Goal: Task Accomplishment & Management: Complete application form

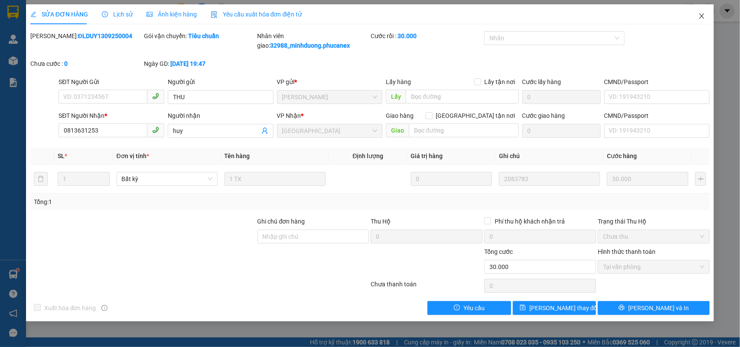
click at [697, 13] on span "Close" at bounding box center [702, 16] width 24 height 24
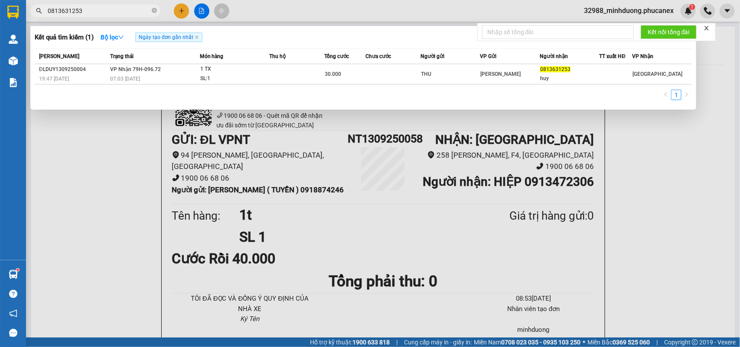
click at [101, 11] on input "0813631253" at bounding box center [99, 11] width 102 height 10
click at [121, 20] on div at bounding box center [370, 173] width 740 height 347
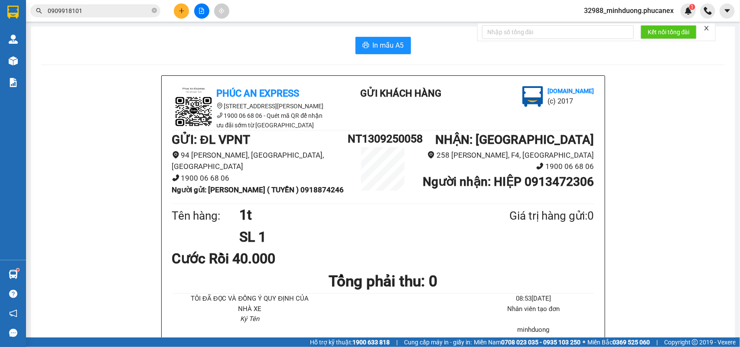
click at [124, 12] on input "0909918101" at bounding box center [99, 11] width 102 height 10
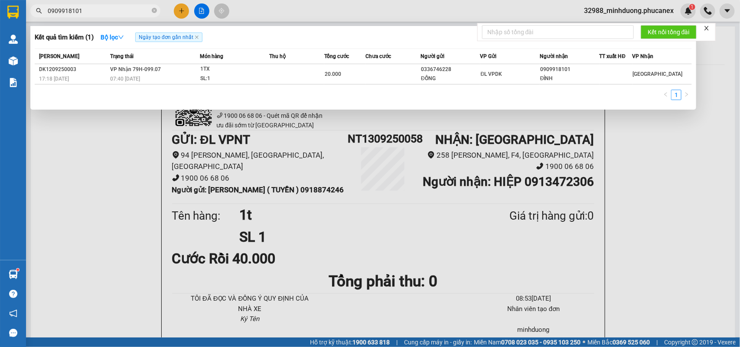
click at [124, 12] on input "0909918101" at bounding box center [99, 11] width 102 height 10
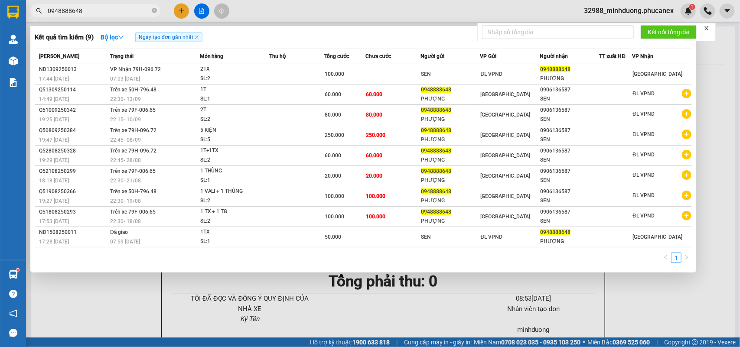
type input "0948888648"
click at [176, 12] on div at bounding box center [370, 173] width 740 height 347
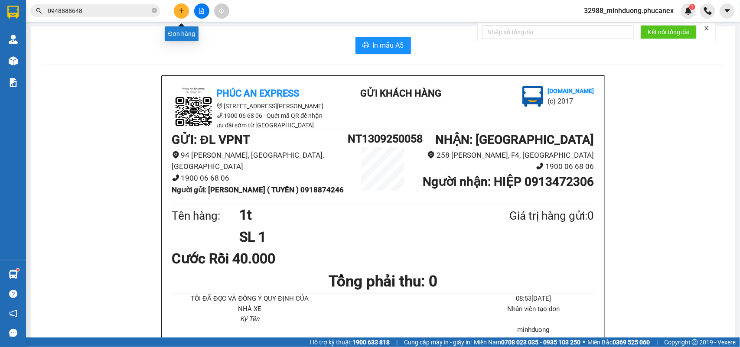
click at [176, 12] on button at bounding box center [181, 10] width 15 height 15
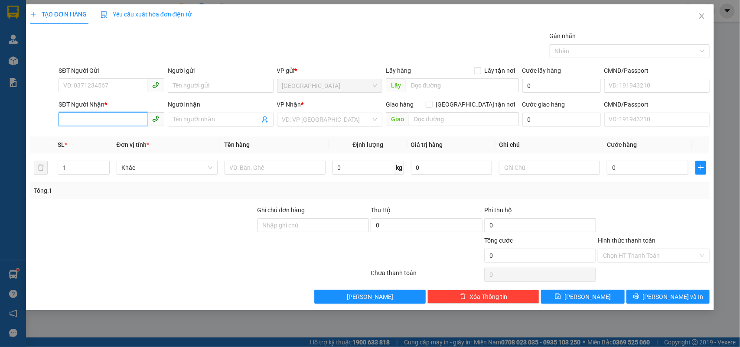
click at [108, 118] on input "SĐT Người Nhận *" at bounding box center [103, 119] width 89 height 14
type input "7"
click at [123, 123] on input "SĐT Người Nhận *" at bounding box center [103, 119] width 89 height 14
paste input "0706165821"
type input "0706165821"
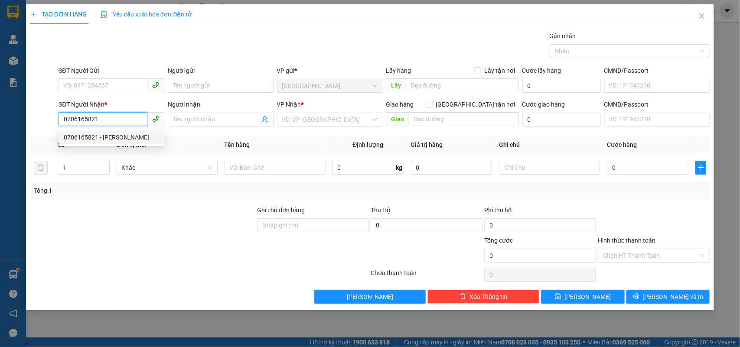
click at [128, 142] on div "0706165821 - LÊ VĂN ĐỨC" at bounding box center [112, 138] width 106 height 14
type input "[PERSON_NAME]"
type input "0706165821"
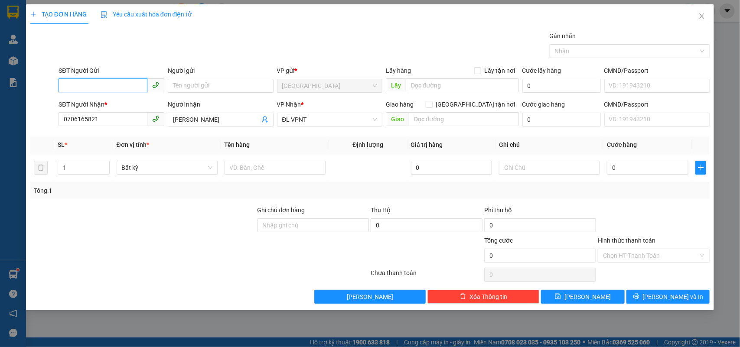
click at [124, 80] on input "SĐT Người Gửi" at bounding box center [103, 85] width 89 height 14
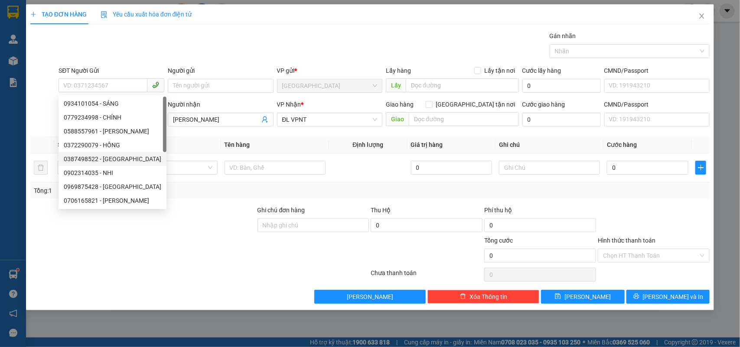
click at [243, 226] on div at bounding box center [142, 221] width 227 height 30
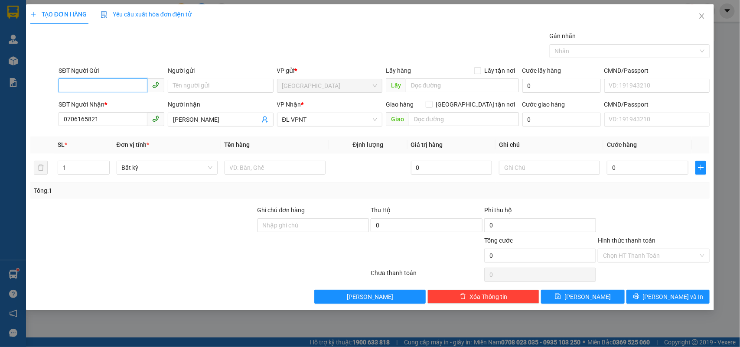
click at [113, 82] on input "SĐT Người Gửi" at bounding box center [103, 85] width 89 height 14
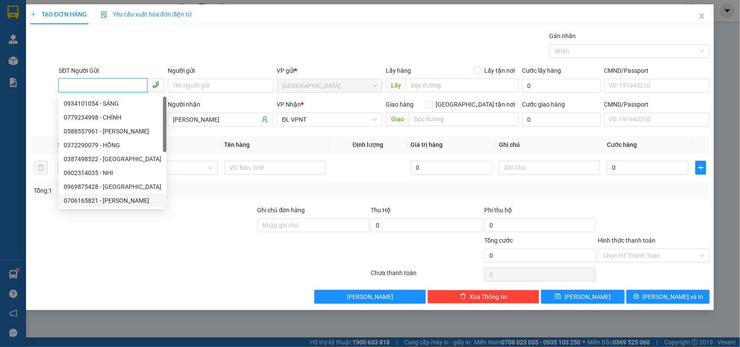
click at [121, 206] on div "0706165821 - LÊ VĂN ĐỨC" at bounding box center [113, 201] width 108 height 14
type input "0706165821"
type input "[PERSON_NAME]"
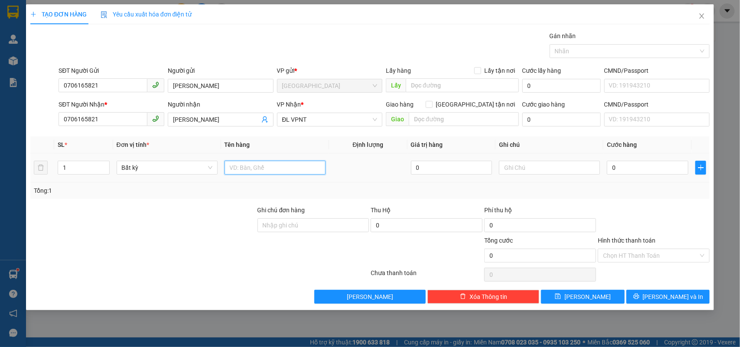
click at [265, 170] on input "text" at bounding box center [275, 168] width 101 height 14
type input "1T"
click at [553, 164] on input "text" at bounding box center [549, 168] width 101 height 14
type input "LTN 50K"
click at [637, 170] on input "0" at bounding box center [648, 168] width 82 height 14
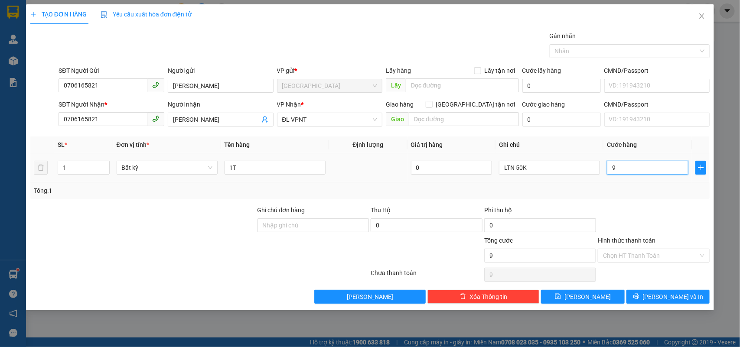
type input "9"
type input "90"
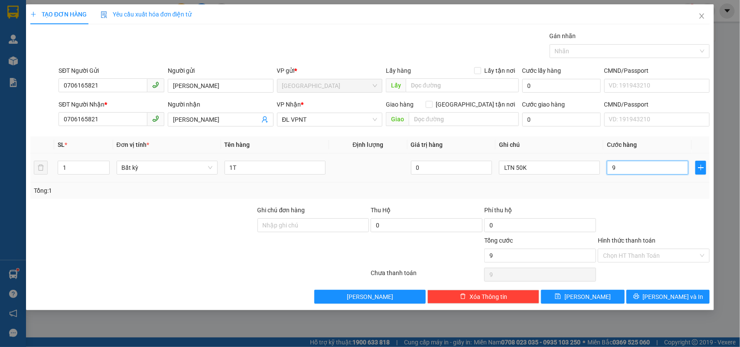
type input "90"
type input "90.000"
click at [642, 204] on div "Transit Pickup Surcharge Ids Transit Deliver Surcharge Ids Transit Deliver Surc…" at bounding box center [370, 167] width 680 height 273
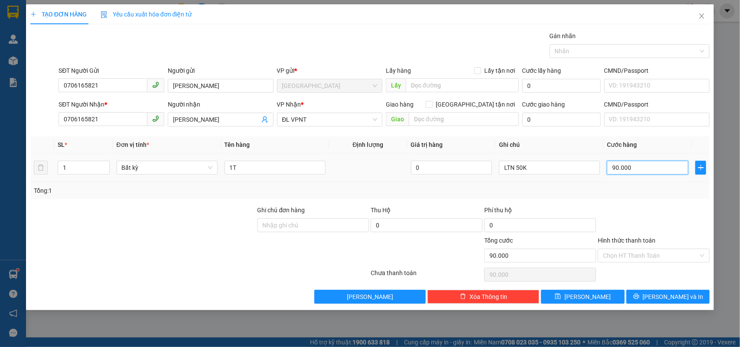
click at [629, 163] on input "90.000" at bounding box center [648, 168] width 82 height 14
type input "8"
type input "80"
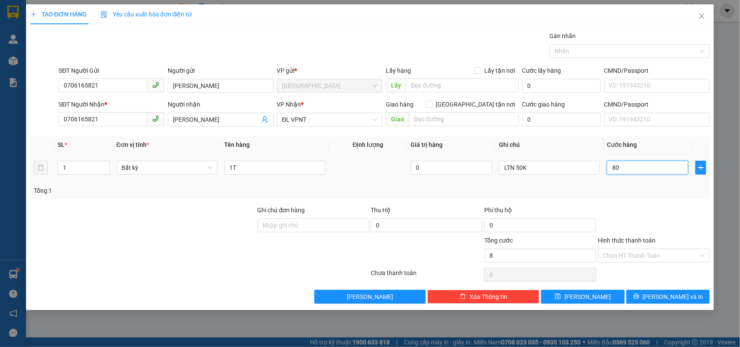
type input "80"
type input "80.000"
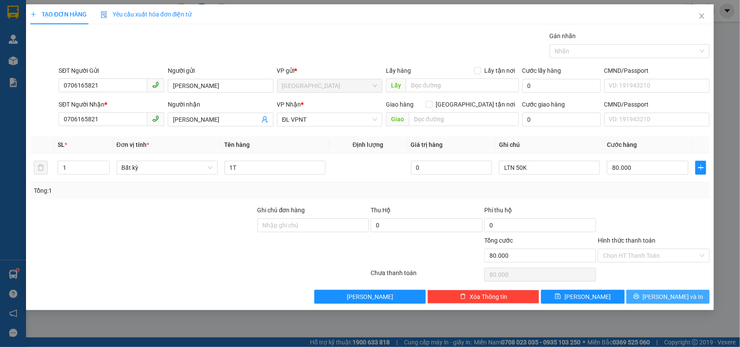
click at [640, 296] on icon "printer" at bounding box center [637, 297] width 6 height 6
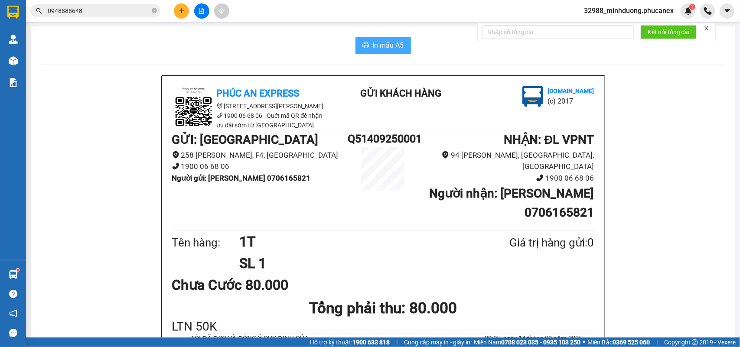
click at [372, 38] on button "In mẫu A5" at bounding box center [384, 45] width 56 height 17
click at [116, 13] on input "0948888648" at bounding box center [99, 11] width 102 height 10
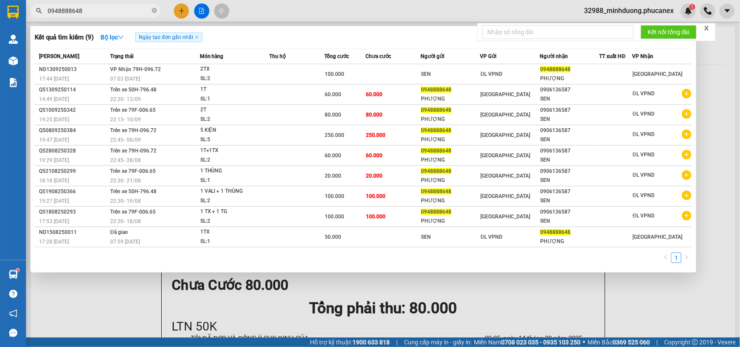
click at [116, 13] on input "0948888648" at bounding box center [99, 11] width 102 height 10
paste input "79835227"
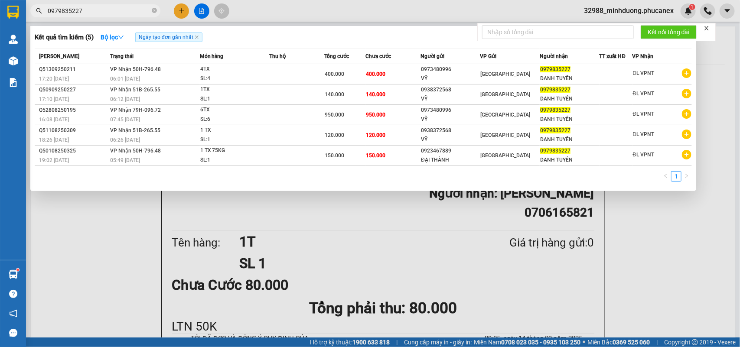
click at [120, 9] on input "0979835227" at bounding box center [99, 11] width 102 height 10
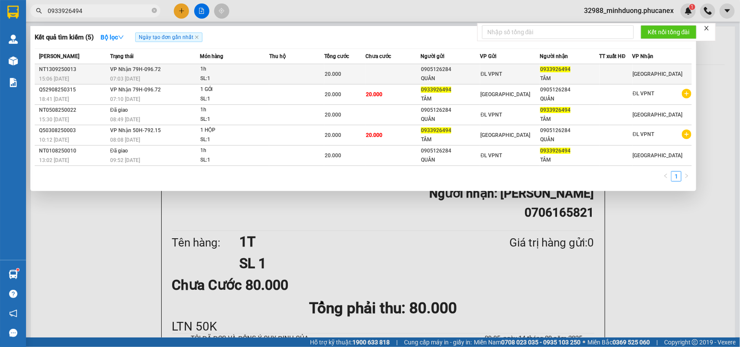
type input "0933926494"
click at [393, 80] on td at bounding box center [393, 74] width 55 height 20
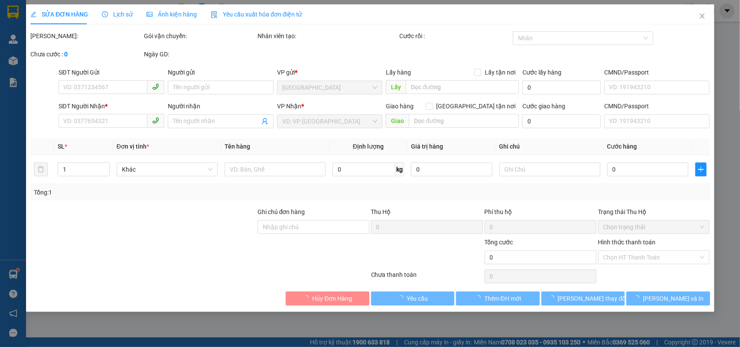
type input "0905126284"
type input "QUÂN"
type input "0933926494"
type input "TÂM"
type input "20.000"
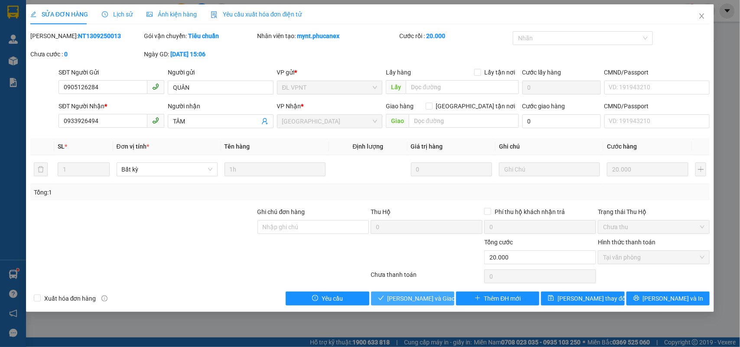
click at [421, 301] on span "[PERSON_NAME] và Giao hàng" at bounding box center [429, 299] width 83 height 10
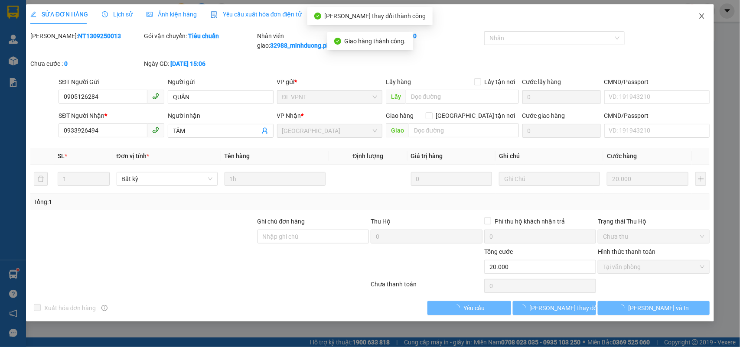
click at [694, 23] on span "Close" at bounding box center [702, 16] width 24 height 24
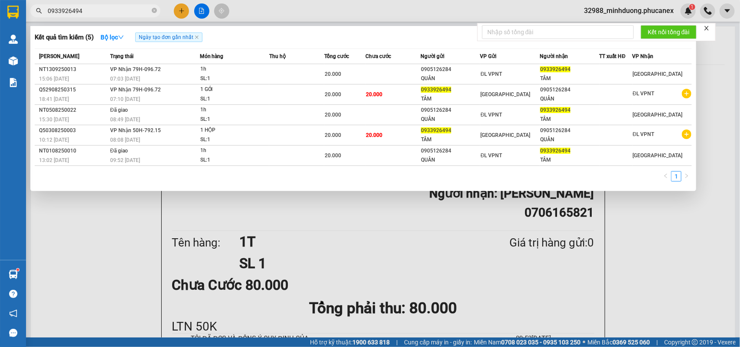
click at [100, 13] on input "0933926494" at bounding box center [99, 11] width 102 height 10
click at [265, 248] on div at bounding box center [370, 173] width 740 height 347
click at [121, 11] on input "0933926494" at bounding box center [99, 11] width 102 height 10
click at [120, 12] on input "0933926494" at bounding box center [99, 11] width 102 height 10
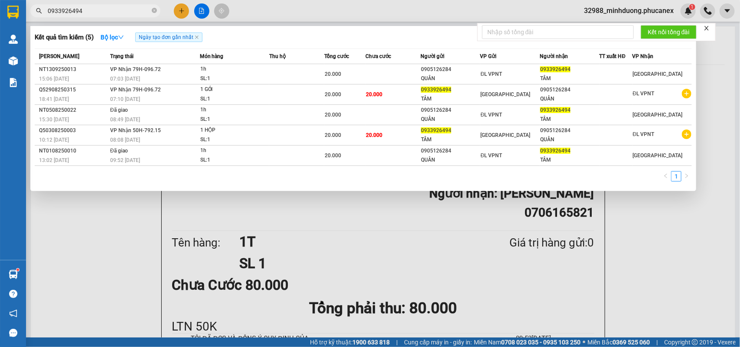
click at [120, 12] on input "0933926494" at bounding box center [99, 11] width 102 height 10
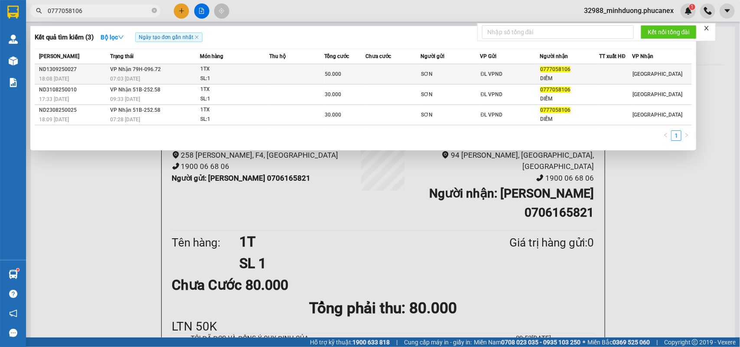
type input "0777058106"
click at [266, 68] on span "1TX SL: 1" at bounding box center [234, 74] width 69 height 19
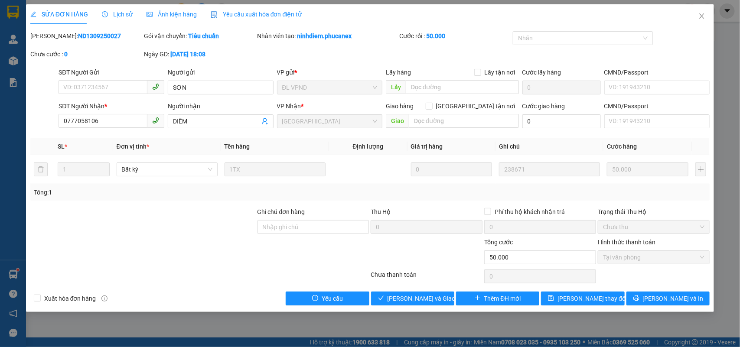
type input "SƠN"
type input "0777058106"
type input "DIỄM"
type input "50.000"
click at [423, 304] on span "Giao hàng" at bounding box center [418, 299] width 28 height 10
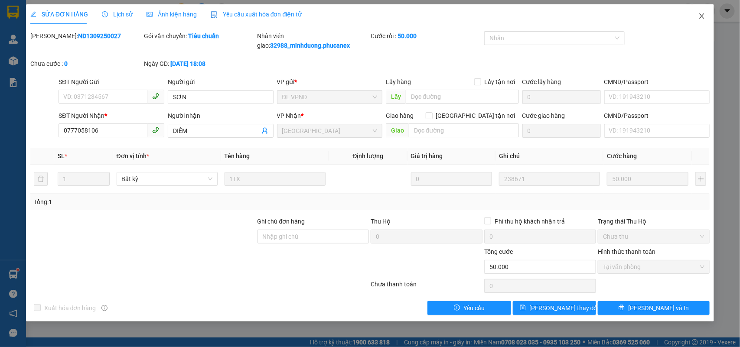
click at [705, 14] on icon "close" at bounding box center [702, 15] width 5 height 5
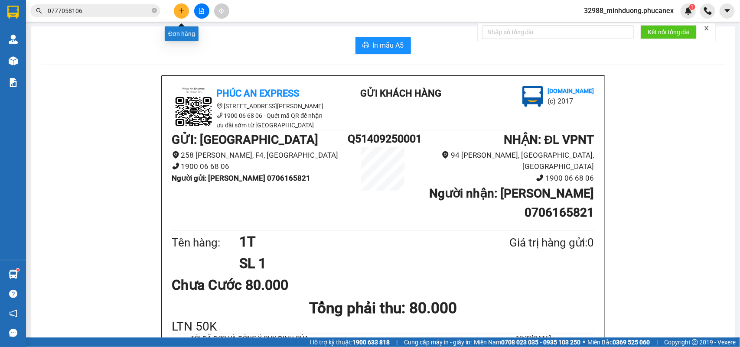
click at [187, 13] on button at bounding box center [181, 10] width 15 height 15
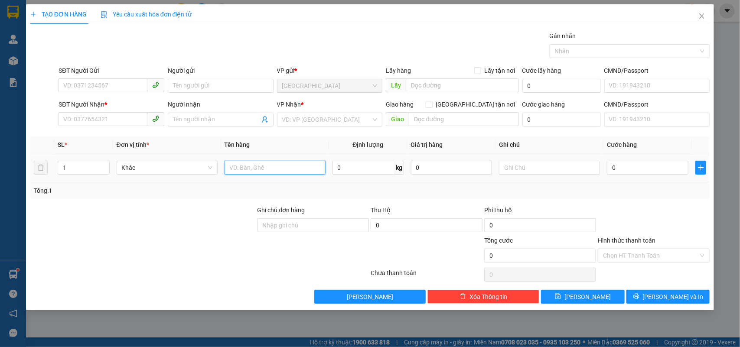
click at [250, 172] on input "text" at bounding box center [275, 168] width 101 height 14
type input "1T"
click at [105, 87] on input "SĐT Người Gửi" at bounding box center [103, 85] width 89 height 14
type input "0902105079"
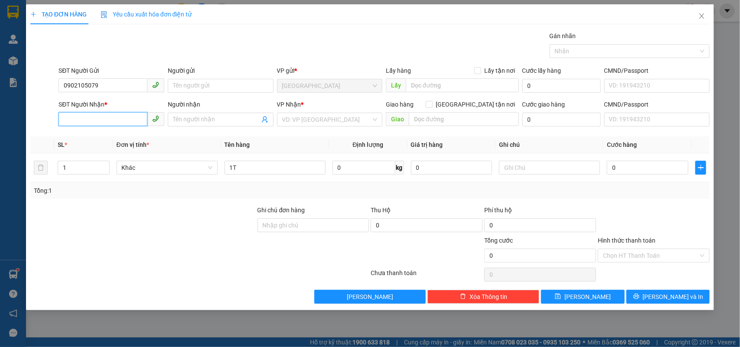
click at [111, 122] on input "SĐT Người Nhận *" at bounding box center [103, 119] width 89 height 14
click at [111, 83] on input "0902105079" at bounding box center [103, 85] width 89 height 14
click at [111, 109] on div "SĐT Người Nhận *" at bounding box center [112, 105] width 106 height 10
click at [111, 112] on input "SĐT Người Nhận *" at bounding box center [103, 119] width 89 height 14
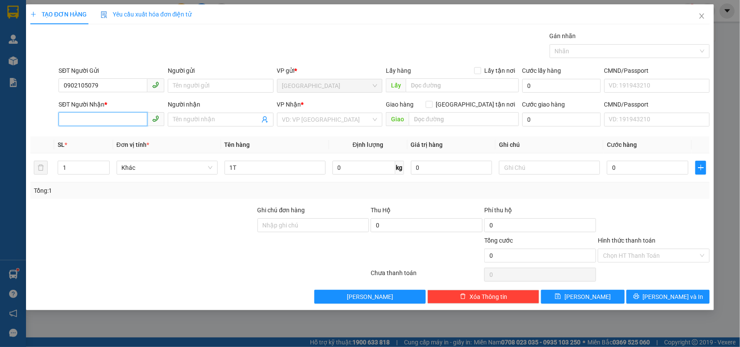
click at [111, 114] on input "SĐT Người Nhận *" at bounding box center [103, 119] width 89 height 14
paste input "0902105079"
type input "0902105079"
click at [109, 85] on input "0902105079" at bounding box center [103, 85] width 89 height 14
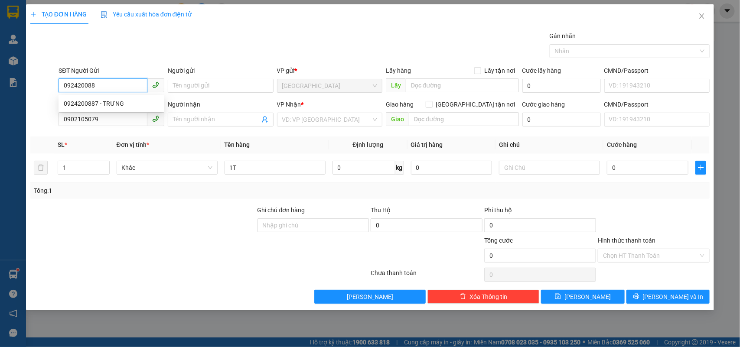
type input "0924200887"
click at [112, 97] on div "0924200887 - TRƯNG" at bounding box center [112, 104] width 106 height 14
type input "TRƯNG"
type input "0924200887"
click at [116, 122] on input "0902105079" at bounding box center [103, 119] width 89 height 14
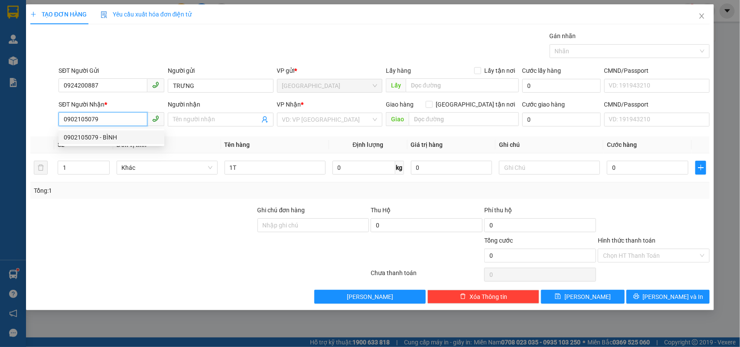
click at [116, 136] on div "0902105079 - BÌNH" at bounding box center [111, 138] width 95 height 10
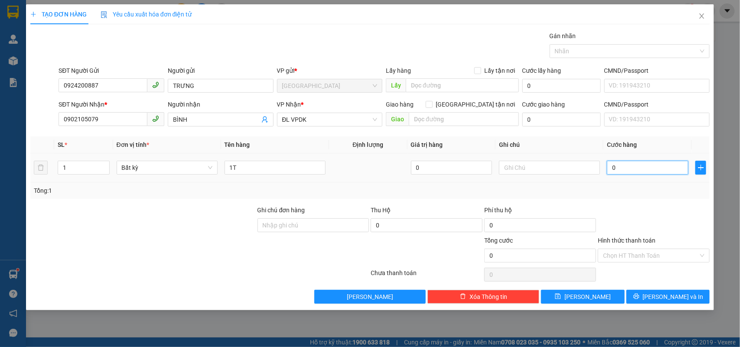
click at [628, 168] on input "0" at bounding box center [648, 168] width 82 height 14
click at [601, 204] on div "Transit Pickup Surcharge Ids Transit Deliver Surcharge Ids Transit Deliver Surc…" at bounding box center [370, 167] width 680 height 273
click at [689, 299] on button "[PERSON_NAME] và In" at bounding box center [668, 297] width 83 height 14
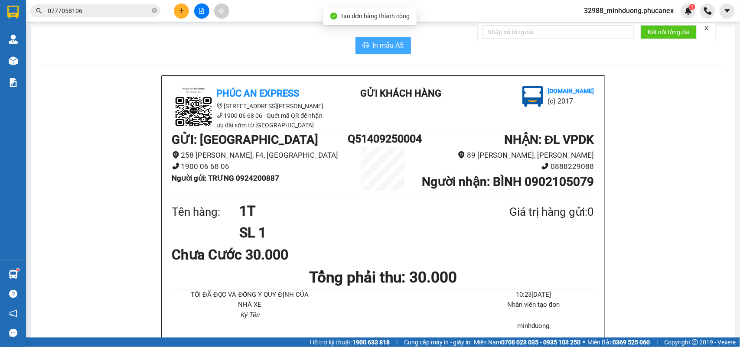
click at [385, 43] on span "In mẫu A5" at bounding box center [388, 45] width 31 height 11
click at [186, 10] on button at bounding box center [181, 10] width 15 height 15
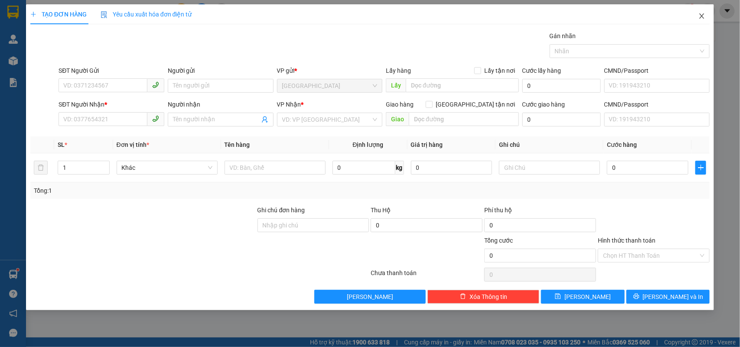
click at [708, 19] on span "Close" at bounding box center [702, 16] width 24 height 24
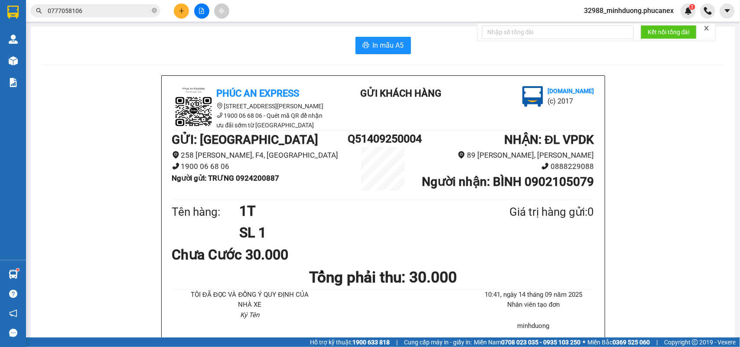
click at [107, 9] on input "0777058106" at bounding box center [99, 11] width 102 height 10
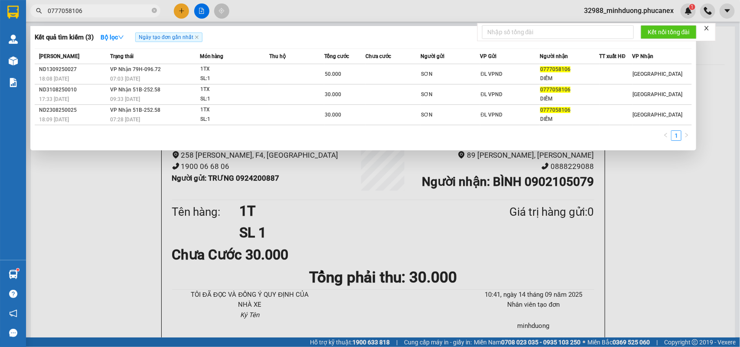
click at [107, 9] on input "0777058106" at bounding box center [99, 11] width 102 height 10
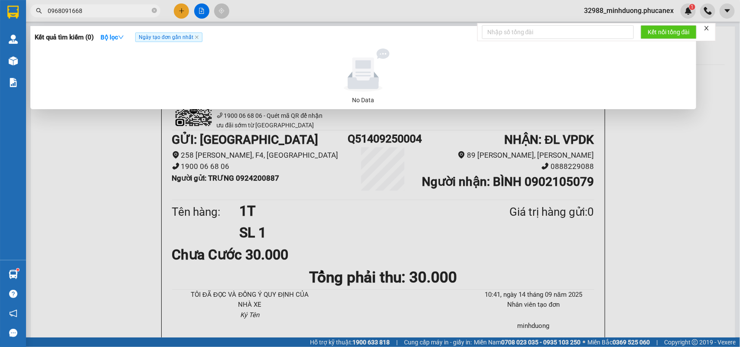
click at [107, 9] on input "0968091668" at bounding box center [99, 11] width 102 height 10
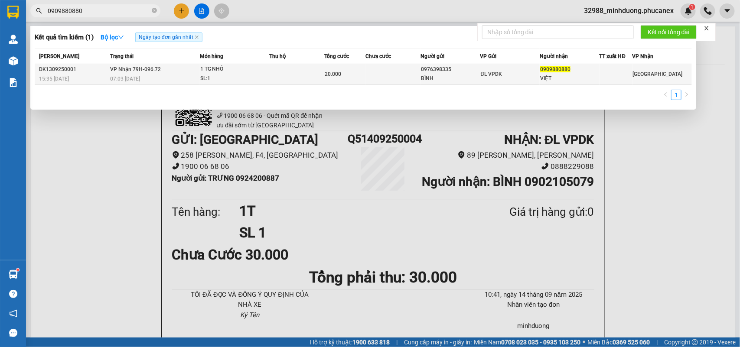
type input "0909880880"
click at [225, 69] on div "1 TG NHỎ" at bounding box center [232, 70] width 65 height 10
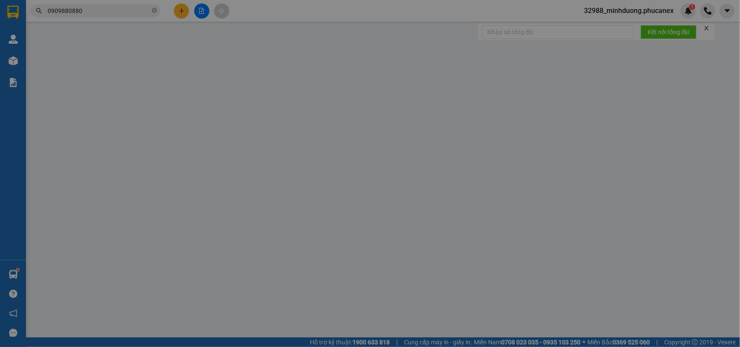
type input "0976398335"
type input "BÌNH"
type input "0909880880"
type input "VIỆT"
type input "20.000"
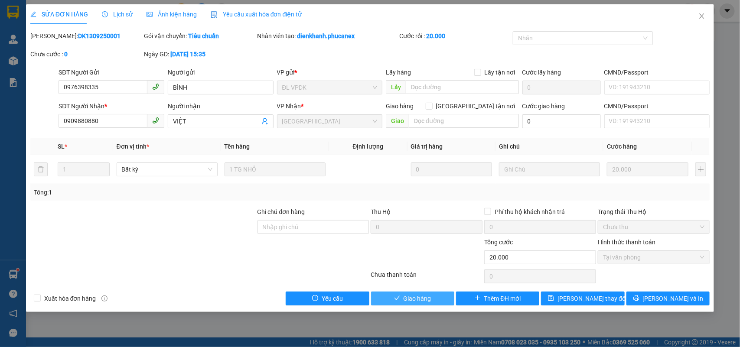
drag, startPoint x: 424, startPoint y: 294, endPoint x: 388, endPoint y: 298, distance: 35.8
click at [423, 294] on span "Giao hàng" at bounding box center [418, 299] width 28 height 10
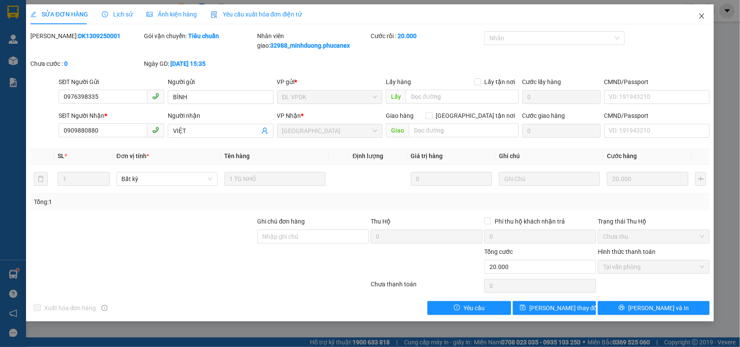
click at [699, 16] on icon "close" at bounding box center [702, 16] width 7 height 7
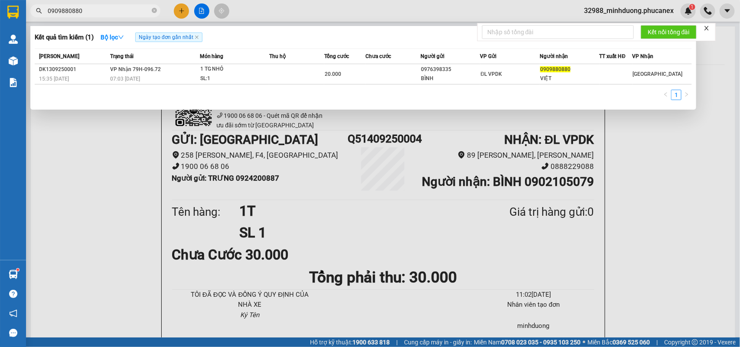
click at [127, 16] on span "0909880880" at bounding box center [95, 10] width 130 height 13
drag, startPoint x: 127, startPoint y: 16, endPoint x: 126, endPoint y: 10, distance: 6.5
click at [126, 15] on span "0909880880" at bounding box center [95, 10] width 130 height 13
click at [126, 10] on input "0909880880" at bounding box center [99, 11] width 102 height 10
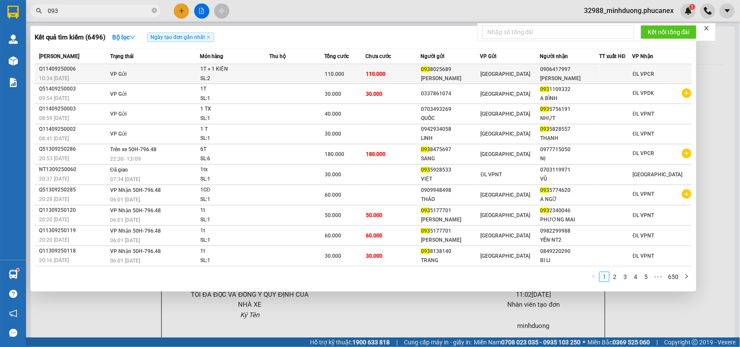
click at [196, 75] on td "VP Gửi" at bounding box center [153, 74] width 91 height 20
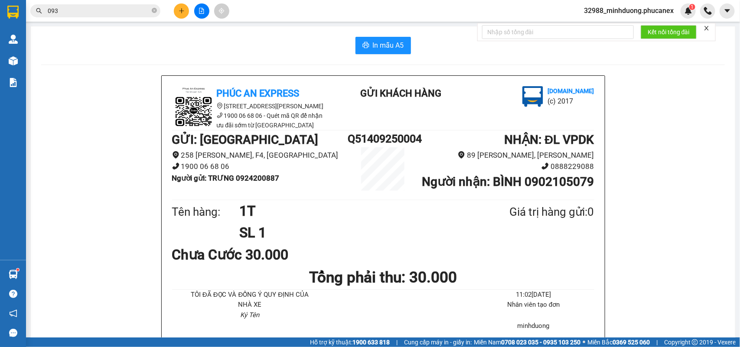
click at [144, 11] on input "093" at bounding box center [99, 11] width 102 height 10
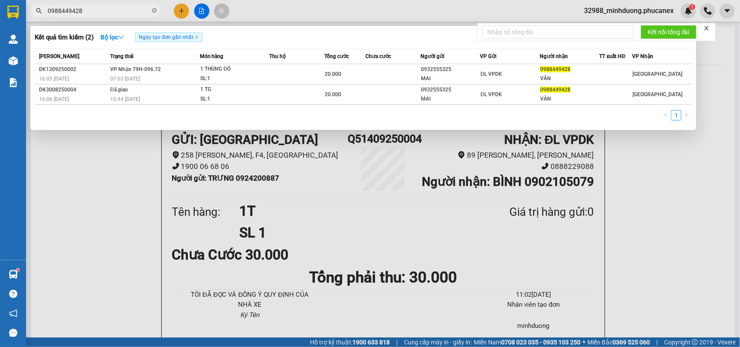
type input "0988449428"
click at [230, 62] on th "Món hàng" at bounding box center [235, 56] width 70 height 15
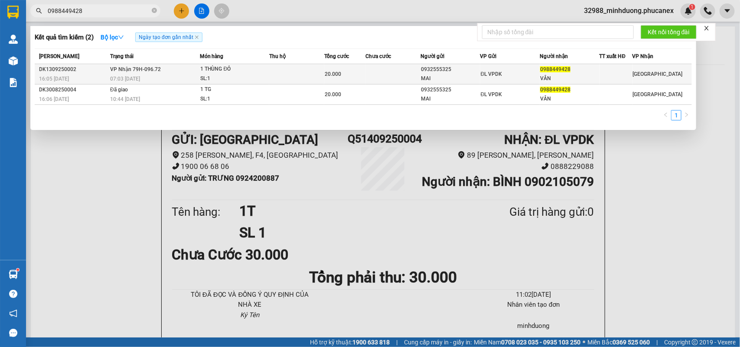
click at [238, 83] on td "1 THÙNG ĐỎ SL: 1" at bounding box center [235, 74] width 70 height 20
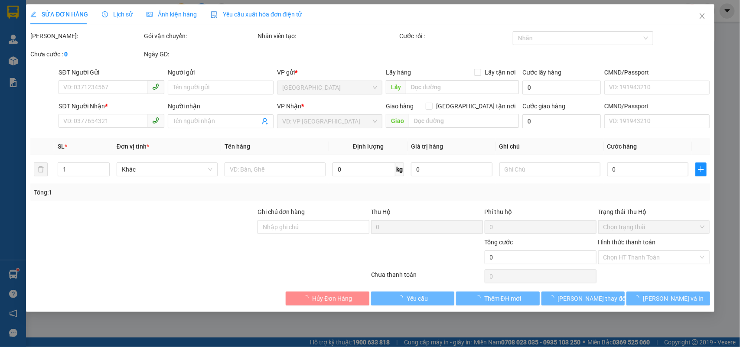
type input "0932555325"
type input "MAI"
type input "0988449428"
type input "VÂN"
type input "20.000"
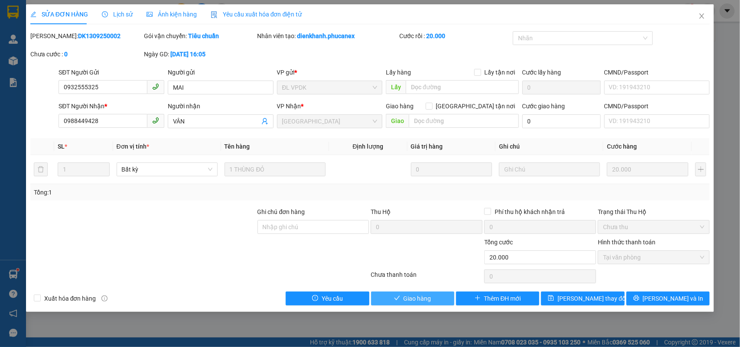
click at [430, 296] on span "Giao hàng" at bounding box center [418, 299] width 28 height 10
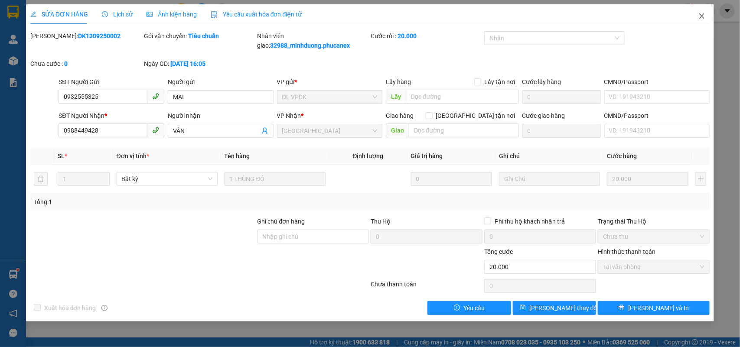
click at [705, 23] on span "Close" at bounding box center [702, 16] width 24 height 24
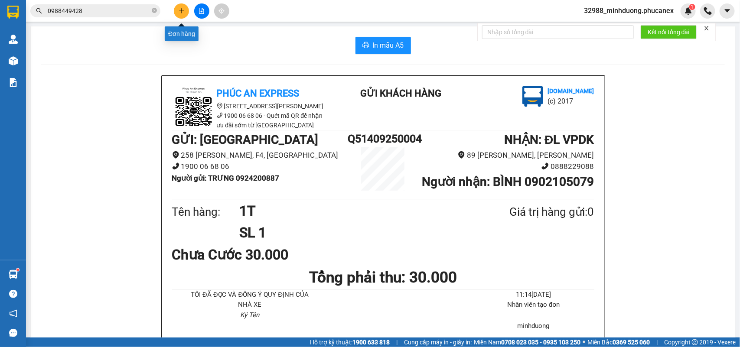
click at [179, 11] on icon "plus" at bounding box center [182, 11] width 6 height 6
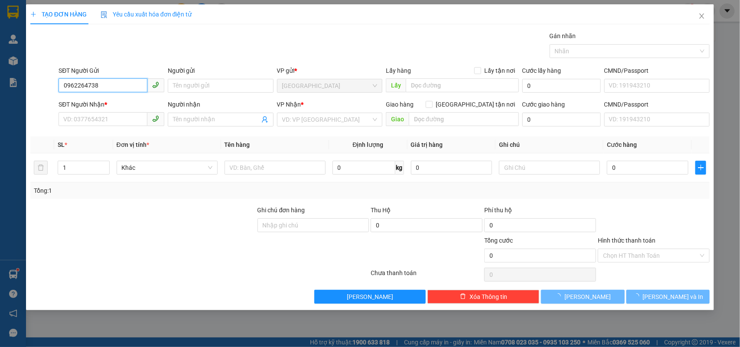
type input "0962264738"
click at [125, 101] on div "SĐT Người Nhận *" at bounding box center [112, 105] width 106 height 10
click at [125, 112] on input "SĐT Người Nhận *" at bounding box center [103, 119] width 89 height 14
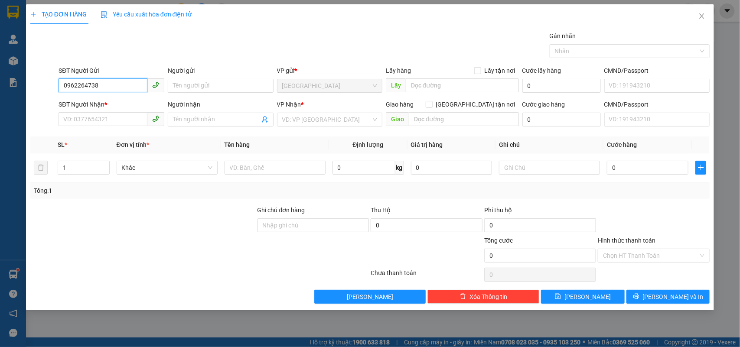
click at [118, 90] on input "0962264738" at bounding box center [103, 85] width 89 height 14
click at [112, 100] on div "0962264738 - NỘI BÀI" at bounding box center [111, 104] width 95 height 10
type input "NỘI BÀI"
type input "0985015135"
type input "TÌNH"
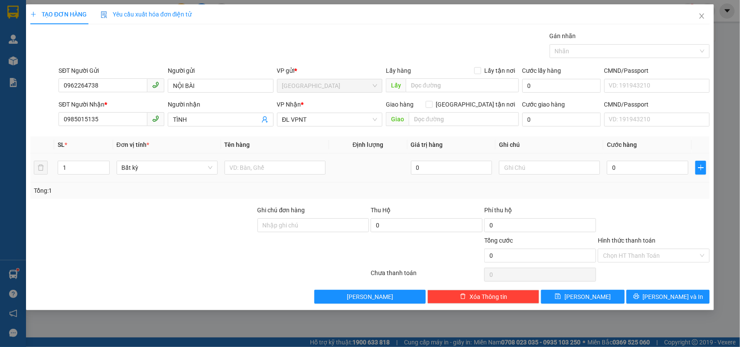
drag, startPoint x: 252, startPoint y: 177, endPoint x: 260, endPoint y: 169, distance: 11.3
click at [252, 177] on td at bounding box center [275, 168] width 108 height 29
click at [260, 169] on input "text" at bounding box center [275, 168] width 101 height 14
type input "1tT"
drag, startPoint x: 631, startPoint y: 158, endPoint x: 634, endPoint y: 167, distance: 9.5
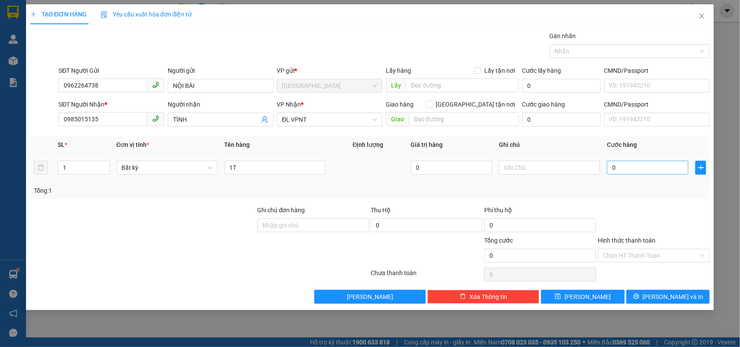
click at [634, 167] on td "0" at bounding box center [648, 168] width 88 height 29
click at [635, 172] on input "0" at bounding box center [648, 168] width 82 height 14
drag, startPoint x: 676, startPoint y: 287, endPoint x: 676, endPoint y: 313, distance: 26.0
click at [676, 296] on div "Transit Pickup Surcharge Ids Transit Deliver Surcharge Ids Transit Deliver Surc…" at bounding box center [370, 167] width 680 height 273
click at [677, 294] on span "[PERSON_NAME] và In" at bounding box center [673, 297] width 61 height 10
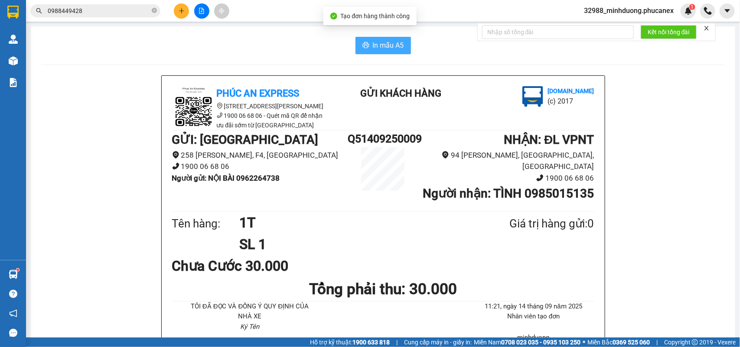
click at [370, 54] on button "In mẫu A5" at bounding box center [384, 45] width 56 height 17
drag, startPoint x: 137, startPoint y: 20, endPoint x: 143, endPoint y: 14, distance: 8.0
click at [137, 20] on div "Kết quả tìm kiếm ( 2 ) Bộ lọc Ngày tạo đơn gần nhất Mã ĐH Trạng thái Món hàng T…" at bounding box center [370, 11] width 740 height 22
click at [173, 12] on div at bounding box center [201, 10] width 65 height 15
click at [175, 10] on button at bounding box center [181, 10] width 15 height 15
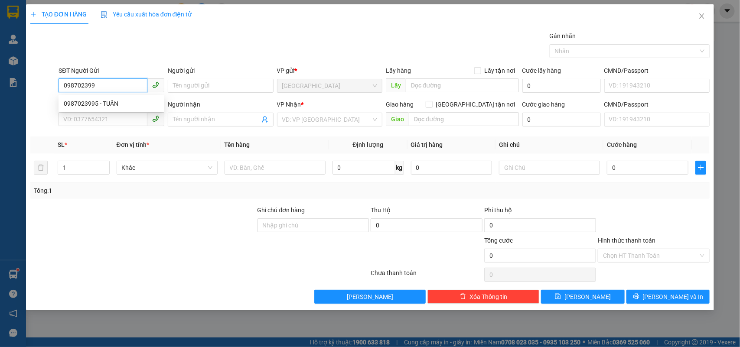
type input "0987023995"
click at [129, 103] on div "0987023995 - TUÂN" at bounding box center [111, 104] width 95 height 10
type input "TUÂN"
type input "0942565246"
type input "HƯƠNG HÒA PHÁT"
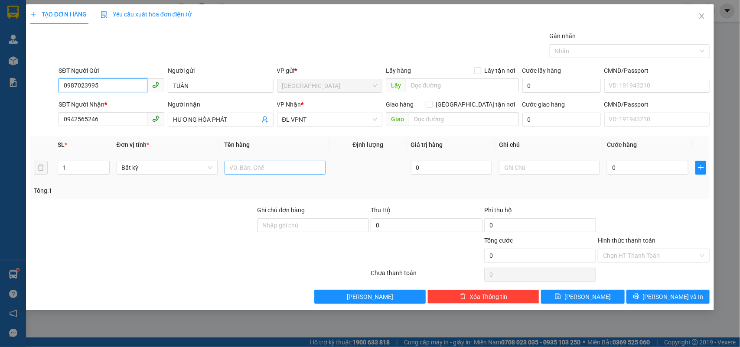
type input "0987023995"
click at [247, 165] on input "text" at bounding box center [275, 168] width 101 height 14
type input "1"
type input "2T"
type input "2"
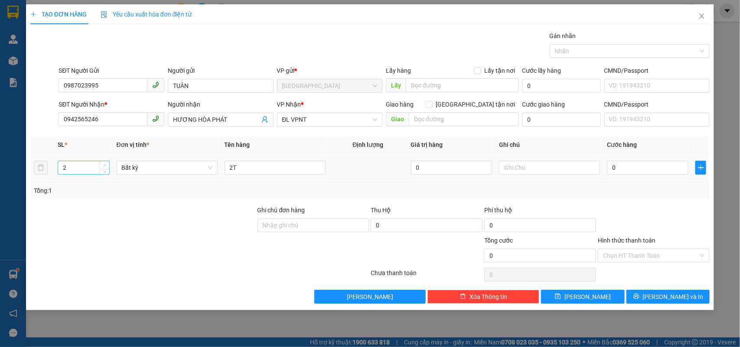
click at [101, 166] on span "Increase Value" at bounding box center [105, 165] width 10 height 8
click at [664, 170] on input "0" at bounding box center [648, 168] width 82 height 14
type input "80"
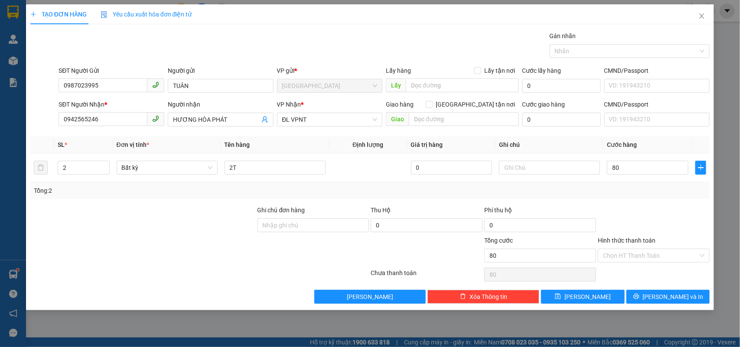
type input "80.000"
click at [694, 209] on div at bounding box center [654, 221] width 114 height 30
click at [692, 208] on div at bounding box center [654, 221] width 114 height 30
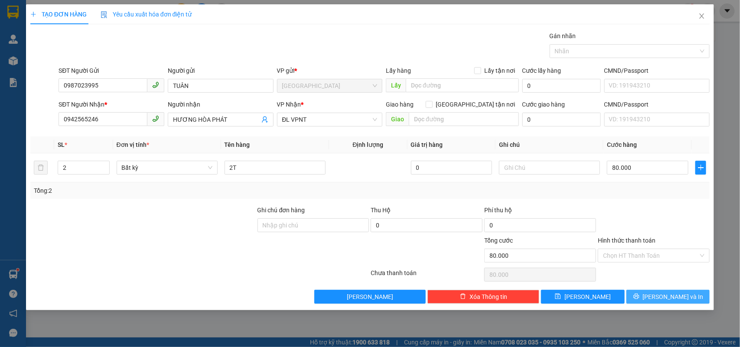
click at [679, 299] on span "[PERSON_NAME] và In" at bounding box center [673, 297] width 61 height 10
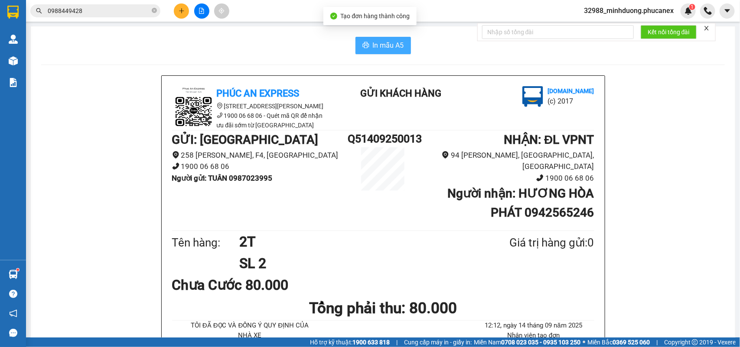
click at [389, 49] on span "In mẫu A5" at bounding box center [388, 45] width 31 height 11
click at [179, 11] on icon "plus" at bounding box center [182, 11] width 6 height 6
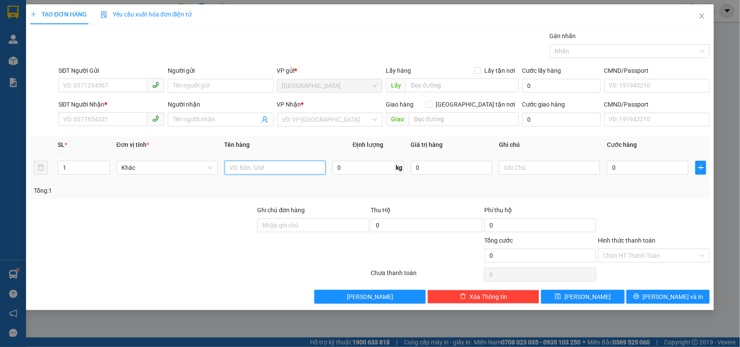
click at [235, 171] on input "text" at bounding box center [275, 168] width 101 height 14
type input "2 CỤC"
drag, startPoint x: 110, startPoint y: 166, endPoint x: 104, endPoint y: 165, distance: 5.7
click at [108, 166] on td "1" at bounding box center [83, 168] width 59 height 29
type input "2"
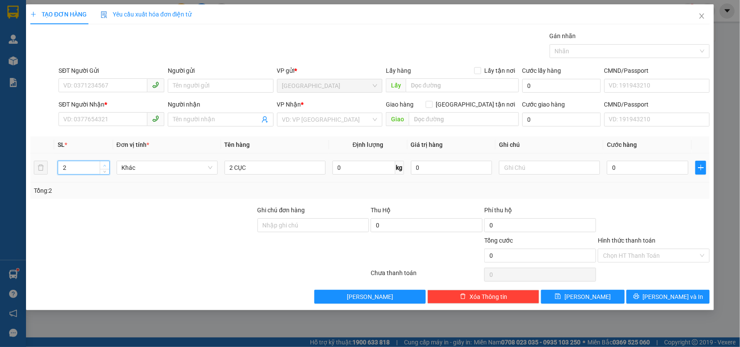
click at [104, 165] on icon "up" at bounding box center [104, 165] width 3 height 3
drag, startPoint x: 660, startPoint y: 176, endPoint x: 662, endPoint y: 172, distance: 4.7
click at [661, 174] on div "0" at bounding box center [648, 167] width 82 height 17
click at [662, 172] on input "0" at bounding box center [648, 168] width 82 height 14
type input "1"
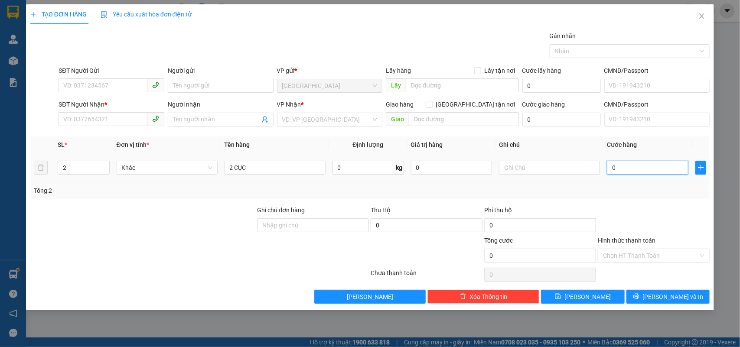
type input "1"
type input "10"
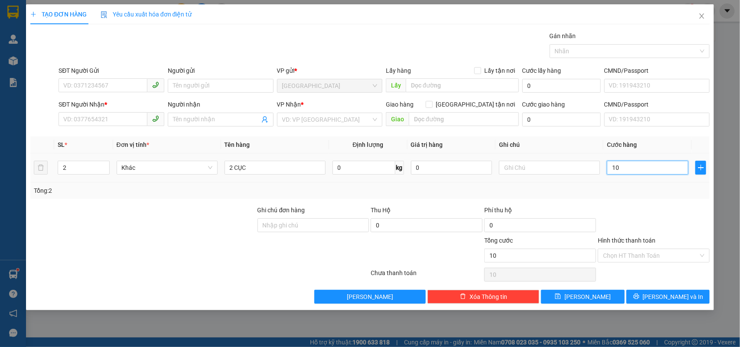
type input "100"
type input "100.000"
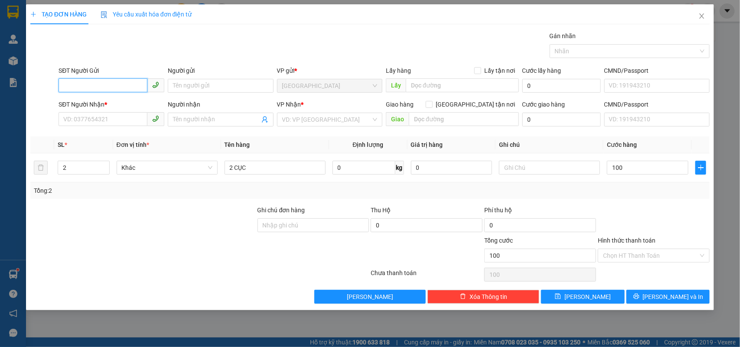
type input "100.000"
click at [109, 85] on input "SĐT Người Gửi" at bounding box center [103, 85] width 89 height 14
type input "0902611453"
click at [138, 105] on div "0902611453 - VIỆT" at bounding box center [111, 104] width 95 height 10
type input "VIỆT"
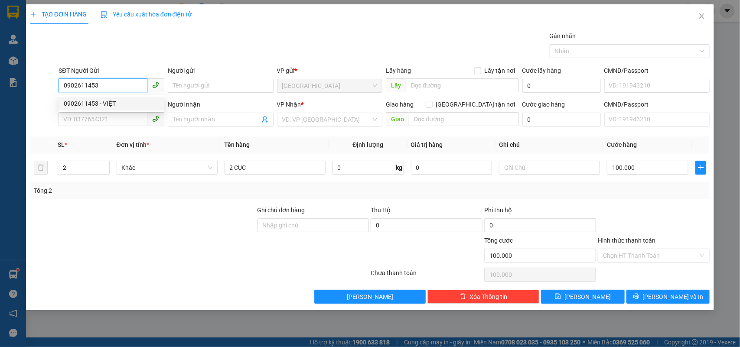
type input "0983716722"
type input "TÂN"
type input "0902611453"
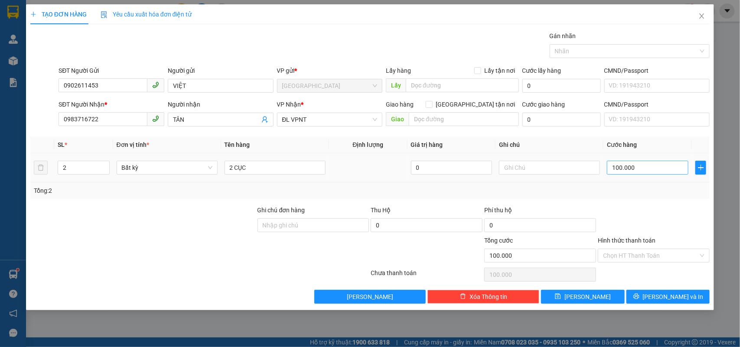
drag, startPoint x: 611, startPoint y: 144, endPoint x: 630, endPoint y: 163, distance: 26.4
click at [615, 151] on th "Cước hàng" at bounding box center [648, 145] width 88 height 17
click at [630, 163] on input "100.000" at bounding box center [648, 168] width 82 height 14
type input "1"
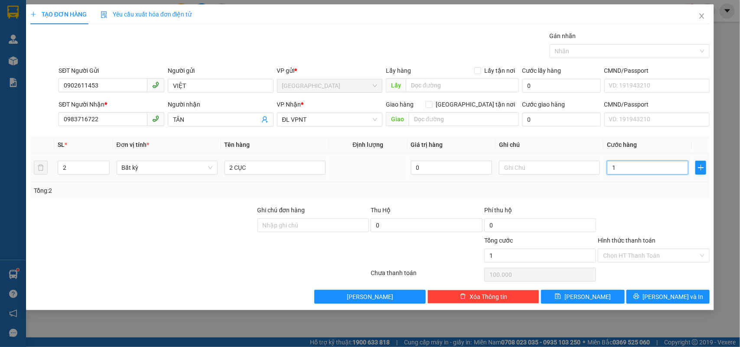
type input "1"
type input "14"
type input "140"
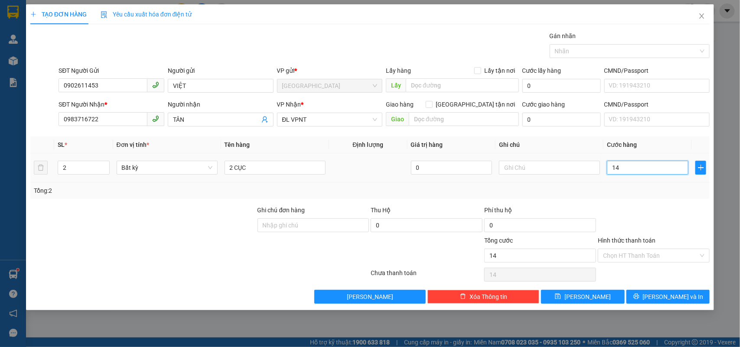
type input "140"
type input "140.000"
click at [668, 196] on div "Tổng: 2" at bounding box center [370, 191] width 673 height 10
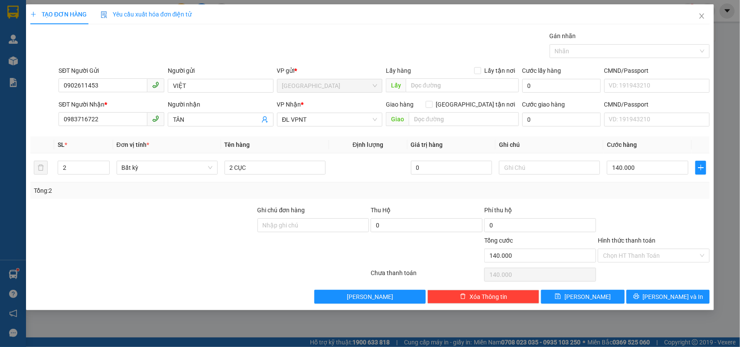
click at [662, 246] on div "Hình thức thanh toán" at bounding box center [654, 242] width 112 height 13
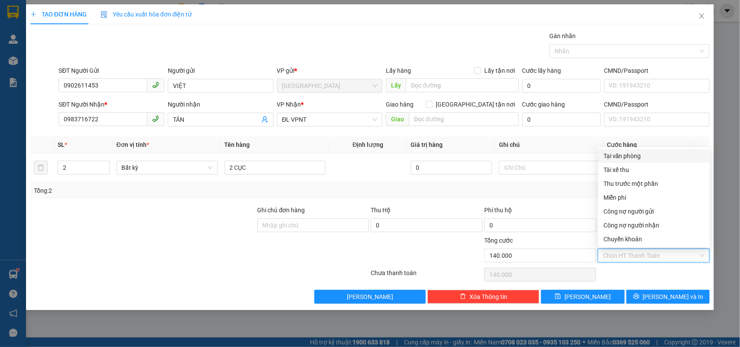
drag, startPoint x: 660, startPoint y: 256, endPoint x: 658, endPoint y: 229, distance: 26.9
click at [660, 256] on input "Hình thức thanh toán" at bounding box center [650, 255] width 95 height 13
click at [652, 161] on div "Tại văn phòng" at bounding box center [654, 156] width 112 height 14
type input "0"
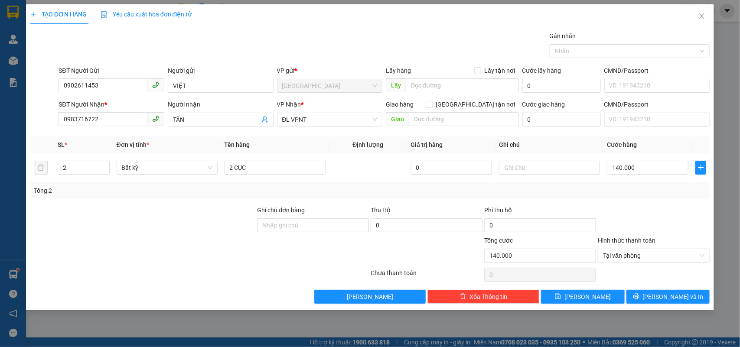
click at [682, 289] on div "Transit Pickup Surcharge Ids Transit Deliver Surcharge Ids Transit Deliver Surc…" at bounding box center [370, 167] width 680 height 273
click at [647, 300] on button "[PERSON_NAME] và In" at bounding box center [668, 297] width 83 height 14
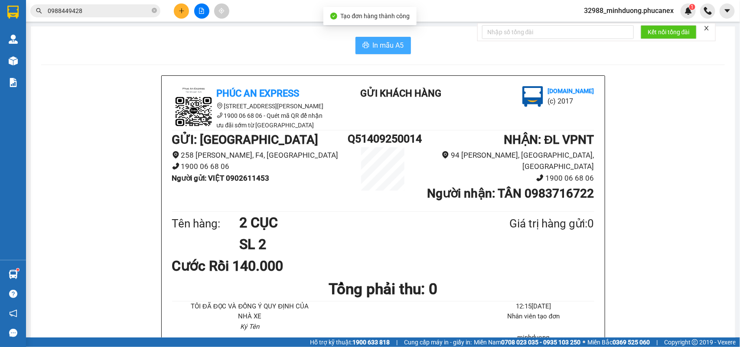
click at [373, 42] on span "In mẫu A5" at bounding box center [388, 45] width 31 height 11
click at [373, 44] on span "In mẫu A5" at bounding box center [388, 45] width 31 height 11
click at [185, 11] on button at bounding box center [181, 10] width 15 height 15
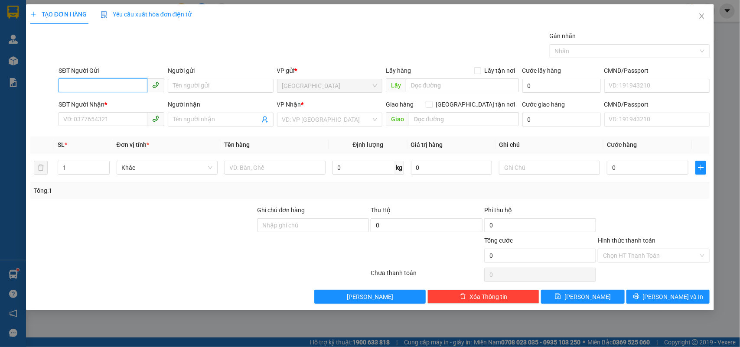
click at [78, 87] on input "SĐT Người Gửi" at bounding box center [103, 85] width 89 height 14
type input "0936201768"
click at [111, 99] on div "0936201768 - PHI" at bounding box center [111, 104] width 95 height 10
type input "PHI"
type input "0583528333"
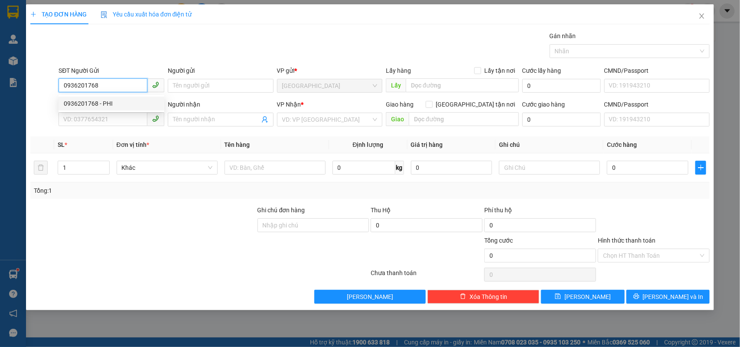
type input "ELISE 2"
type input "GTN"
type input "50.000"
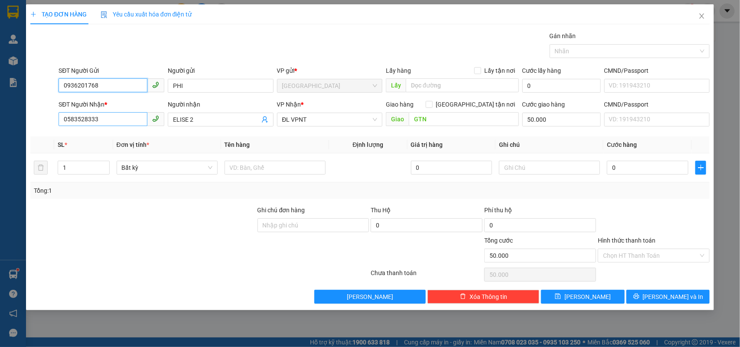
type input "0936201768"
click at [133, 125] on input "0583528333" at bounding box center [103, 119] width 89 height 14
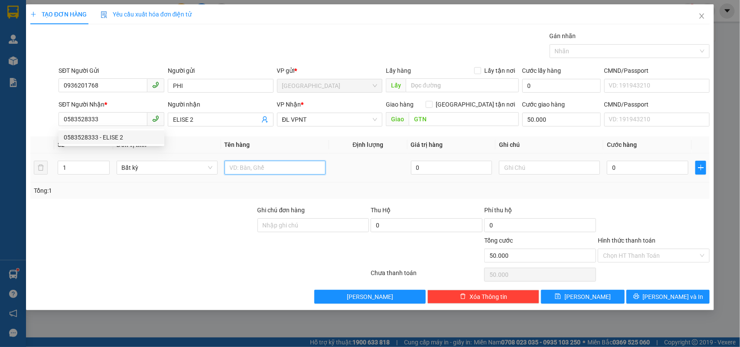
click at [258, 172] on input "text" at bounding box center [275, 168] width 101 height 14
type input "1 BAO"
click at [632, 161] on input "0" at bounding box center [648, 168] width 82 height 14
type input "8"
type input "50.008"
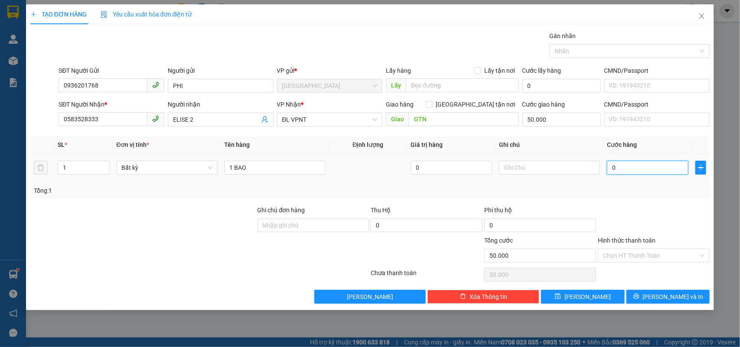
type input "50.008"
type input "80"
type input "50.080"
type input "80.000"
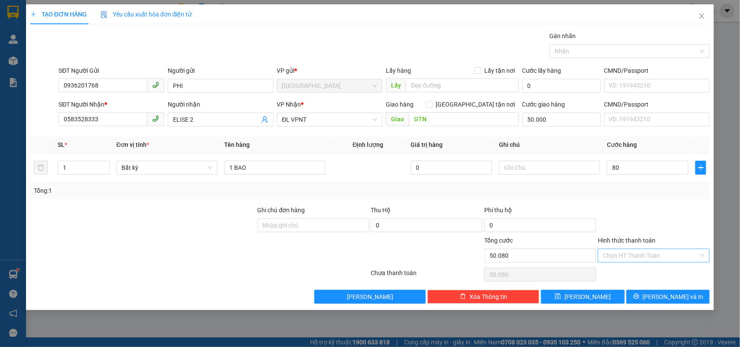
type input "130.000"
click at [653, 258] on input "Hình thức thanh toán" at bounding box center [650, 255] width 95 height 13
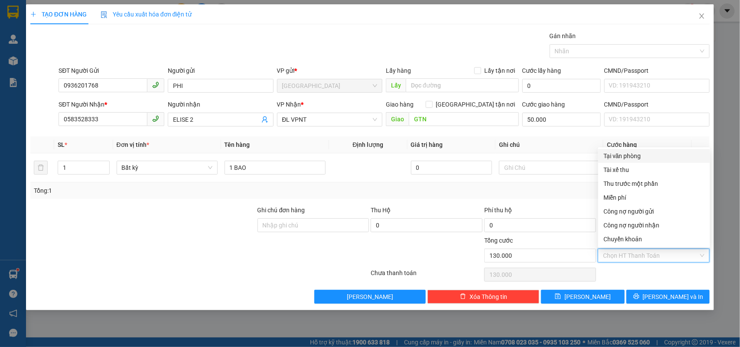
click at [630, 154] on div "Tại văn phòng" at bounding box center [654, 156] width 101 height 10
type input "0"
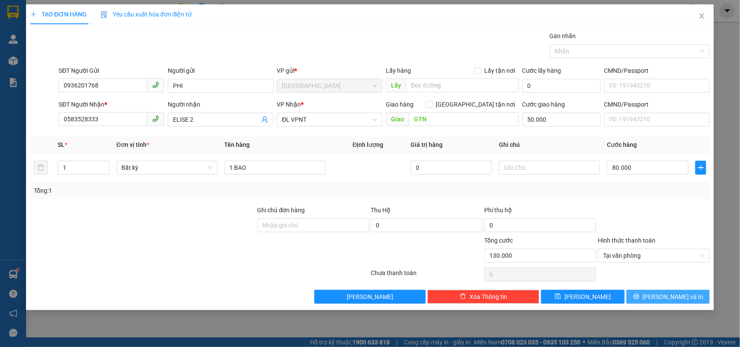
click at [664, 296] on span "[PERSON_NAME] và In" at bounding box center [673, 297] width 61 height 10
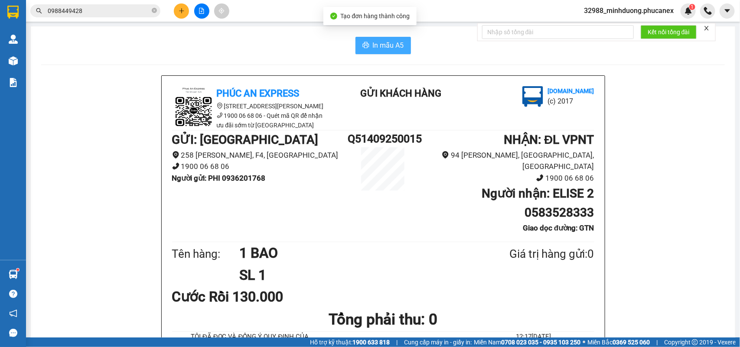
click at [395, 40] on span "In mẫu A5" at bounding box center [388, 45] width 31 height 11
click at [178, 8] on button at bounding box center [181, 10] width 15 height 15
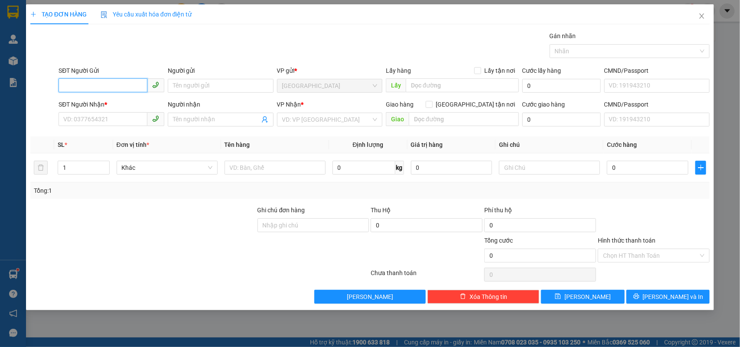
paste input "0936201768"
type input "0936201768"
click at [102, 98] on div "0936201768 - PHI" at bounding box center [112, 104] width 106 height 14
type input "PHI"
type input "0583528333"
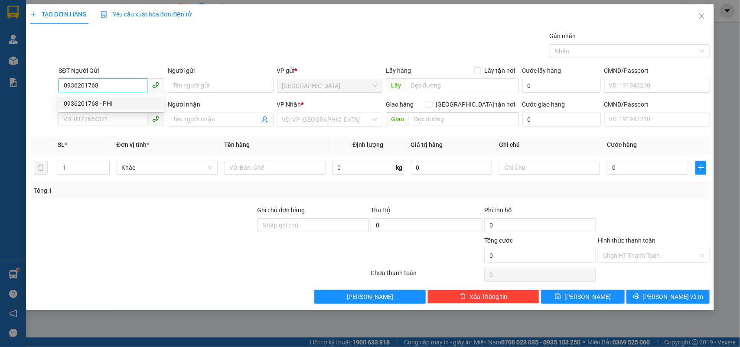
type input "ELISE 2"
type input "GTN"
type input "50.000"
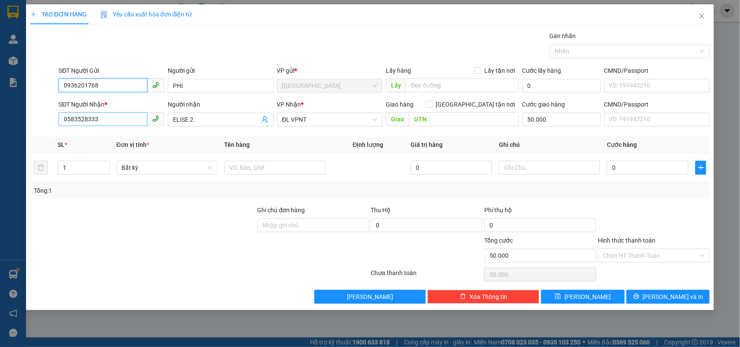
type input "0936201768"
click at [126, 120] on input "0583528333" at bounding box center [103, 119] width 89 height 14
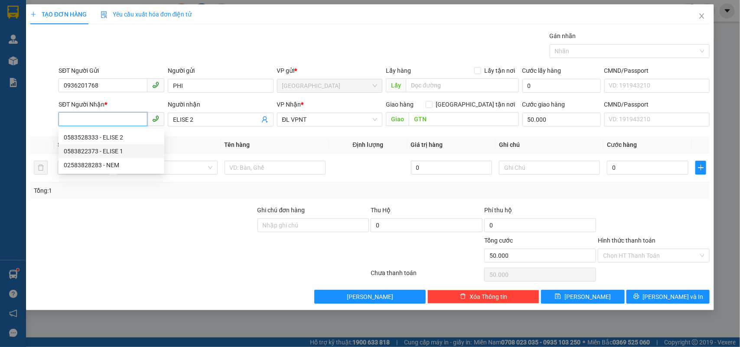
click at [144, 147] on div "0583822373 - ELISE 1" at bounding box center [111, 152] width 95 height 10
type input "0583822373"
type input "ELISE 1"
type input "0583822373"
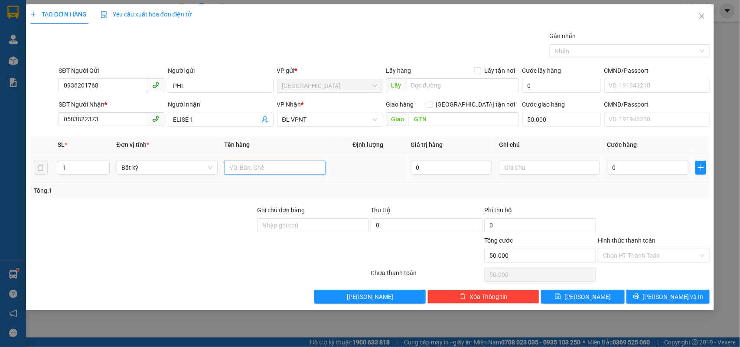
click at [259, 170] on input "text" at bounding box center [275, 168] width 101 height 14
type input "1 BAO"
click at [624, 174] on input "0" at bounding box center [648, 168] width 82 height 14
type input "890"
type input "50.890"
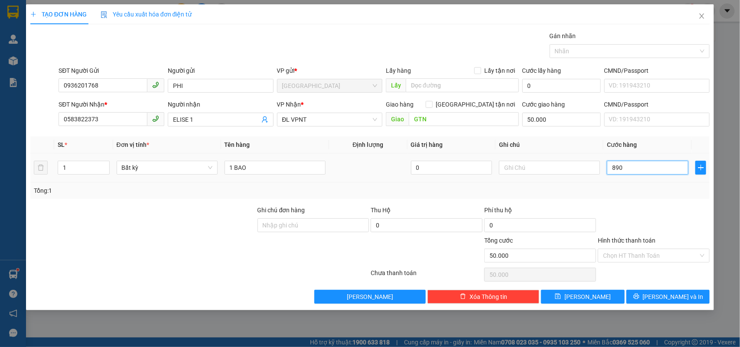
type input "50.890"
type input "89"
type input "50.089"
type input "8"
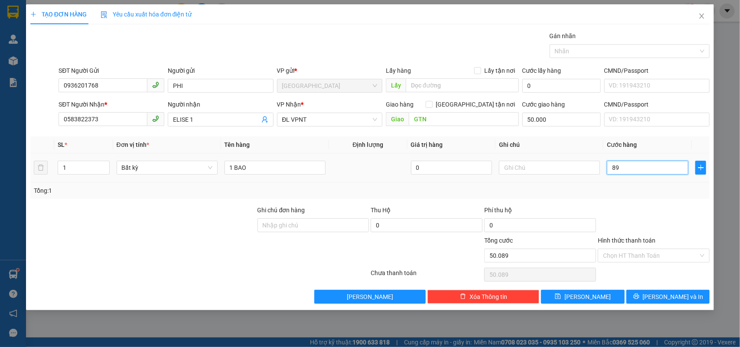
type input "50.008"
type input "80"
type input "50.080"
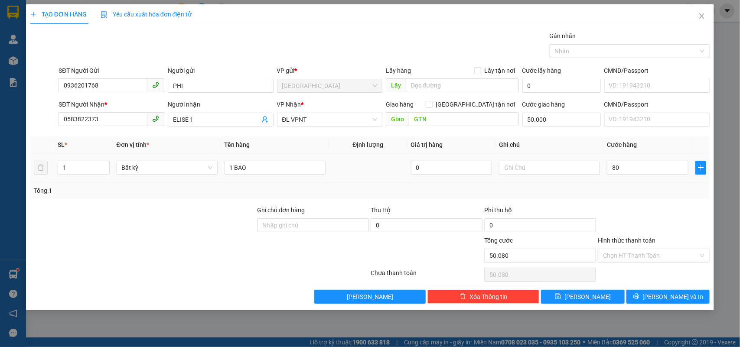
type input "80.000"
type input "130.000"
click at [643, 202] on div "Transit Pickup Surcharge Ids Transit Deliver Surcharge Ids Transit Deliver Surc…" at bounding box center [370, 167] width 680 height 273
click at [630, 245] on div "Hình thức thanh toán" at bounding box center [654, 242] width 112 height 13
click at [634, 252] on input "Hình thức thanh toán" at bounding box center [650, 255] width 95 height 13
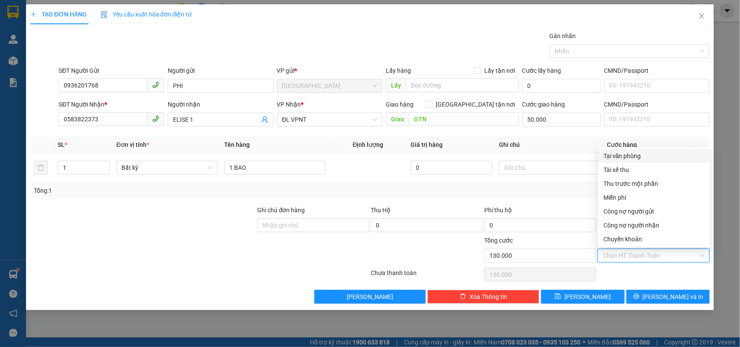
click at [621, 157] on div "Tại văn phòng" at bounding box center [654, 156] width 101 height 10
type input "0"
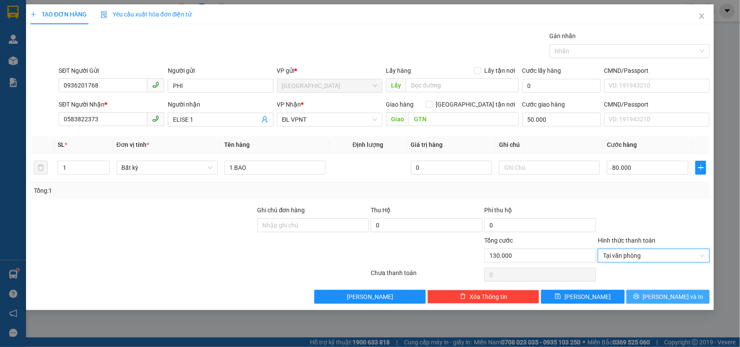
click at [659, 295] on button "[PERSON_NAME] và In" at bounding box center [668, 297] width 83 height 14
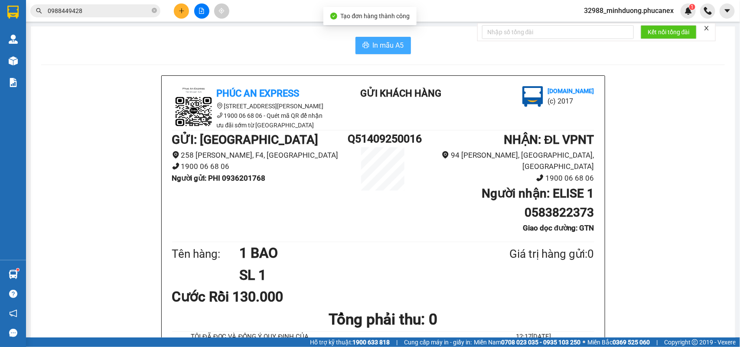
click at [382, 46] on span "In mẫu A5" at bounding box center [388, 45] width 31 height 11
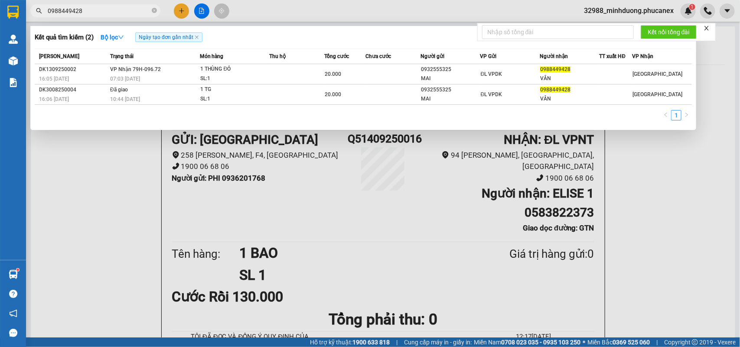
click at [98, 16] on span "0988449428" at bounding box center [95, 10] width 130 height 13
click at [101, 9] on input "0988449428" at bounding box center [99, 11] width 102 height 10
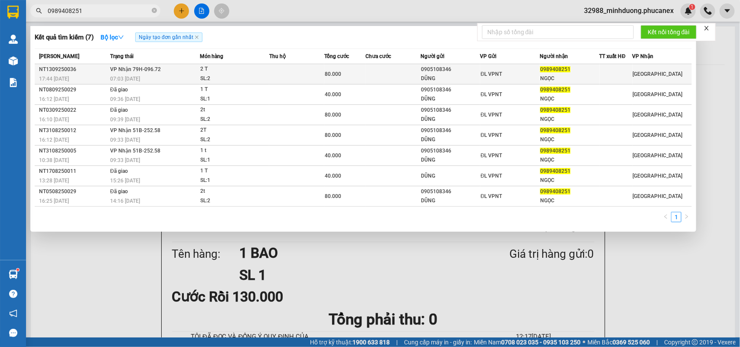
type input "0989408251"
click at [193, 71] on td "VP Nhận 79H-096.72 07:03 - 14/09" at bounding box center [153, 74] width 91 height 20
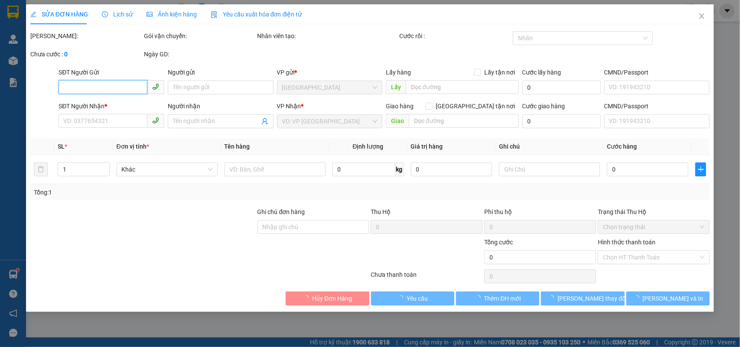
type input "0905108346"
type input "DŨNG"
type input "0989408251"
type input "NGỌC"
type input "80.000"
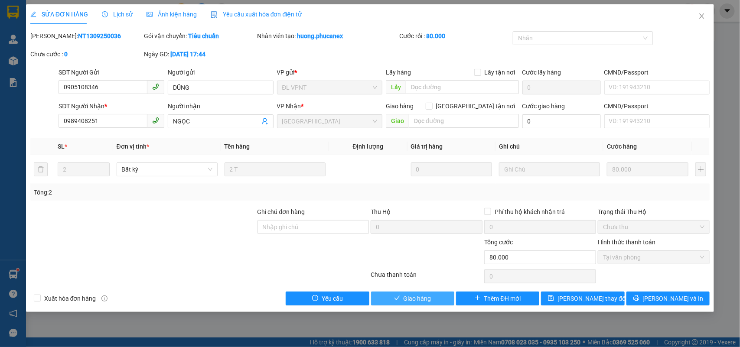
click at [410, 296] on span "Giao hàng" at bounding box center [418, 299] width 28 height 10
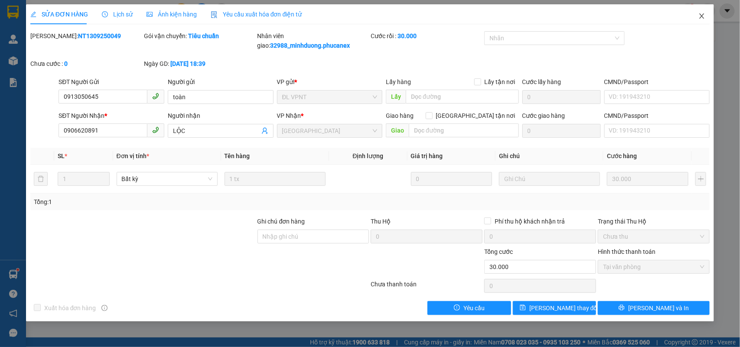
click at [708, 17] on span "Close" at bounding box center [702, 16] width 24 height 24
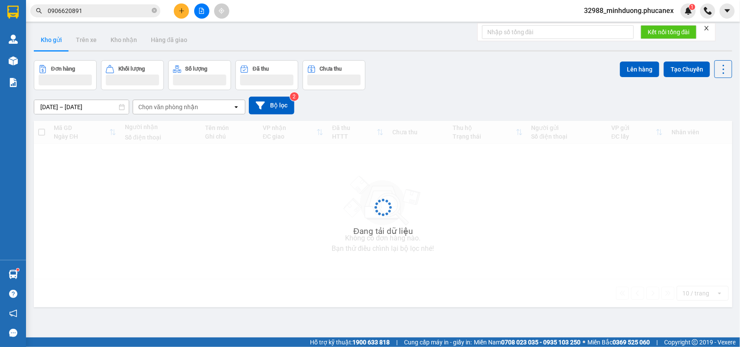
click at [129, 7] on input "0906620891" at bounding box center [99, 11] width 102 height 10
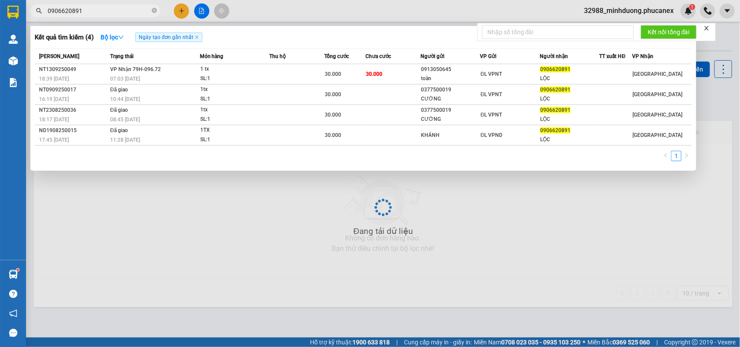
click at [129, 7] on input "0906620891" at bounding box center [99, 11] width 102 height 10
type input "d"
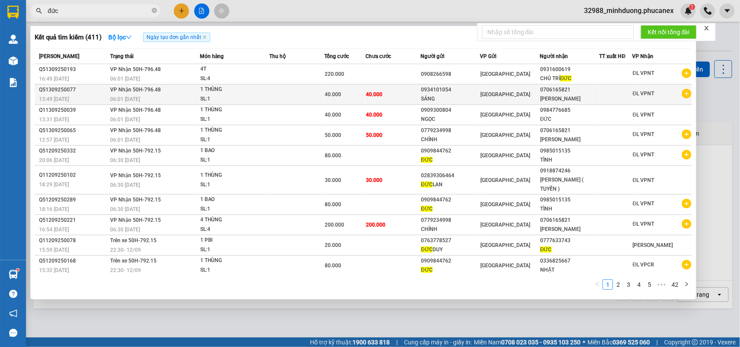
type input "đức"
click at [346, 96] on div "40.000" at bounding box center [345, 95] width 40 height 10
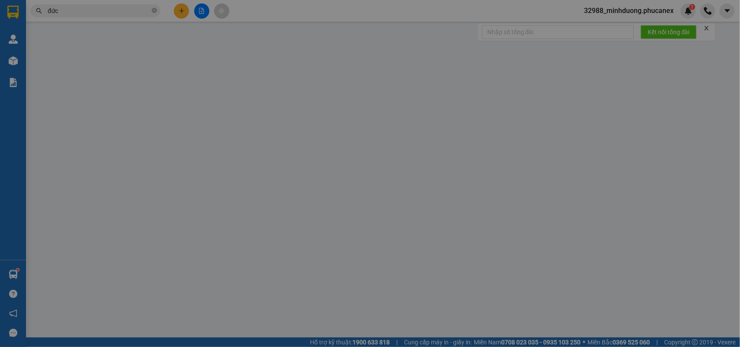
type input "0934101054"
type input "SÁNG"
type input "0706165821"
type input "[PERSON_NAME]"
type input "40.000"
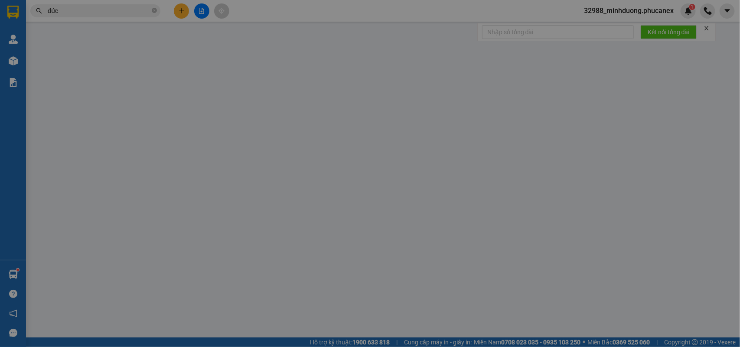
type input "40.000"
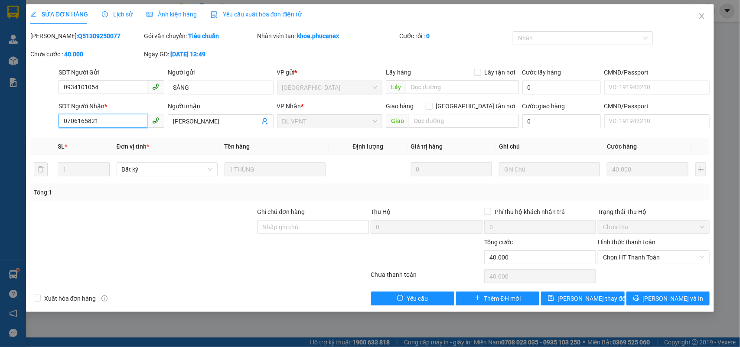
click at [115, 126] on input "0706165821" at bounding box center [103, 121] width 89 height 14
click at [160, 250] on div at bounding box center [142, 253] width 227 height 30
click at [694, 13] on span "Close" at bounding box center [702, 16] width 24 height 24
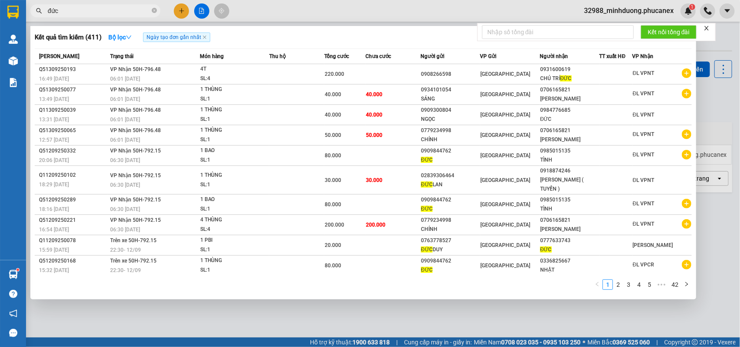
click at [143, 8] on input "đức" at bounding box center [99, 11] width 102 height 10
click at [131, 8] on input "đức" at bounding box center [99, 11] width 102 height 10
click at [153, 9] on icon "close-circle" at bounding box center [154, 10] width 5 height 5
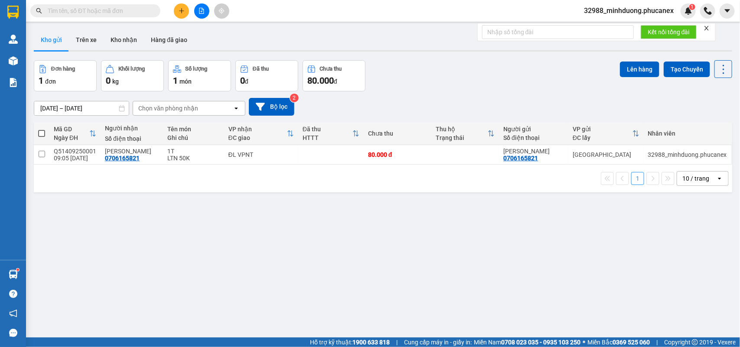
click at [134, 13] on input "text" at bounding box center [99, 11] width 102 height 10
click at [107, 6] on input "text" at bounding box center [99, 11] width 102 height 10
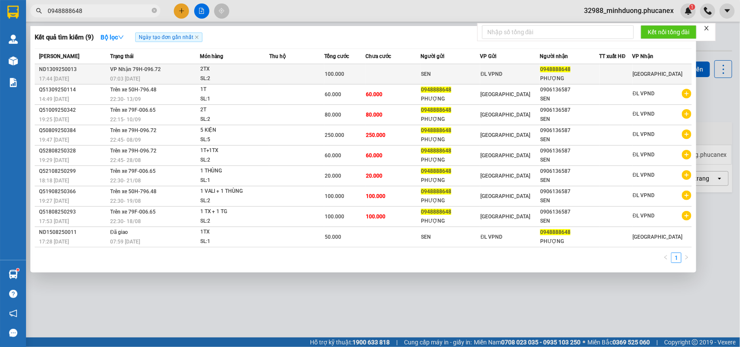
type input "0948888648"
click at [153, 64] on td "VP Nhận 79H-096.72 07:03 [DATE]" at bounding box center [153, 74] width 91 height 20
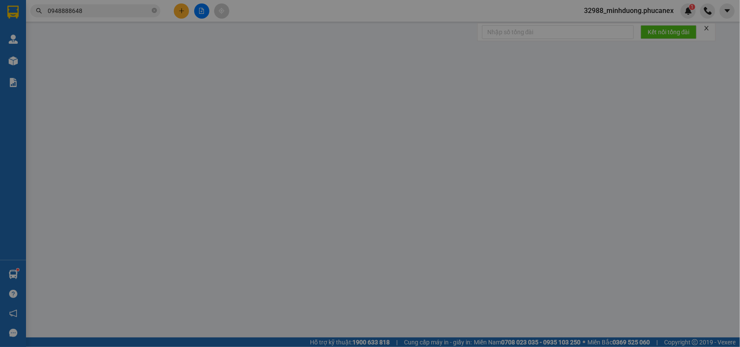
type input "SEN"
type input "0948888648"
type input "PHƯỢNG"
type input "100.000"
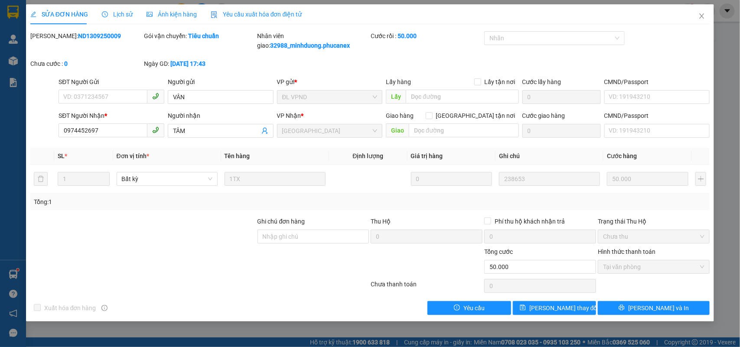
click at [715, 16] on div "SỬA ĐƠN HÀNG Lịch sử Ảnh kiện hàng Yêu cầu xuất hóa đơn điện tử Total Paid Fee …" at bounding box center [370, 173] width 740 height 347
click at [700, 16] on icon "close" at bounding box center [702, 16] width 7 height 7
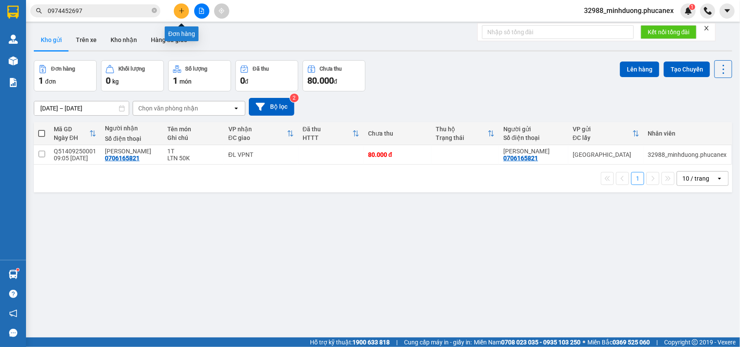
click at [181, 11] on icon "plus" at bounding box center [181, 10] width 5 height 0
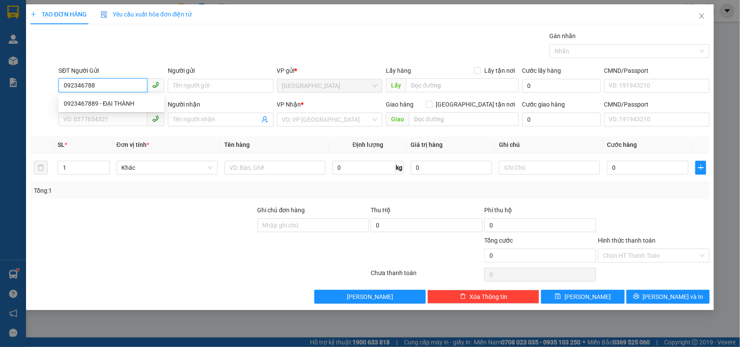
type input "0923467889"
click at [119, 103] on div "0923467889 - ĐẠI THÀNH" at bounding box center [111, 104] width 95 height 10
type input "ĐẠI THÀNH"
type input "0935189188"
type input "VINH"
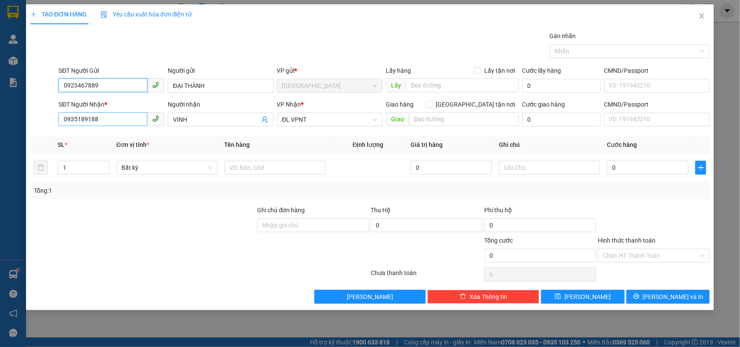
type input "0923467889"
click at [141, 119] on input "0935189188" at bounding box center [103, 119] width 89 height 14
click at [135, 136] on div "0979835227 - DANH TUYẾN" at bounding box center [111, 138] width 95 height 10
type input "0979835227"
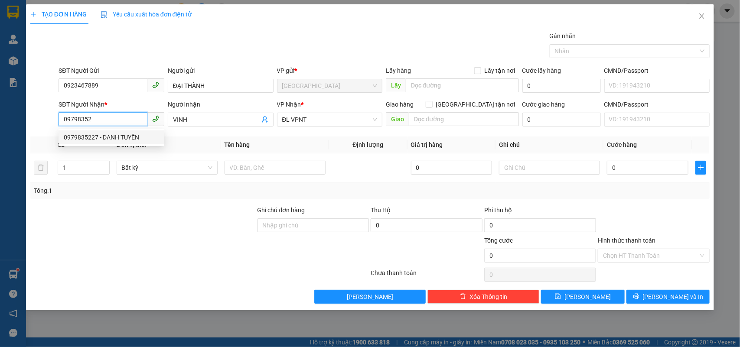
type input "DANH TUYẾN"
type input "0979835227"
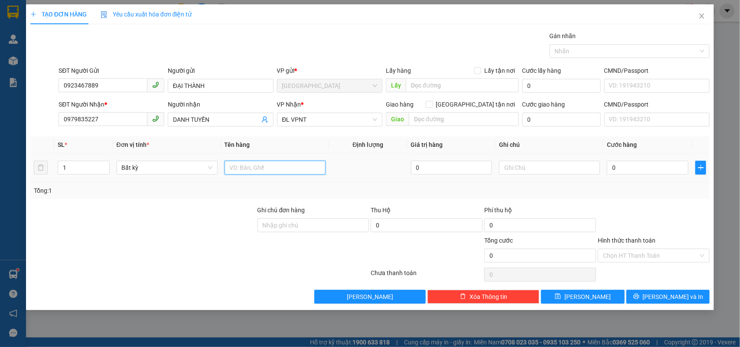
click at [255, 162] on input "text" at bounding box center [275, 168] width 101 height 14
type input "1TX"
click at [124, 124] on input "0979835227" at bounding box center [103, 119] width 89 height 14
click at [635, 174] on input "0" at bounding box center [648, 168] width 82 height 14
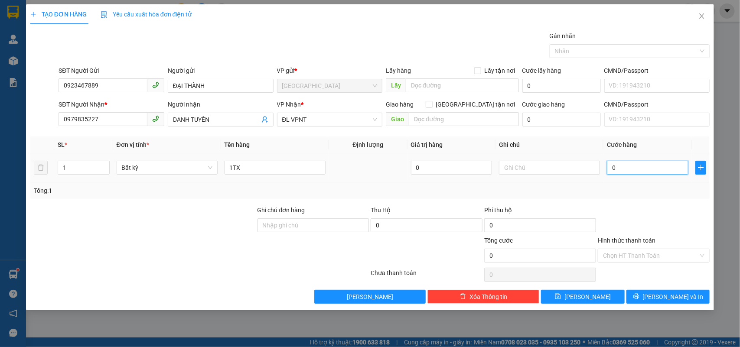
type input "1"
type input "14"
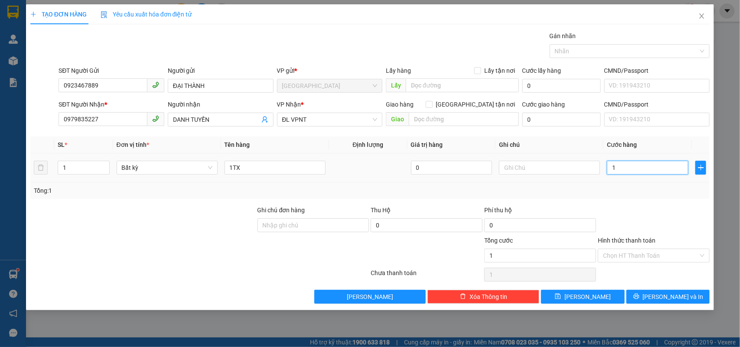
type input "14"
type input "140"
type input "140.000"
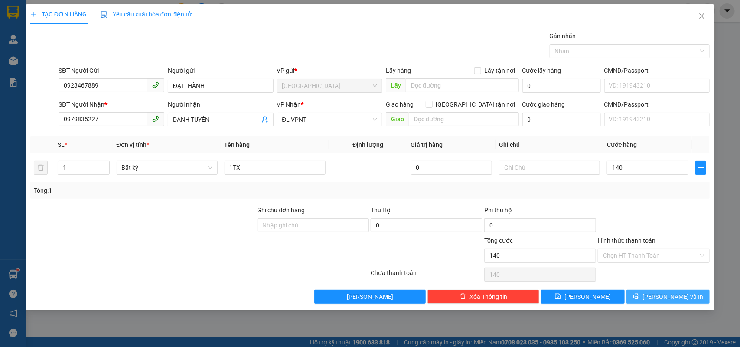
type input "140.000"
click at [658, 298] on button "[PERSON_NAME] và In" at bounding box center [668, 297] width 83 height 14
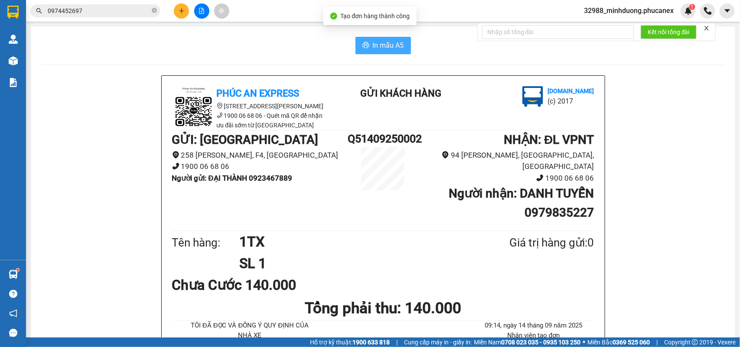
click at [375, 50] on span "In mẫu A5" at bounding box center [388, 45] width 31 height 11
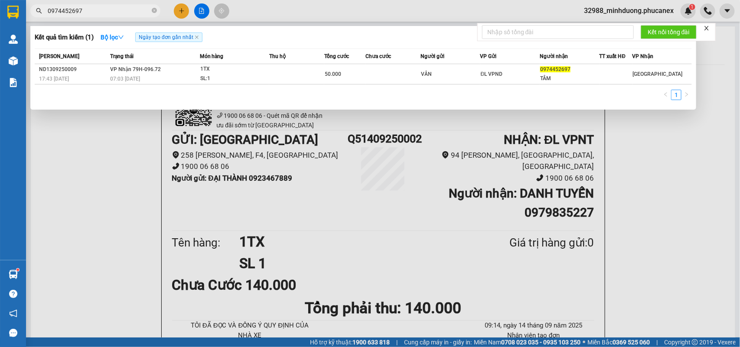
click at [108, 10] on input "0974452697" at bounding box center [99, 11] width 102 height 10
type input "0919211733"
click at [220, 63] on th "Món hàng" at bounding box center [235, 56] width 70 height 15
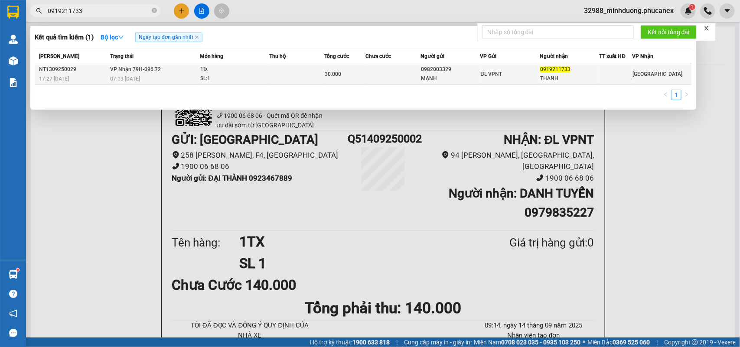
click at [225, 70] on div "1tx" at bounding box center [232, 70] width 65 height 10
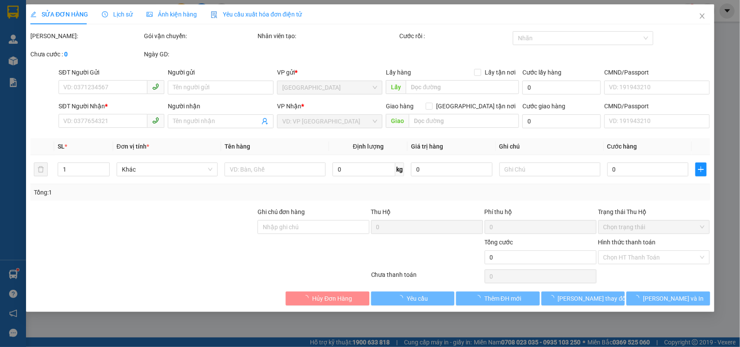
type input "0982003329"
type input "MẠNH"
type input "0919211733"
type input "THANH"
type input "30.000"
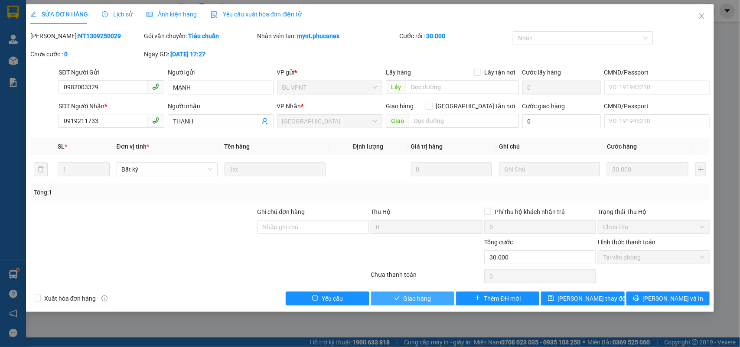
click at [417, 295] on span "Giao hàng" at bounding box center [418, 299] width 28 height 10
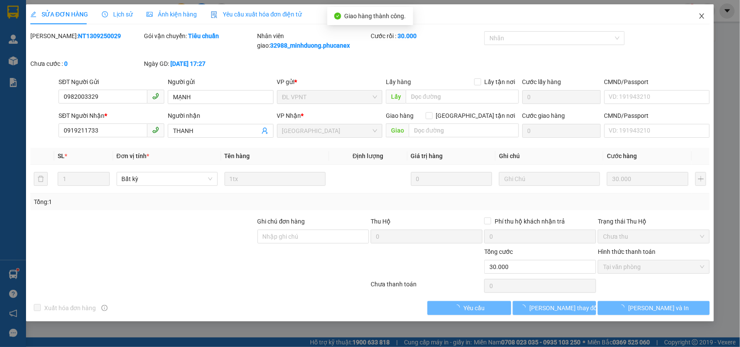
click at [697, 23] on span "Close" at bounding box center [702, 16] width 24 height 24
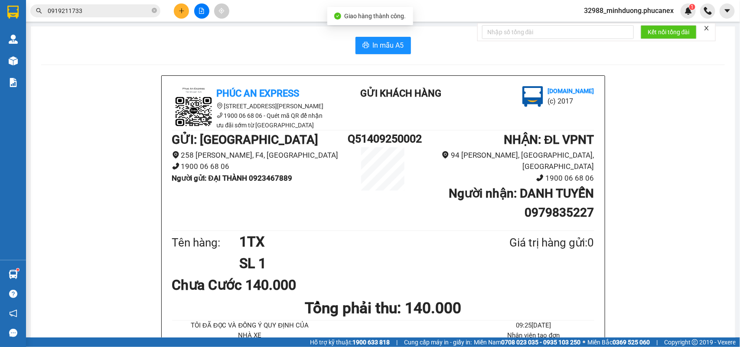
click at [163, 8] on div "0919211733" at bounding box center [84, 10] width 169 height 13
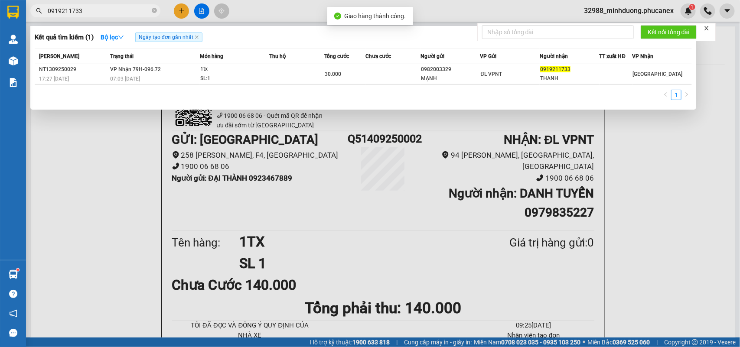
click at [129, 7] on input "0919211733" at bounding box center [99, 11] width 102 height 10
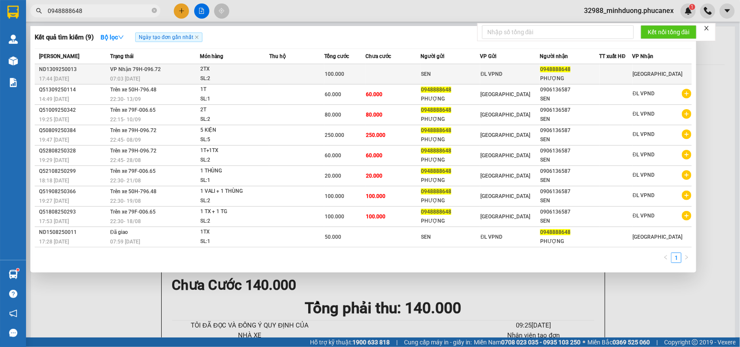
type input "0948888648"
click at [167, 76] on div "07:03 [DATE]" at bounding box center [154, 79] width 89 height 10
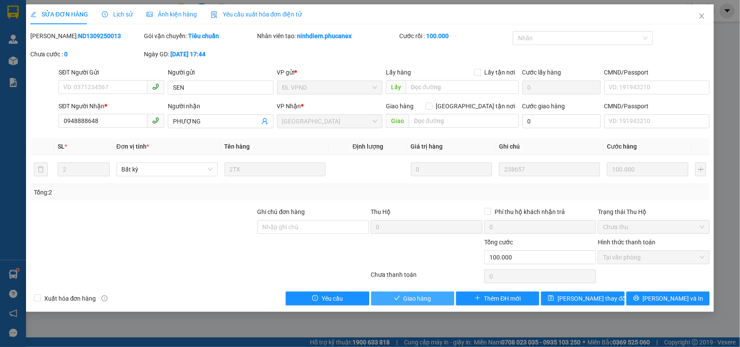
click at [416, 295] on span "Giao hàng" at bounding box center [418, 299] width 28 height 10
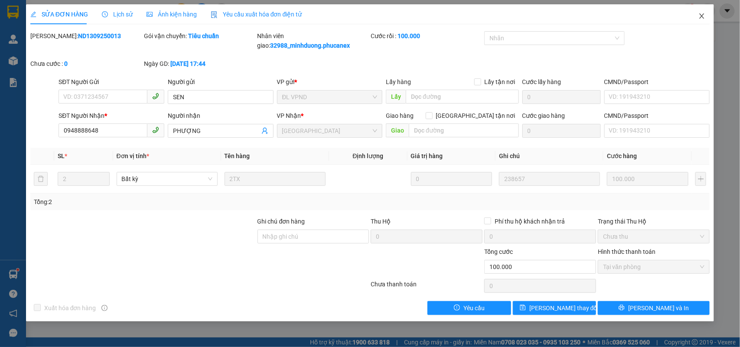
click at [707, 19] on span "Close" at bounding box center [702, 16] width 24 height 24
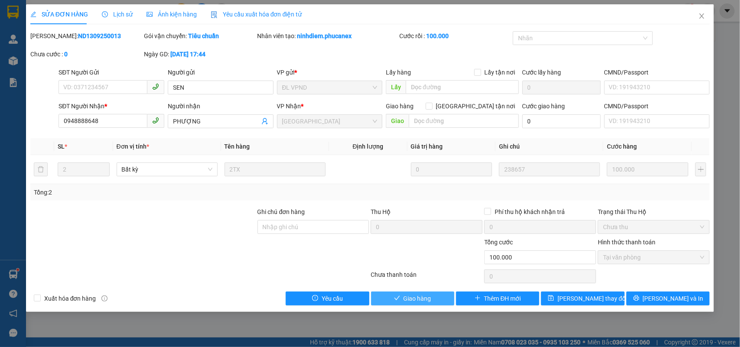
click at [425, 301] on span "Giao hàng" at bounding box center [418, 299] width 28 height 10
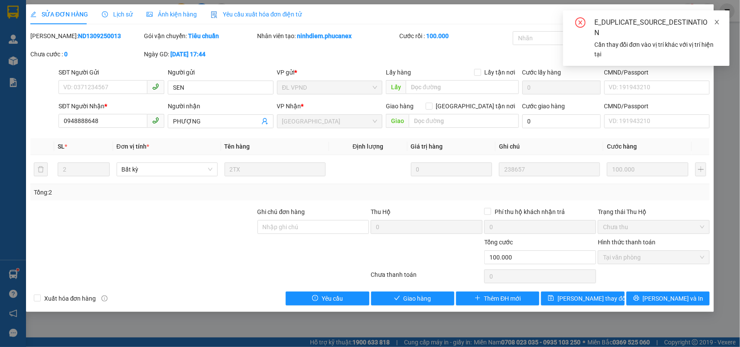
click at [714, 17] on link at bounding box center [717, 22] width 6 height 10
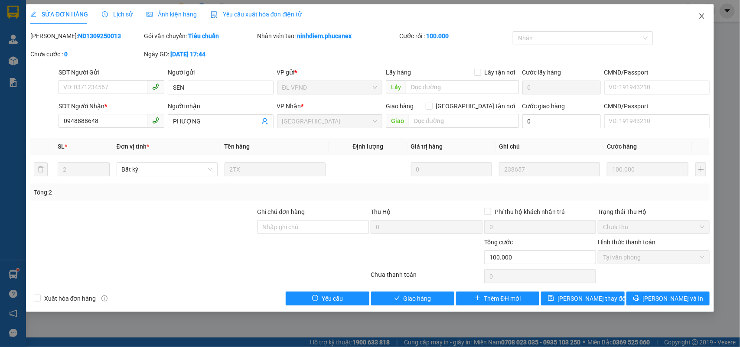
click at [710, 18] on span "Close" at bounding box center [702, 16] width 24 height 24
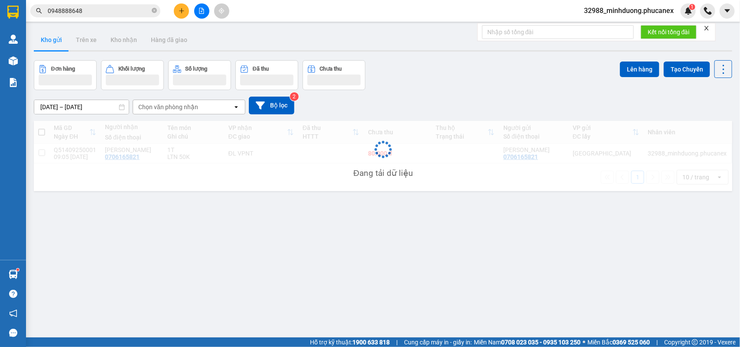
click at [187, 8] on button at bounding box center [181, 10] width 15 height 15
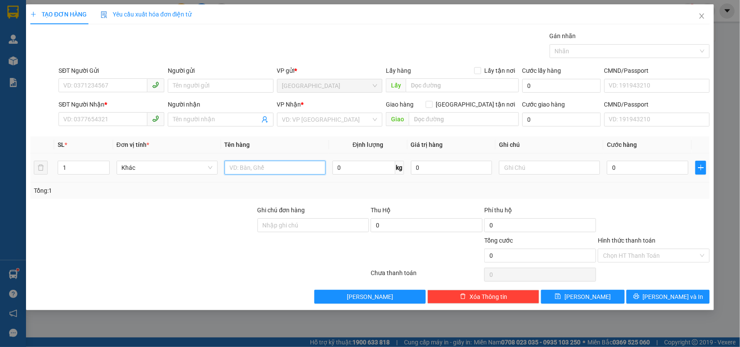
click at [298, 164] on input "text" at bounding box center [275, 168] width 101 height 14
type input "1T"
click at [127, 85] on input "SĐT Người Gửi" at bounding box center [103, 85] width 89 height 14
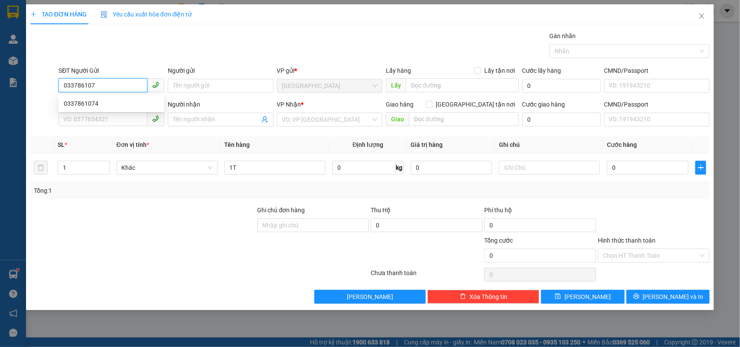
type input "0337861074"
click at [129, 107] on div "0337861074" at bounding box center [111, 104] width 95 height 10
type input "0937302849"
type input "BÌNH"
type input "0337861074"
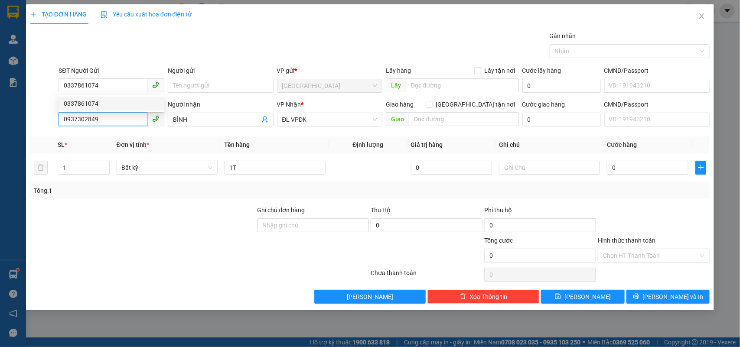
click at [129, 125] on input "0937302849" at bounding box center [103, 119] width 89 height 14
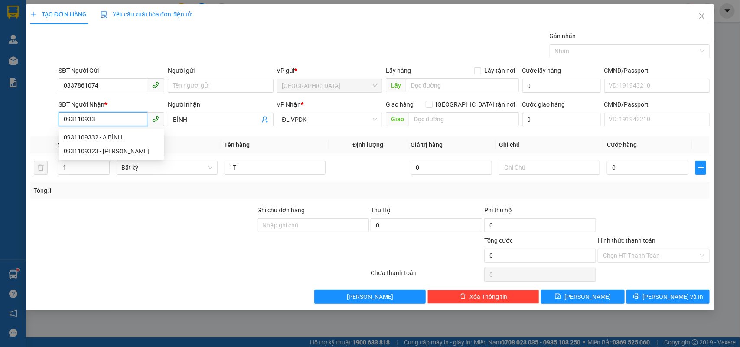
type input "0931109332"
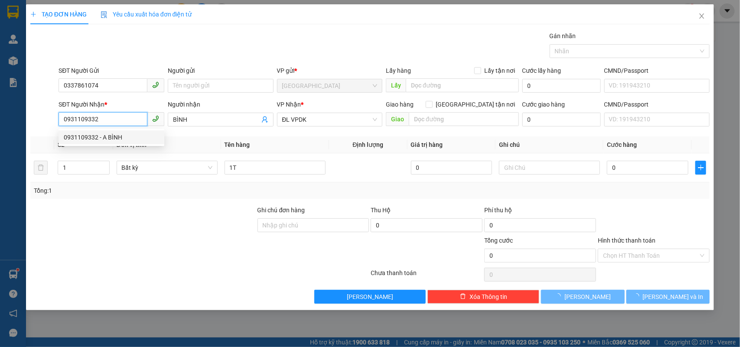
click at [124, 140] on div "0931109332 - A BÌNH" at bounding box center [111, 138] width 95 height 10
type input "A BÌNH"
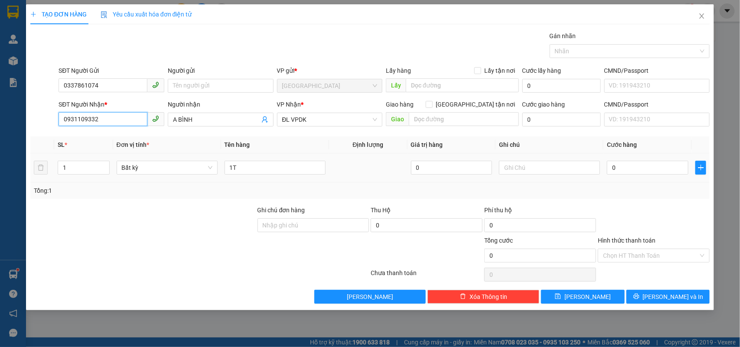
type input "0931109332"
drag, startPoint x: 629, startPoint y: 176, endPoint x: 640, endPoint y: 163, distance: 16.6
click at [631, 170] on div "0" at bounding box center [648, 167] width 82 height 17
click at [640, 163] on input "0" at bounding box center [648, 168] width 82 height 14
type input "3"
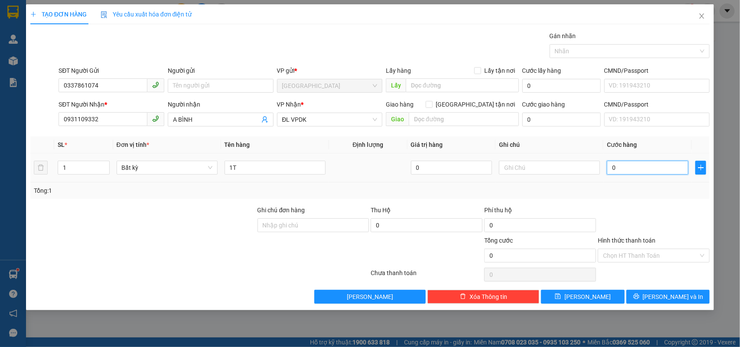
type input "3"
type input "30"
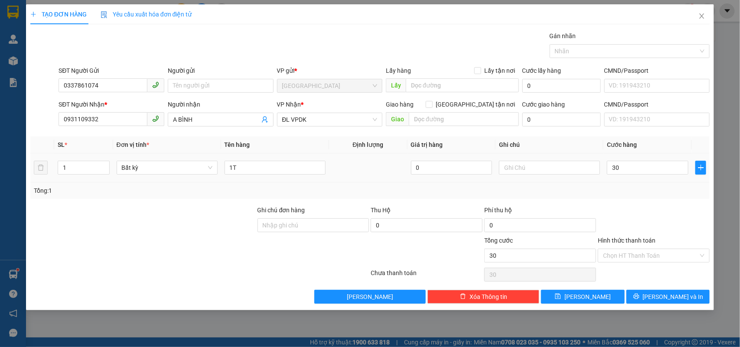
type input "30.000"
drag, startPoint x: 627, startPoint y: 267, endPoint x: 623, endPoint y: 249, distance: 17.9
click at [627, 260] on div "Transit Pickup Surcharge Ids Transit Deliver Surcharge Ids Transit Deliver Surc…" at bounding box center [370, 167] width 680 height 273
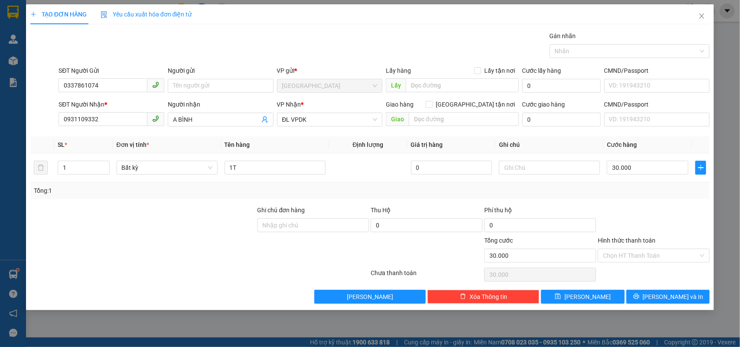
click at [740, 198] on div "TẠO ĐƠN HÀNG Yêu cầu xuất hóa đơn điện tử Transit Pickup Surcharge Ids Transit …" at bounding box center [370, 173] width 740 height 347
click at [692, 200] on div "Transit Pickup Surcharge Ids Transit Deliver Surcharge Ids Transit Deliver Surc…" at bounding box center [370, 167] width 680 height 273
click at [564, 170] on input "text" at bounding box center [549, 168] width 101 height 14
type input "MÓP SẴN"
click at [358, 185] on div "Tổng: 1" at bounding box center [370, 191] width 680 height 16
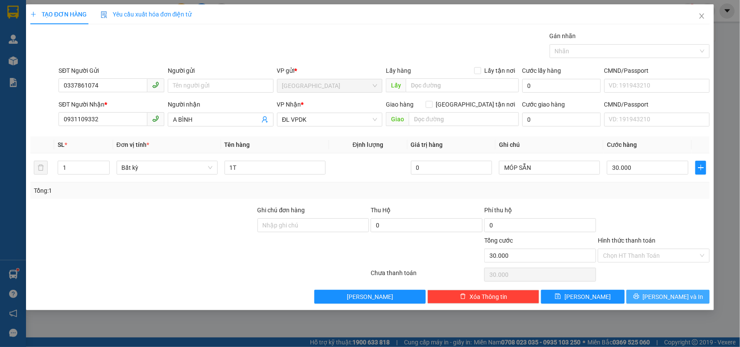
click at [681, 291] on button "[PERSON_NAME] và In" at bounding box center [668, 297] width 83 height 14
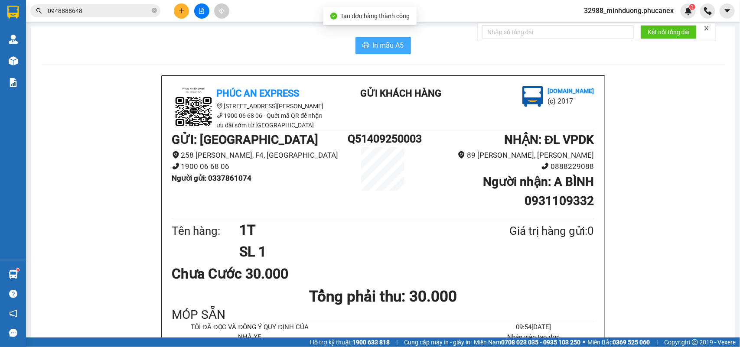
click at [385, 46] on span "In mẫu A5" at bounding box center [388, 45] width 31 height 11
click at [114, 9] on input "0948888648" at bounding box center [99, 11] width 102 height 10
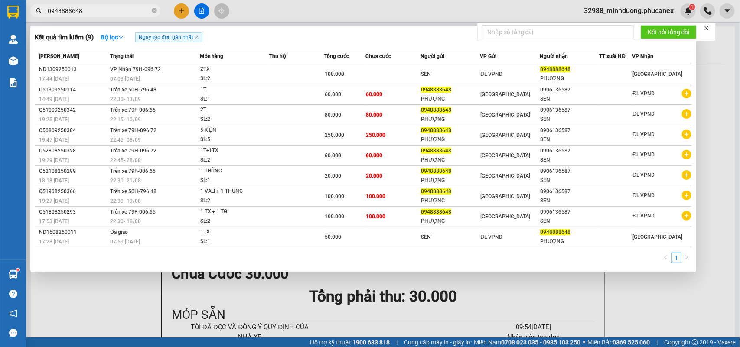
click at [114, 9] on input "0948888648" at bounding box center [99, 11] width 102 height 10
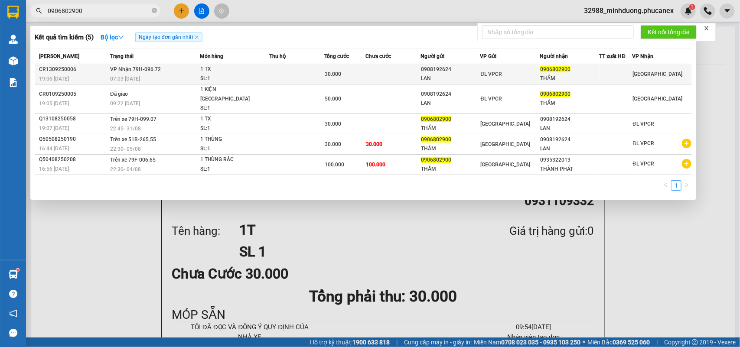
type input "0906802900"
click at [308, 78] on td at bounding box center [296, 74] width 55 height 20
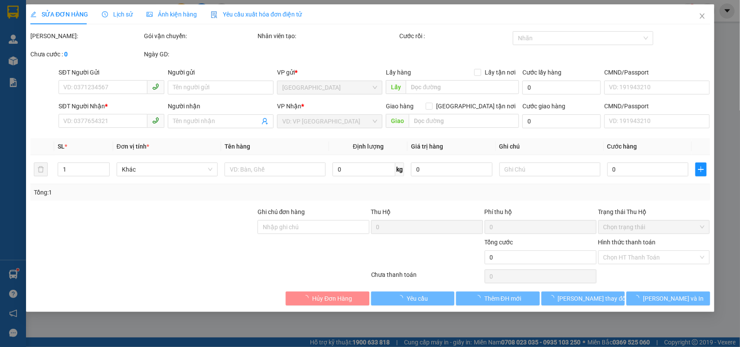
type input "0908192624"
type input "LAN"
type input "0906802900"
type input "THẮM"
type input "30.000"
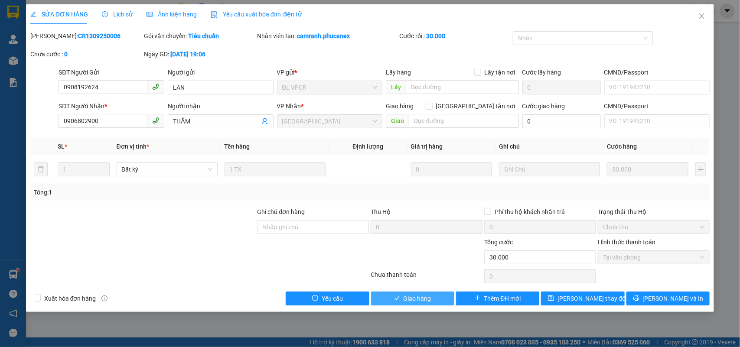
click at [415, 302] on span "Giao hàng" at bounding box center [418, 299] width 28 height 10
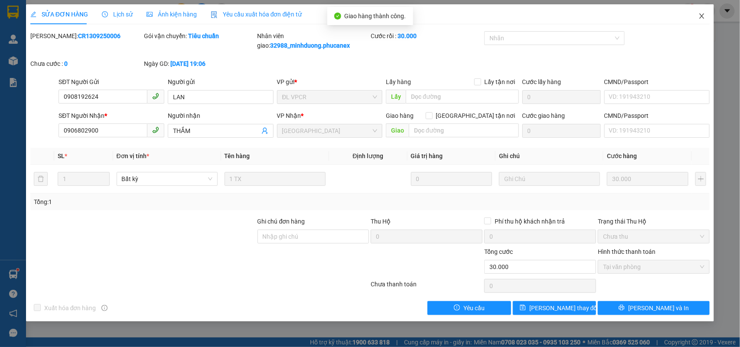
click at [698, 15] on span "Close" at bounding box center [702, 16] width 24 height 24
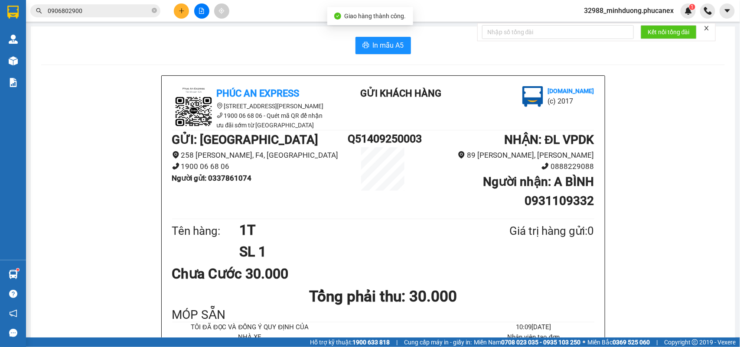
click at [106, 10] on input "0906802900" at bounding box center [99, 11] width 102 height 10
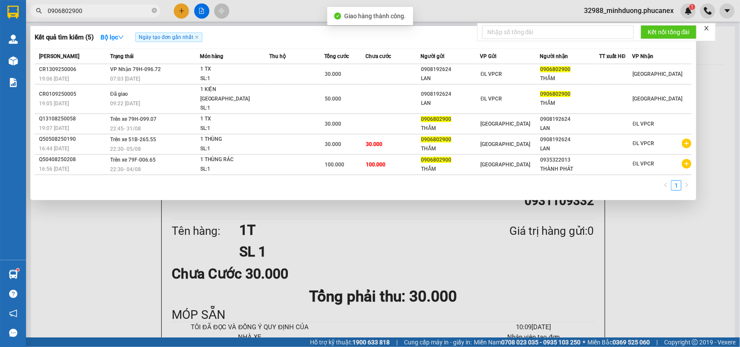
click at [106, 10] on input "0906802900" at bounding box center [99, 11] width 102 height 10
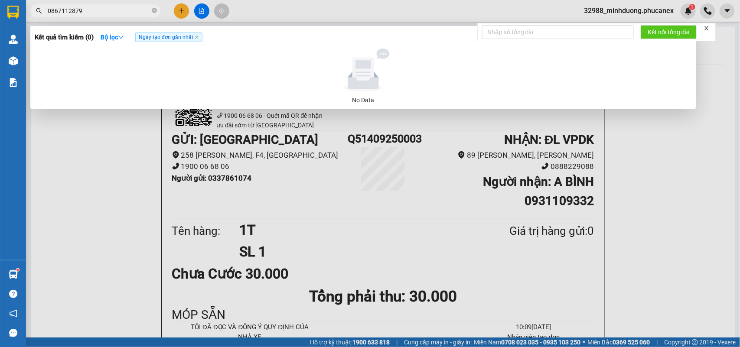
click at [95, 11] on input "0867112879" at bounding box center [99, 11] width 102 height 10
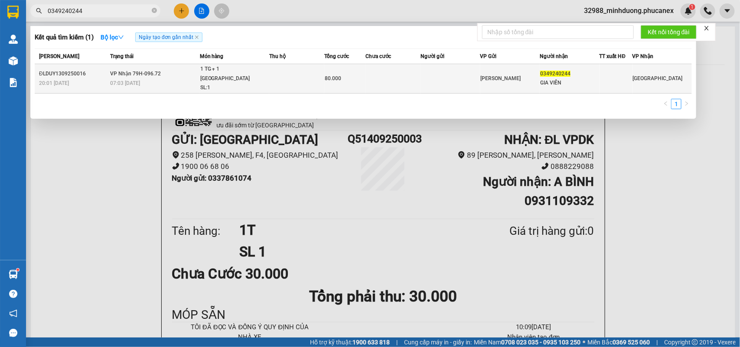
type input "0349240244"
click at [356, 74] on div "80.000" at bounding box center [345, 79] width 40 height 10
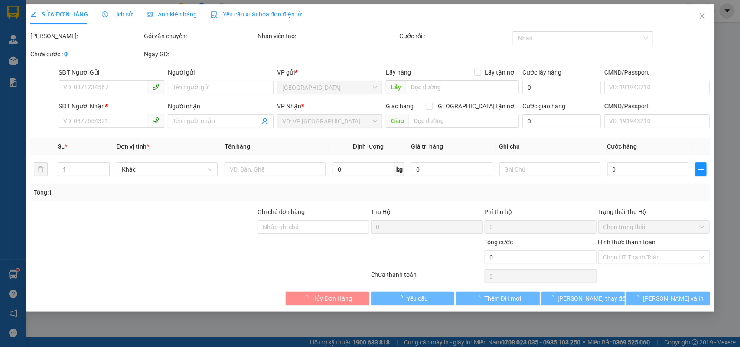
type input "0349240244"
type input "GIA VIÊN"
type input "80.000"
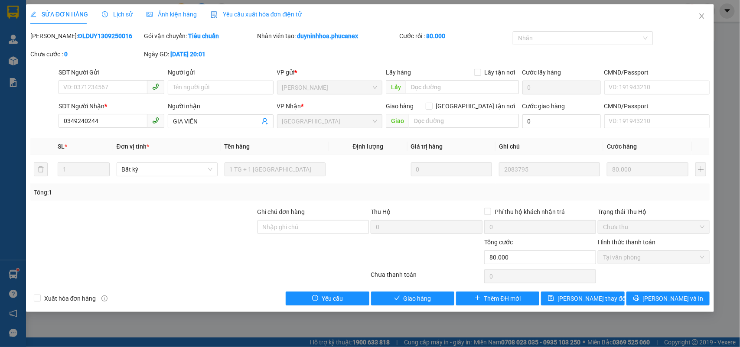
click at [443, 290] on div "Total Paid Fee 80.000 Total UnPaid Fee 0 Cash Collection Total Fee Mã ĐH: ĐLDUY…" at bounding box center [370, 168] width 680 height 274
click at [435, 292] on button "Giao hàng" at bounding box center [412, 299] width 83 height 14
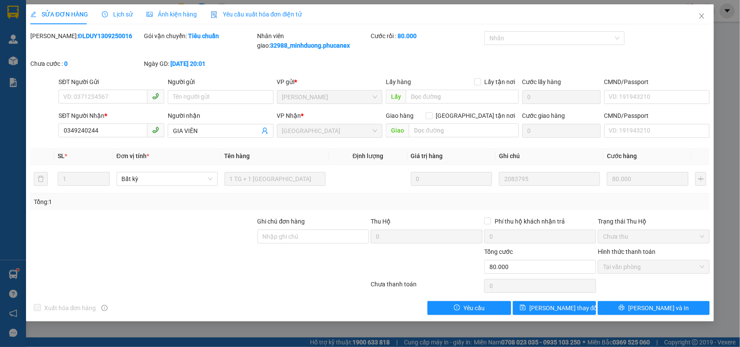
click at [451, 52] on div "Cước rồi : 80.000" at bounding box center [427, 45] width 114 height 28
click at [700, 14] on icon "close" at bounding box center [702, 16] width 7 height 7
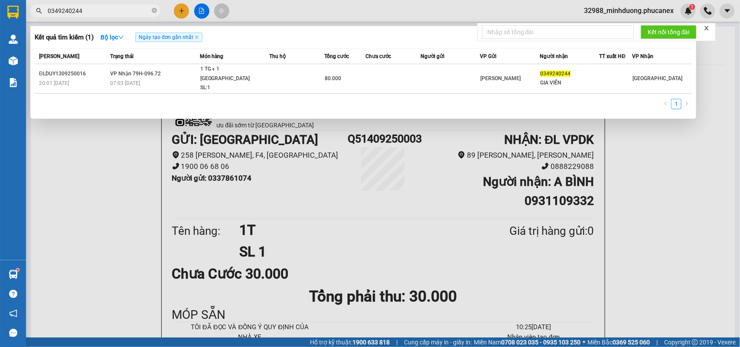
click at [120, 10] on input "0349240244" at bounding box center [99, 11] width 102 height 10
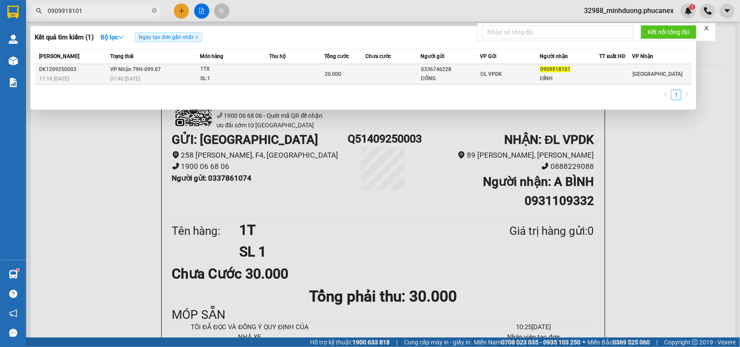
type input "0909918101"
click at [193, 72] on td "VP Nhận 79H-099.07 07:40 - 13/09" at bounding box center [153, 74] width 91 height 20
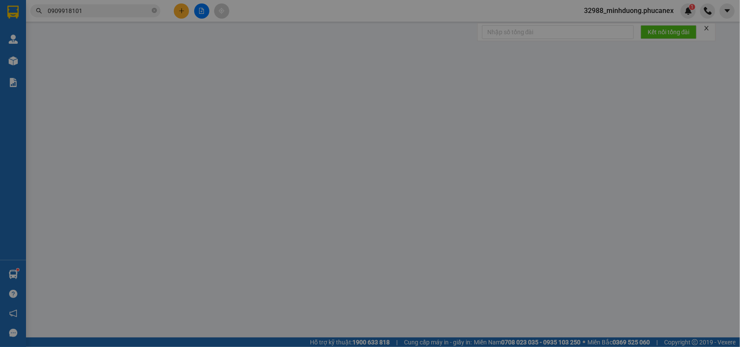
type input "0336746228"
type input "ĐỒNG"
type input "0909918101"
type input "ĐỈNH"
type input "20.000"
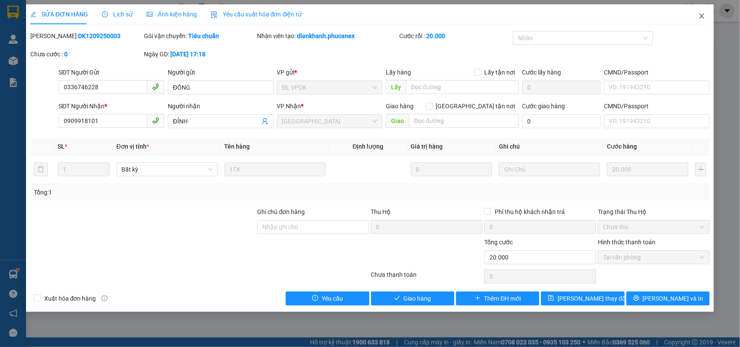
click at [705, 15] on icon "close" at bounding box center [702, 16] width 7 height 7
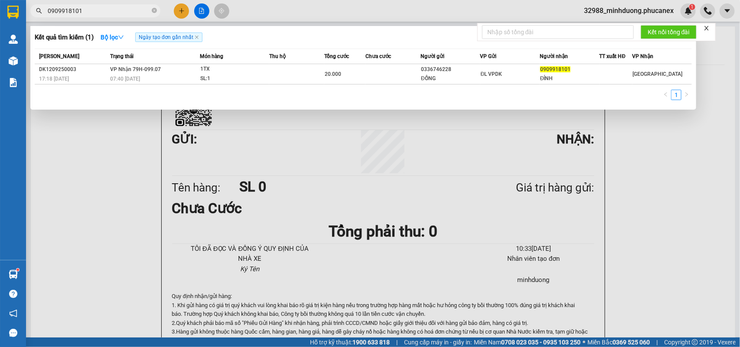
click at [118, 12] on input "0909918101" at bounding box center [99, 11] width 102 height 10
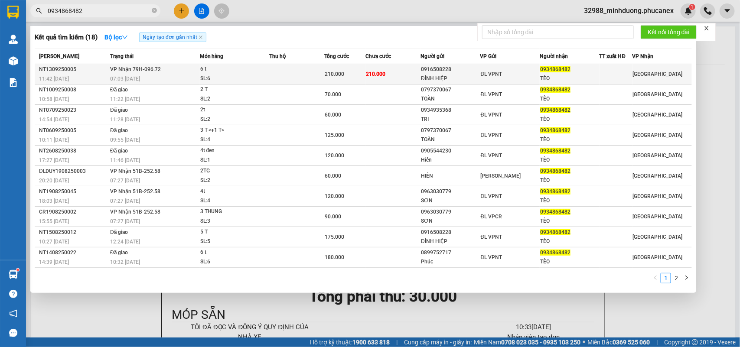
type input "0934868482"
click at [267, 72] on span "6 t SL: 6" at bounding box center [234, 74] width 69 height 19
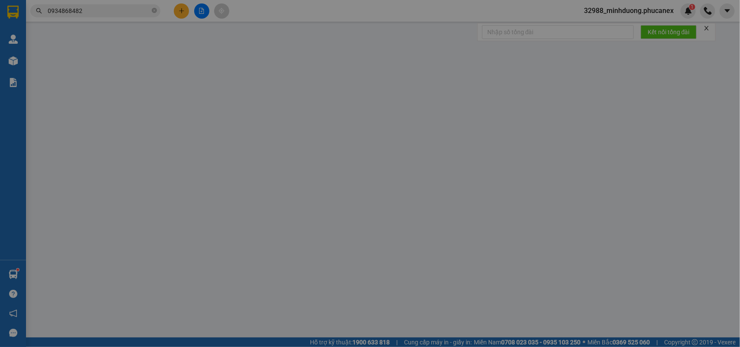
type input "0916508228"
type input "ĐÌNH HIỆP"
type input "0934868482"
type input "TÈO"
type input "210.000"
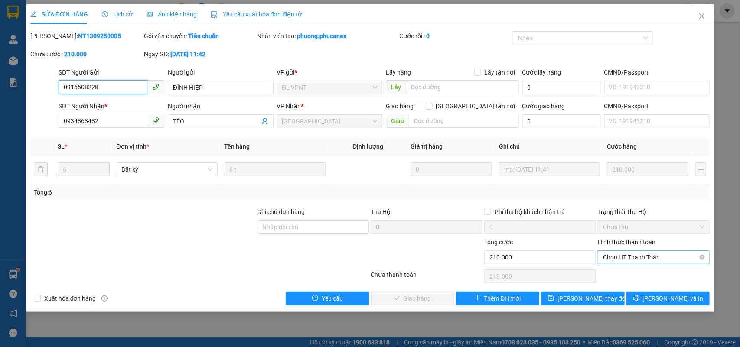
click at [651, 256] on span "Chọn HT Thanh Toán" at bounding box center [653, 257] width 101 height 13
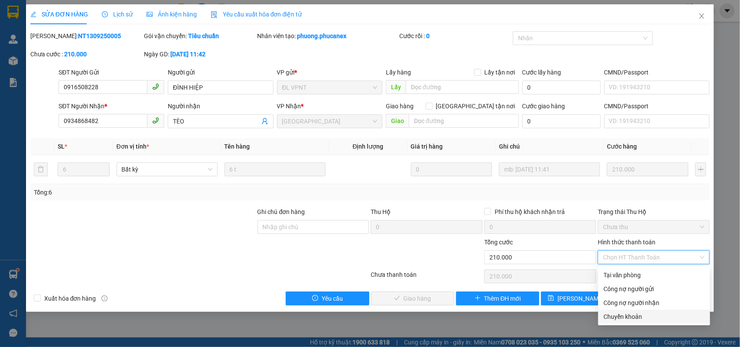
click at [629, 319] on div "Chuyển khoản" at bounding box center [654, 317] width 101 height 10
type input "0"
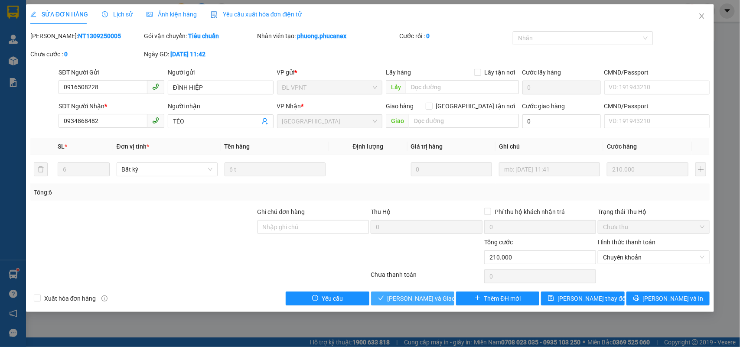
click at [408, 304] on button "Lưu và Giao hàng" at bounding box center [412, 299] width 83 height 14
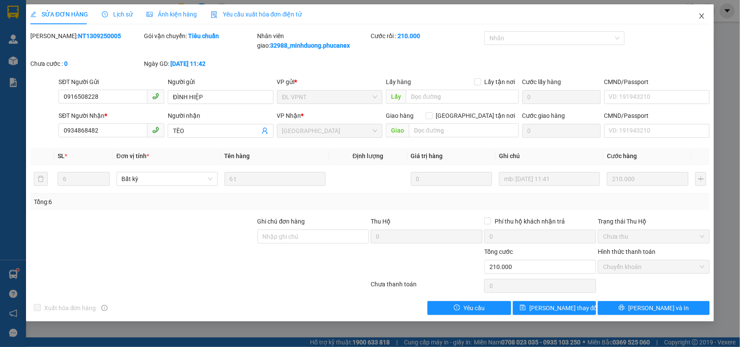
click at [697, 11] on span "Close" at bounding box center [702, 16] width 24 height 24
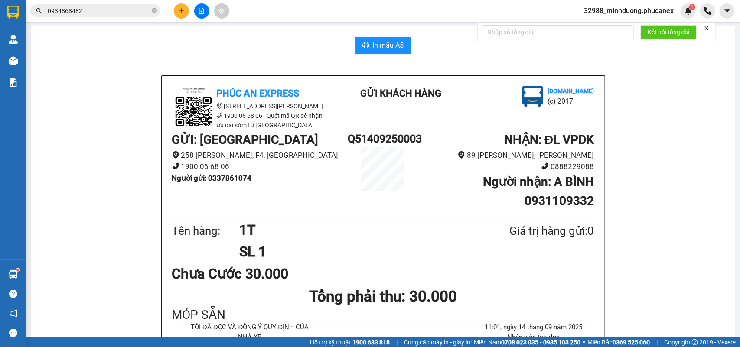
click at [122, 3] on div "Kết quả tìm kiếm ( 18 ) Bộ lọc Ngày tạo đơn gần nhất Mã ĐH Trạng thái Món hàng …" at bounding box center [370, 11] width 740 height 22
click at [122, 5] on div "Kết quả tìm kiếm ( 18 ) Bộ lọc Ngày tạo đơn gần nhất Mã ĐH Trạng thái Món hàng …" at bounding box center [370, 11] width 740 height 22
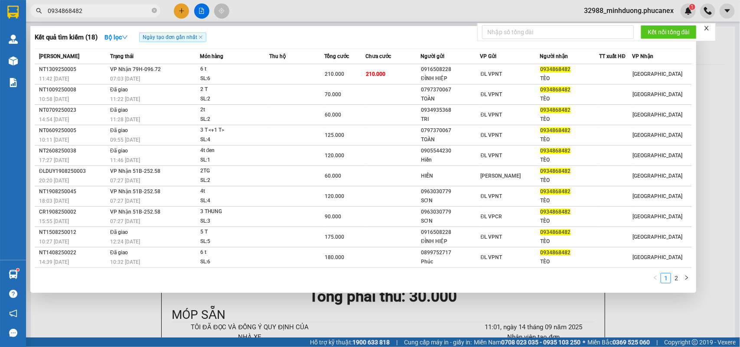
click at [122, 6] on input "0934868482" at bounding box center [99, 11] width 102 height 10
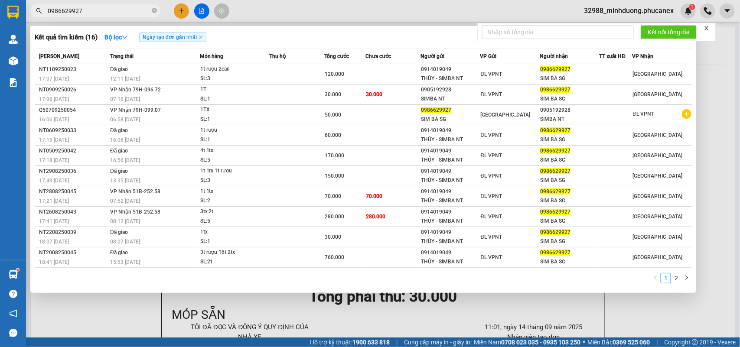
type input "0986629927"
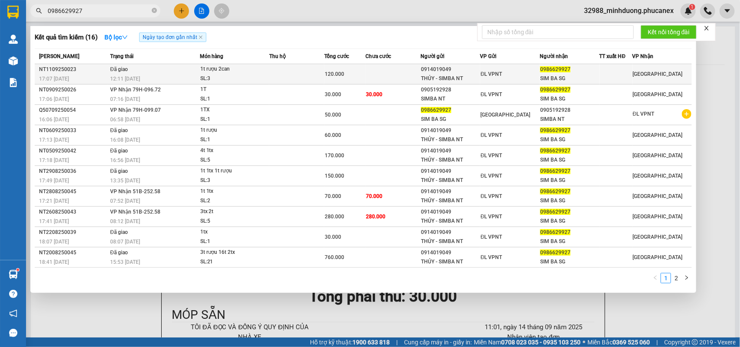
click at [170, 80] on div "12:11 - 12/09" at bounding box center [154, 79] width 89 height 10
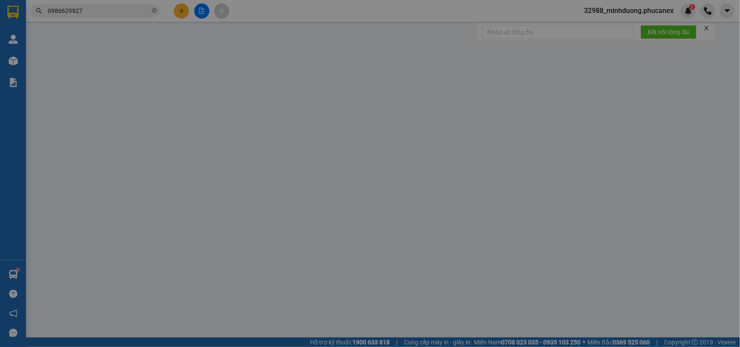
type input "0914019049"
type input "THỦY - SIMBA NT"
type input "0986629927"
type input "SIM BA SG"
type input "120.000"
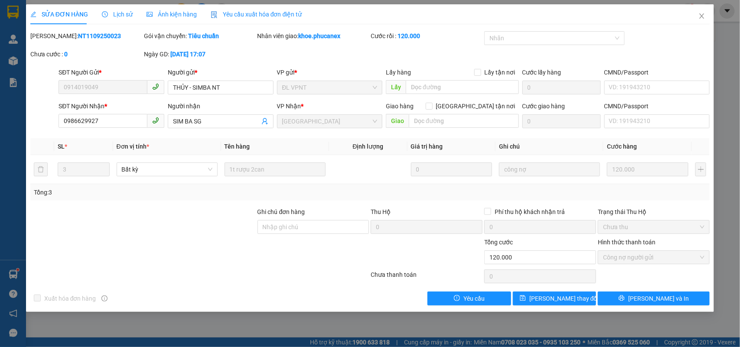
click at [111, 22] on div "Lịch sử" at bounding box center [117, 14] width 31 height 20
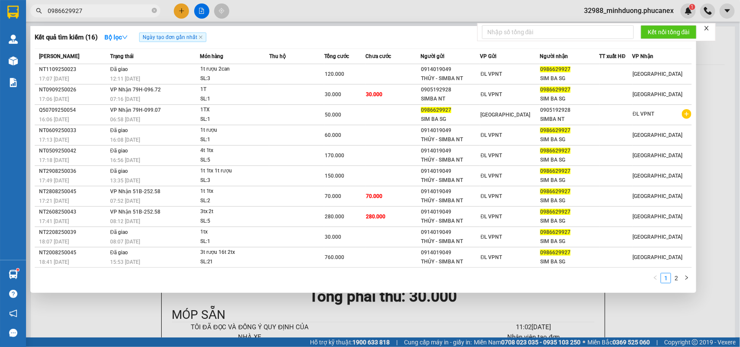
click at [133, 7] on input "0986629927" at bounding box center [99, 11] width 102 height 10
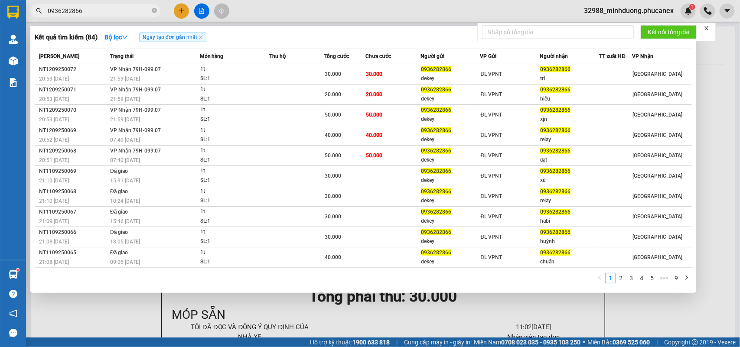
type input "0936282866"
click at [182, 11] on div at bounding box center [370, 173] width 740 height 347
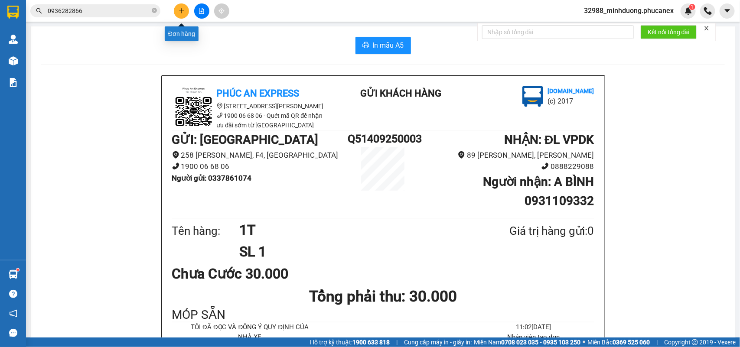
click at [183, 10] on icon "plus" at bounding box center [182, 11] width 6 height 6
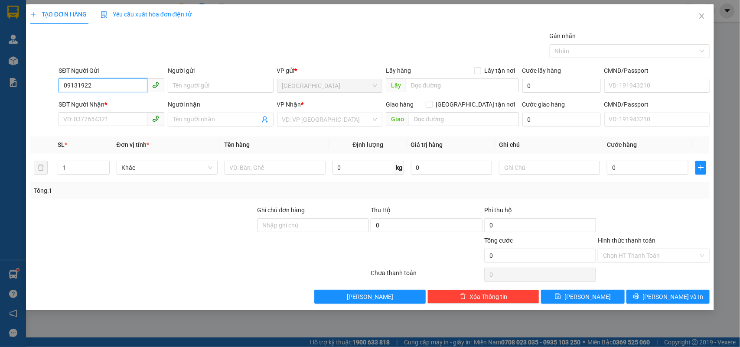
click at [109, 88] on input "09131922" at bounding box center [103, 85] width 89 height 14
click at [85, 87] on input "09131922" at bounding box center [103, 85] width 89 height 14
drag, startPoint x: 107, startPoint y: 98, endPoint x: 116, endPoint y: 95, distance: 9.5
click at [108, 98] on div "0913922887 - CHÚ KÉT" at bounding box center [112, 104] width 106 height 14
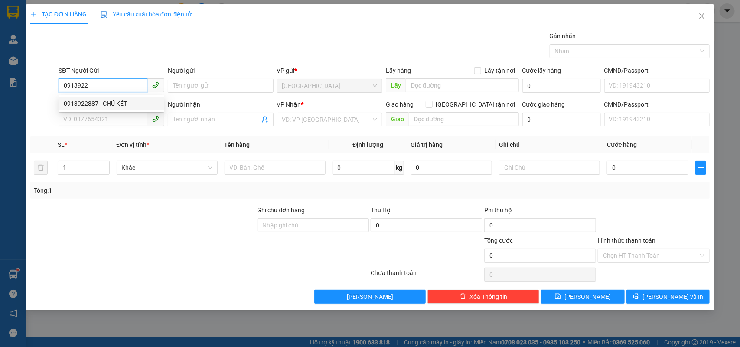
type input "0913922887"
type input "CHÚ KÉT"
type input "0934937187"
type input "LOAN"
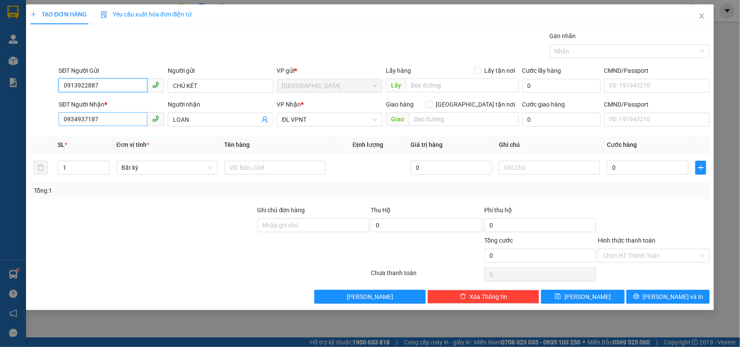
type input "0913922887"
click at [126, 118] on input "0934937187" at bounding box center [103, 119] width 89 height 14
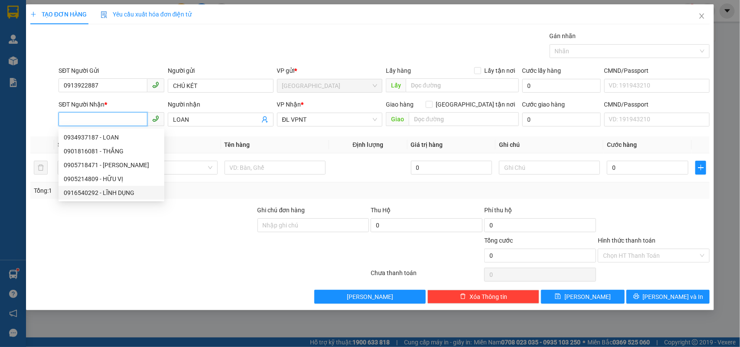
click at [135, 192] on div "0916540292 - LĨNH DỤNG" at bounding box center [111, 193] width 95 height 10
type input "0916540292"
type input "LĨNH DỤNG"
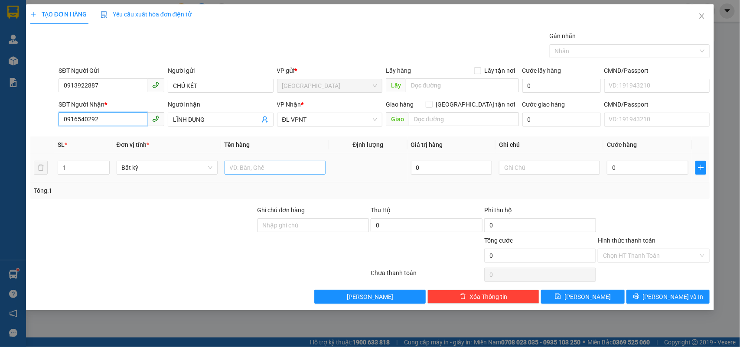
type input "0916540292"
click at [280, 163] on input "text" at bounding box center [275, 168] width 101 height 14
type input "1t"
click at [643, 171] on input "0" at bounding box center [648, 168] width 82 height 14
type input "2"
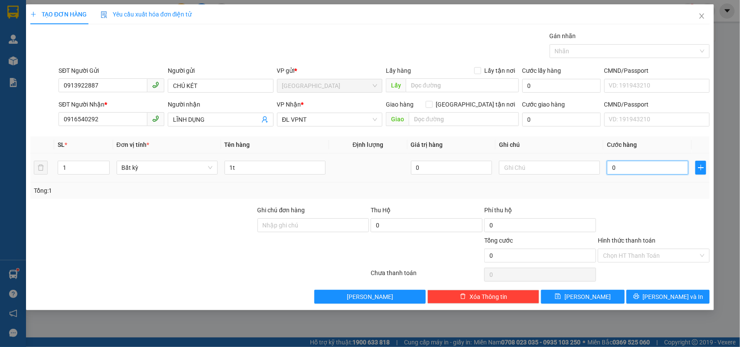
type input "2"
type input "20"
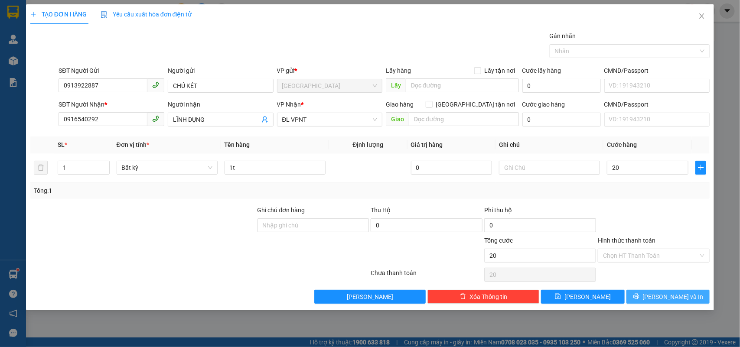
type input "20.000"
click at [697, 297] on button "[PERSON_NAME] và In" at bounding box center [668, 297] width 83 height 14
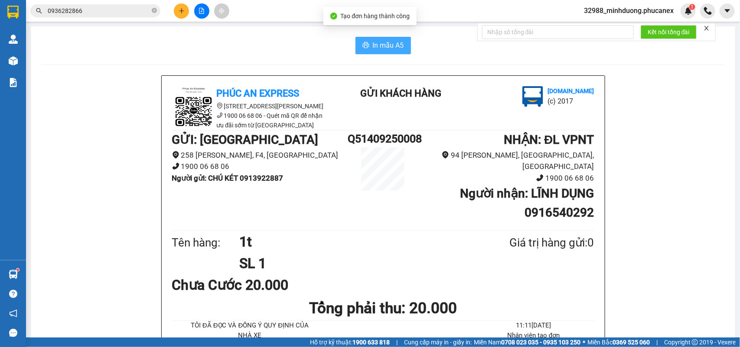
click at [389, 44] on span "In mẫu A5" at bounding box center [388, 45] width 31 height 11
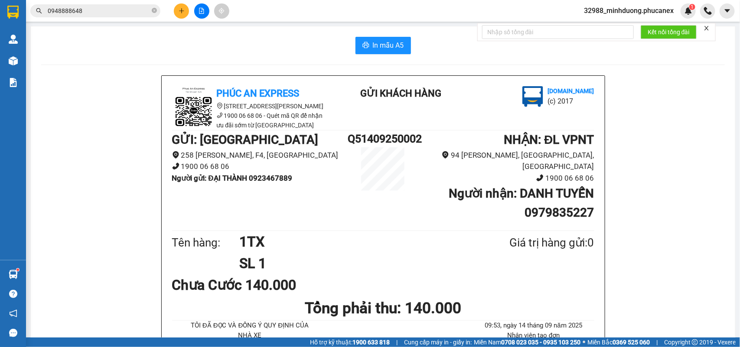
click at [181, 10] on icon "plus" at bounding box center [182, 11] width 6 height 6
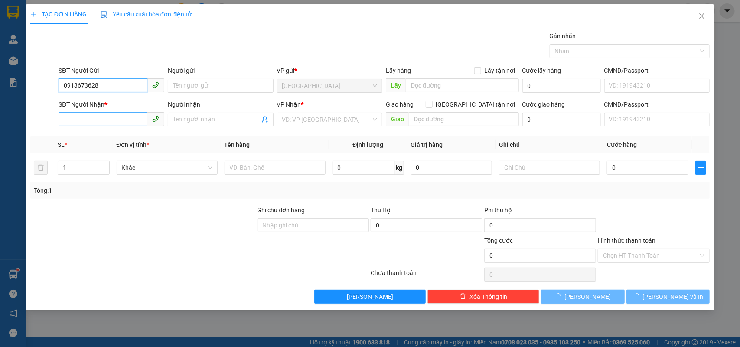
type input "0913673628"
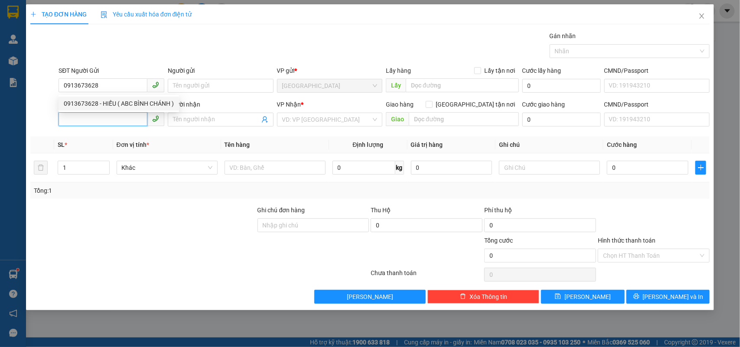
click at [109, 122] on input "SĐT Người Nhận *" at bounding box center [103, 119] width 89 height 14
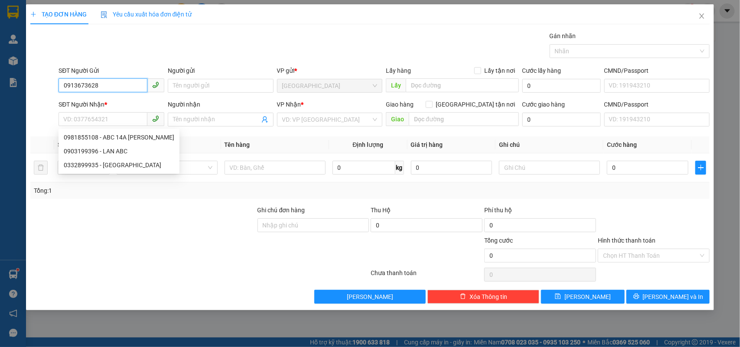
click at [121, 88] on input "0913673628" at bounding box center [103, 85] width 89 height 14
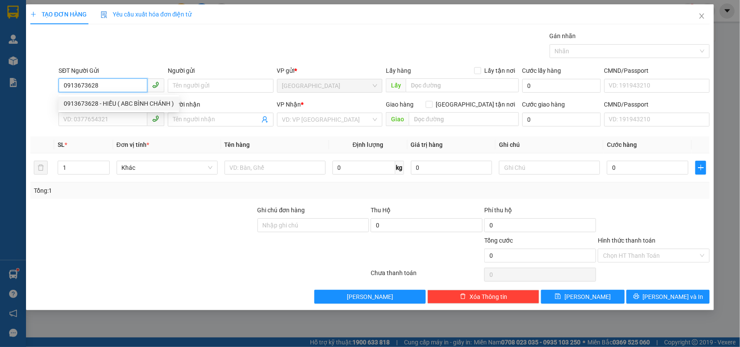
click at [124, 99] on div "0913673628 - HIẾU ( ABC BÌNH CHÁNH )" at bounding box center [119, 104] width 110 height 10
type input "HIẾU ( ABC BÌNH CHÁNH )"
type input "0981855108"
type input "ABC 14A [PERSON_NAME]"
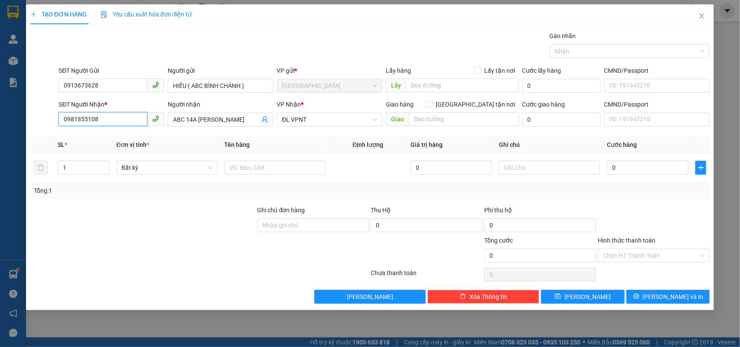
click at [122, 121] on input "0981855108" at bounding box center [103, 119] width 89 height 14
type input "0332899935"
click at [133, 141] on div "0332899935 - [GEOGRAPHIC_DATA]" at bounding box center [113, 138] width 98 height 10
type input "ABC NHA TRANG"
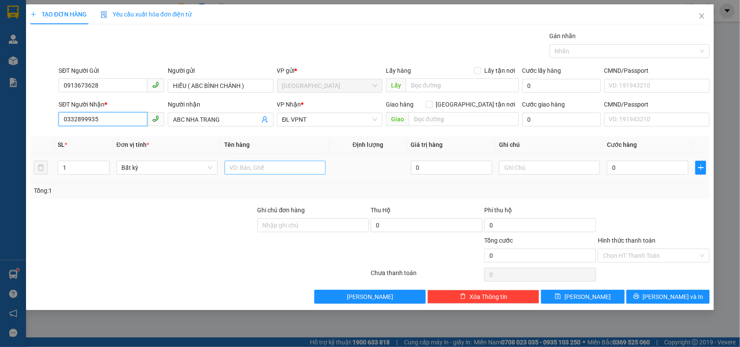
type input "0332899935"
click at [290, 167] on input "text" at bounding box center [275, 168] width 101 height 14
type input "8T"
click at [105, 166] on icon "up" at bounding box center [104, 165] width 3 height 3
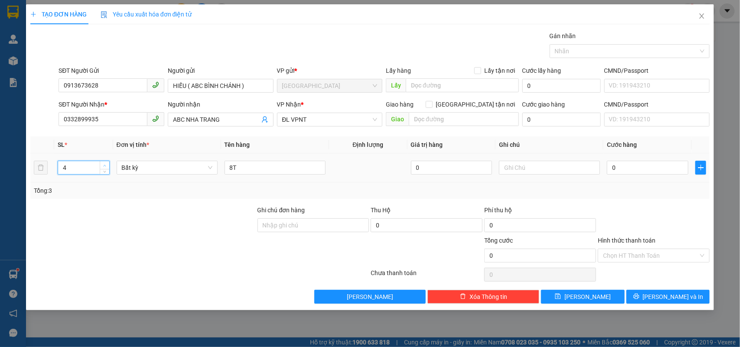
click at [105, 166] on icon "up" at bounding box center [104, 165] width 3 height 3
type input "8"
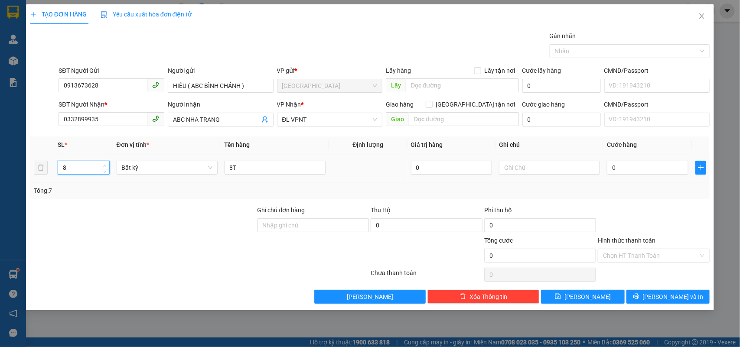
click at [103, 167] on icon "up" at bounding box center [104, 165] width 3 height 3
click at [669, 167] on input "0" at bounding box center [648, 168] width 82 height 14
type input "4"
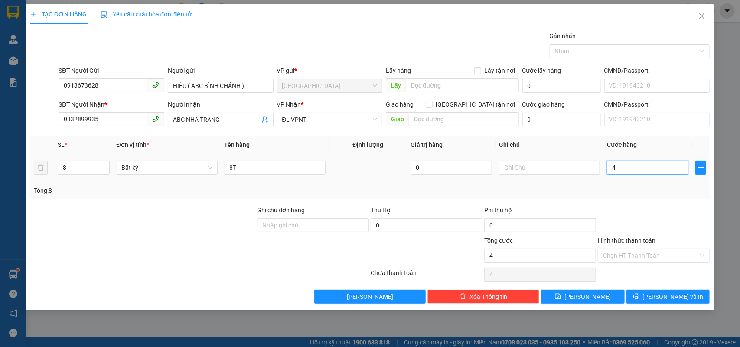
type input "40"
type input "400"
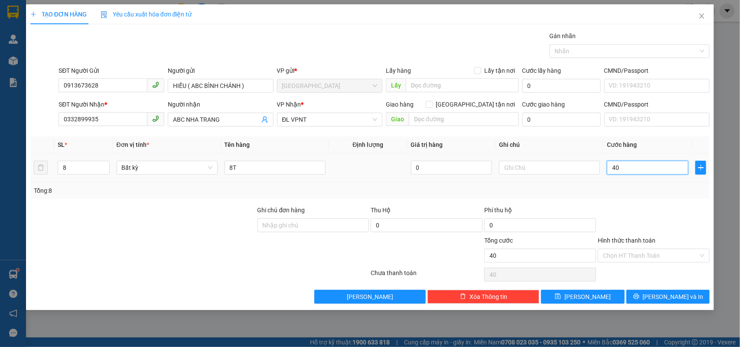
type input "400"
type input "400.000"
drag, startPoint x: 637, startPoint y: 190, endPoint x: 634, endPoint y: 185, distance: 6.0
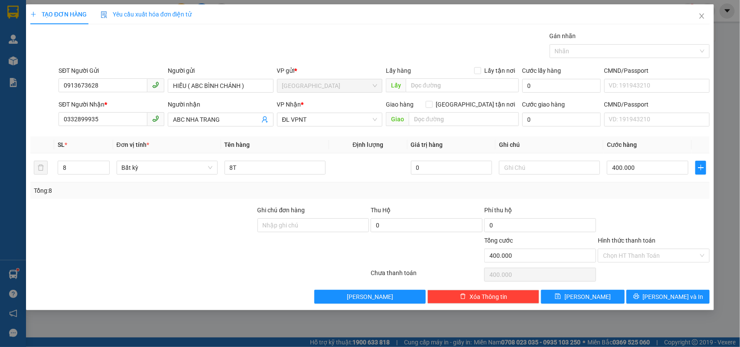
click at [638, 190] on div "Tổng: 8" at bounding box center [370, 191] width 673 height 10
click at [676, 300] on span "[PERSON_NAME] và In" at bounding box center [673, 297] width 61 height 10
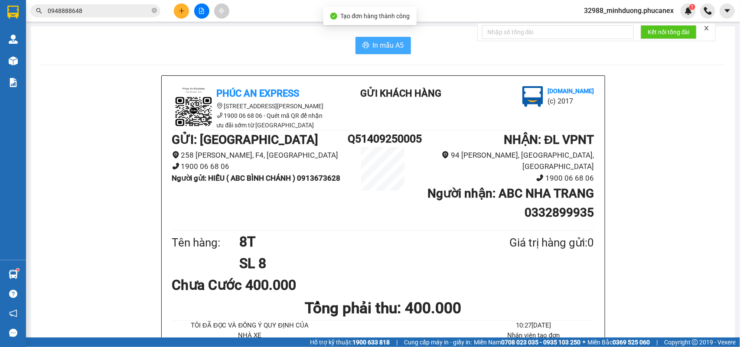
click at [383, 40] on span "In mẫu A5" at bounding box center [388, 45] width 31 height 11
click at [386, 47] on span "In mẫu A5" at bounding box center [388, 45] width 31 height 11
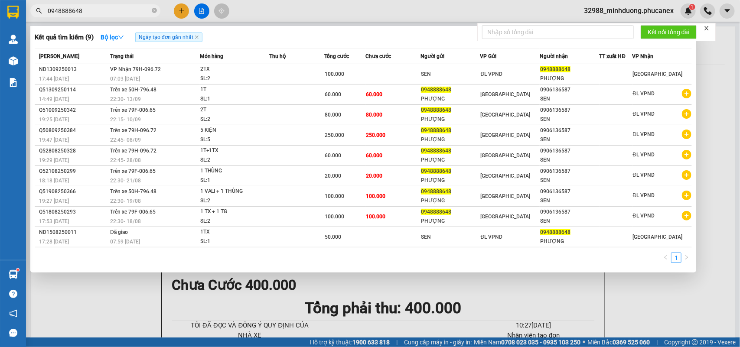
click at [118, 13] on input "0948888648" at bounding box center [99, 11] width 102 height 10
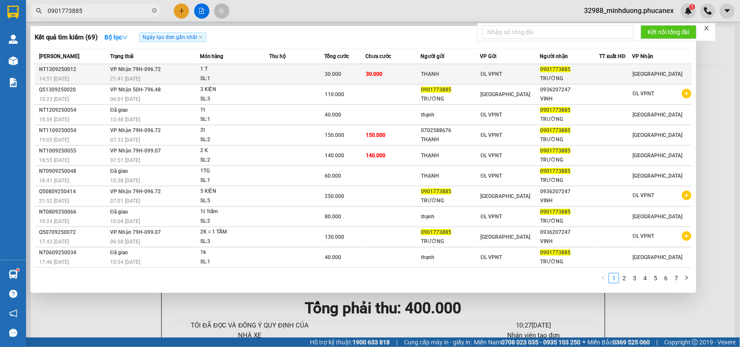
type input "0901773885"
click at [290, 69] on td at bounding box center [296, 74] width 55 height 20
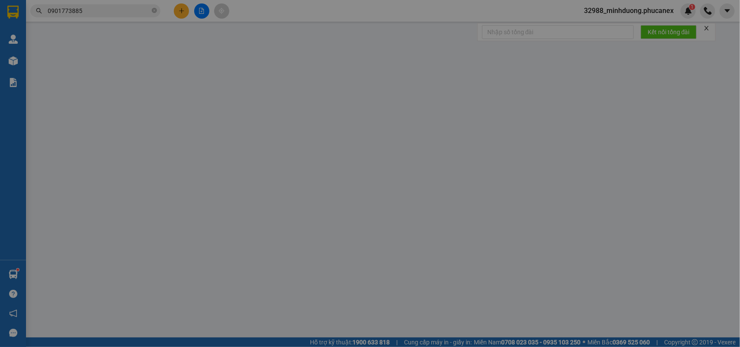
type input "THẠNH"
type input "0901773885"
type input "TRƯỜNG"
type input "30.000"
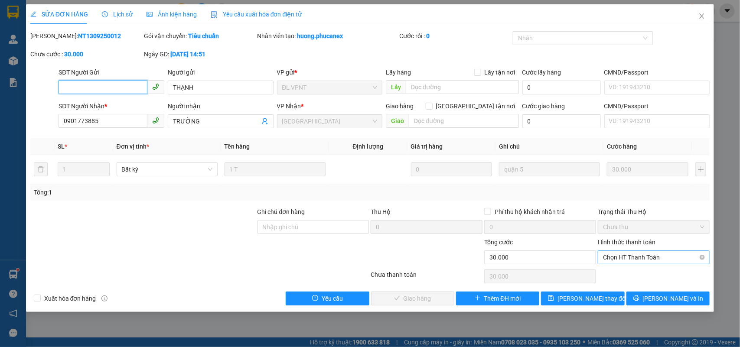
click at [650, 253] on span "Chọn HT Thanh Toán" at bounding box center [653, 257] width 101 height 13
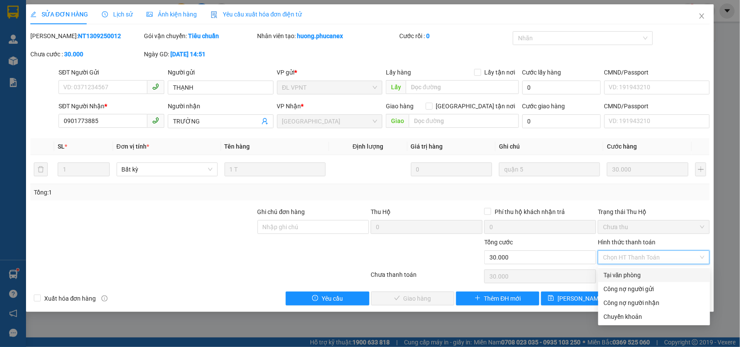
click at [638, 274] on div "Tại văn phòng" at bounding box center [654, 276] width 101 height 10
type input "0"
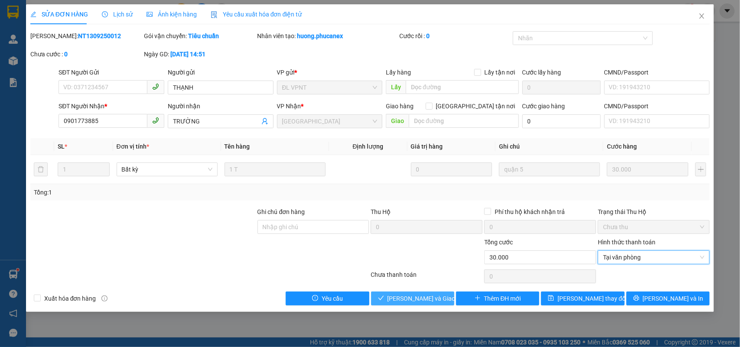
drag, startPoint x: 427, startPoint y: 298, endPoint x: 421, endPoint y: 295, distance: 7.2
click at [426, 298] on span "[PERSON_NAME] và Giao hàng" at bounding box center [429, 299] width 83 height 10
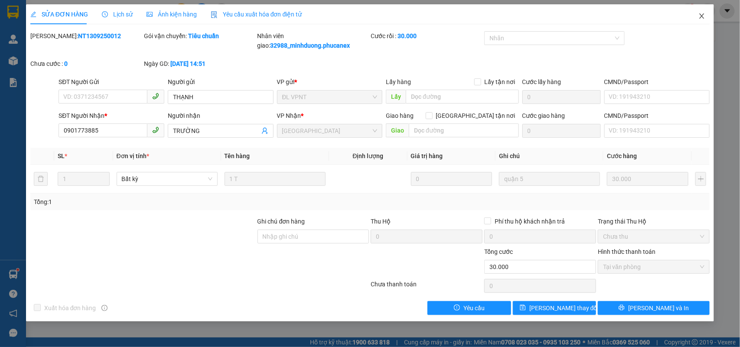
click at [702, 11] on span "Close" at bounding box center [702, 16] width 24 height 24
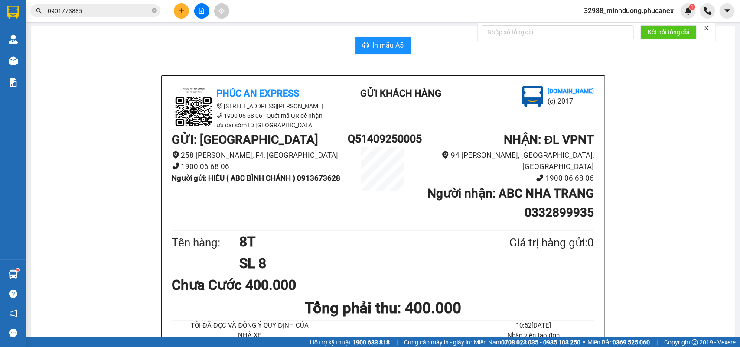
click at [185, 13] on button at bounding box center [181, 10] width 15 height 15
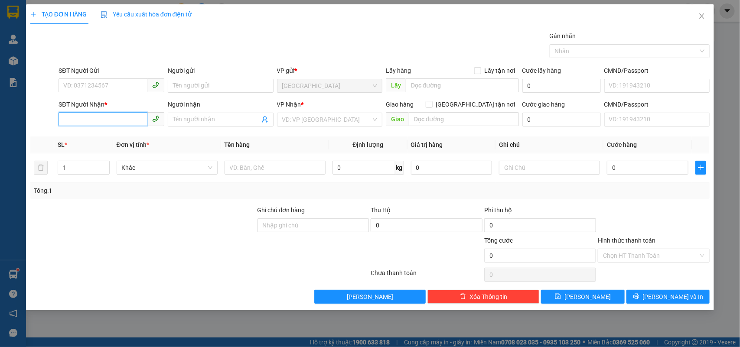
click at [108, 124] on input "SĐT Người Nhận *" at bounding box center [103, 119] width 89 height 14
type input "7"
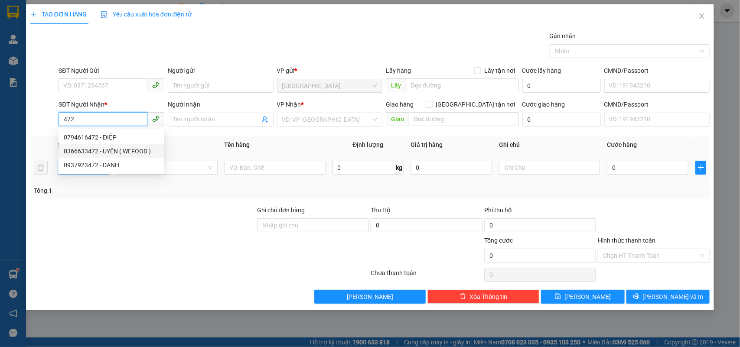
drag, startPoint x: 124, startPoint y: 148, endPoint x: 87, endPoint y: 173, distance: 45.2
click at [124, 148] on div "0366633472 - UYÊN ( WEFOOD )" at bounding box center [111, 152] width 95 height 10
type input "0366633472"
type input "UYÊN ( WEFOOD )"
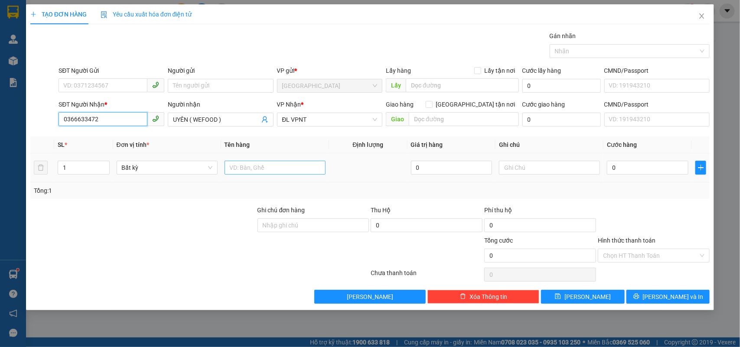
type input "0366633472"
click at [282, 171] on input "text" at bounding box center [275, 168] width 101 height 14
type input "4"
type input "5T"
click at [107, 164] on div "1" at bounding box center [84, 168] width 52 height 14
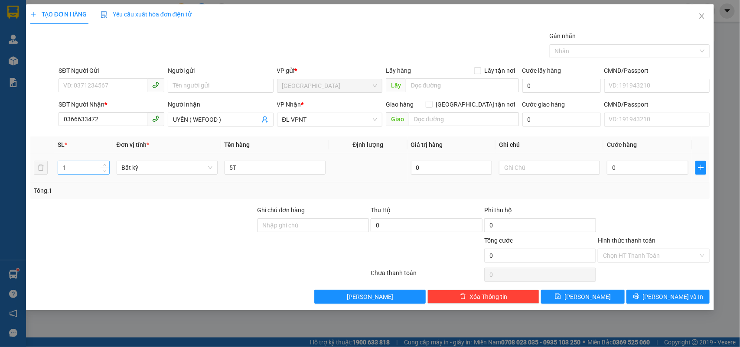
click at [105, 161] on div "1" at bounding box center [84, 168] width 52 height 14
click at [105, 162] on span "Increase Value" at bounding box center [105, 165] width 10 height 8
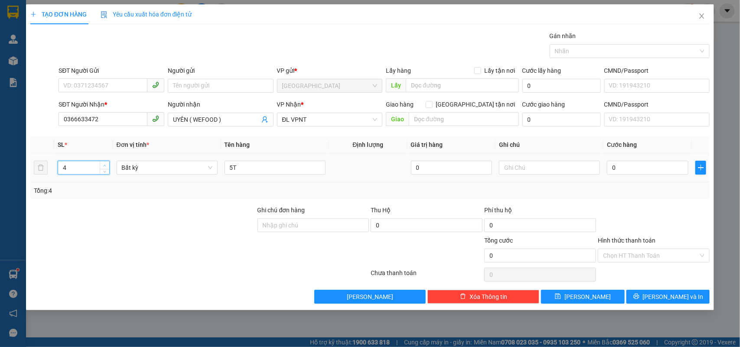
type input "5"
click at [105, 162] on span "Increase Value" at bounding box center [105, 165] width 10 height 8
click at [556, 170] on input "text" at bounding box center [549, 168] width 101 height 14
type input "RÁCH SẴN"
drag, startPoint x: 673, startPoint y: 159, endPoint x: 658, endPoint y: 172, distance: 20.3
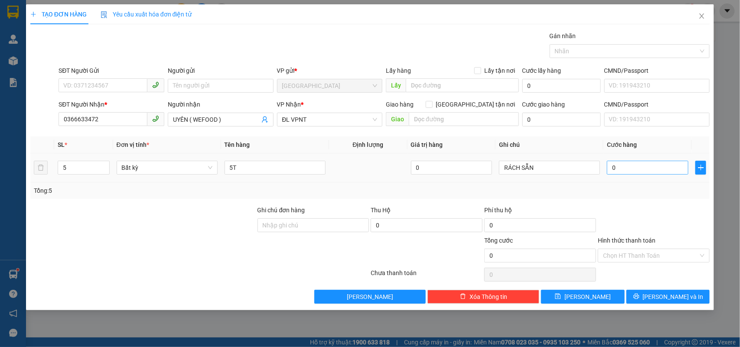
click at [668, 168] on td "0" at bounding box center [648, 168] width 88 height 29
click at [650, 174] on input "0" at bounding box center [648, 168] width 82 height 14
type input "1"
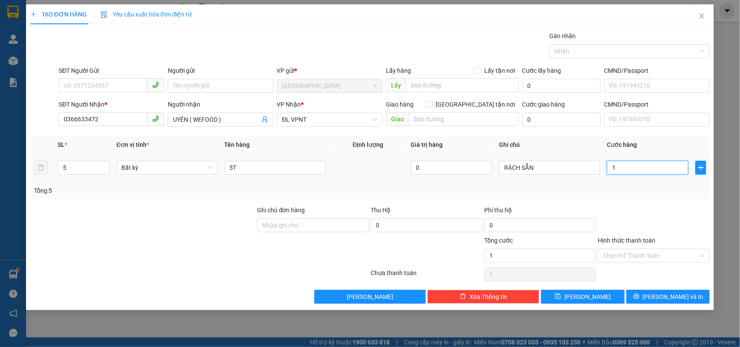
type input "15"
type input "150"
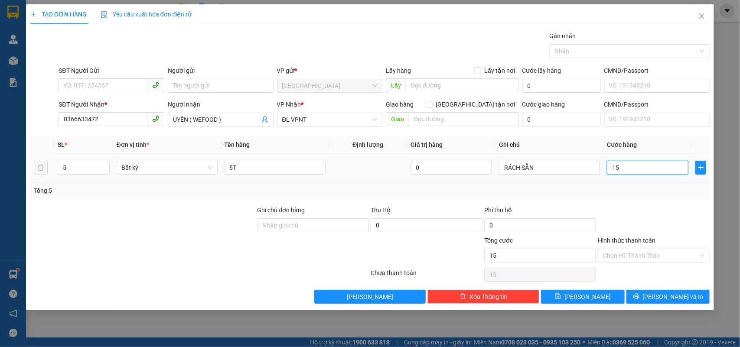
type input "150"
type input "150.000"
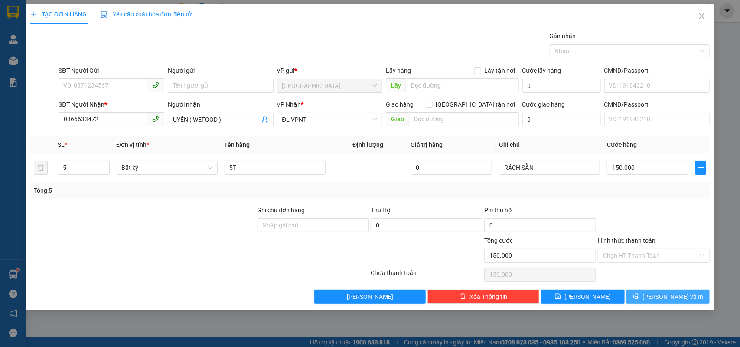
click at [659, 295] on button "[PERSON_NAME] và In" at bounding box center [668, 297] width 83 height 14
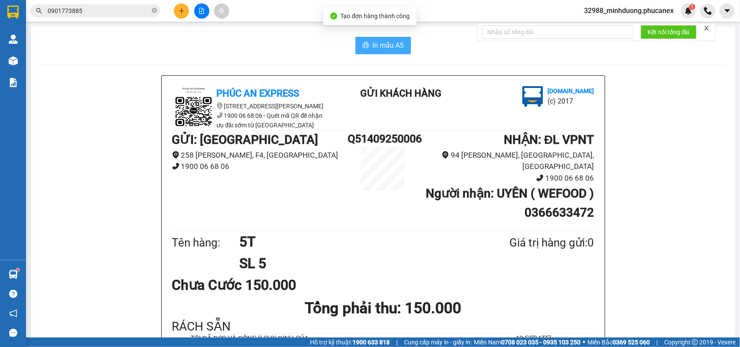
click at [389, 42] on span "In mẫu A5" at bounding box center [388, 45] width 31 height 11
click at [324, 192] on div "GỬI : [GEOGRAPHIC_DATA][STREET_ADDRESS][PERSON_NAME] 06 68 06 Q51409250006 NHẬN…" at bounding box center [383, 180] width 422 height 98
click at [181, 12] on icon "plus" at bounding box center [182, 11] width 6 height 6
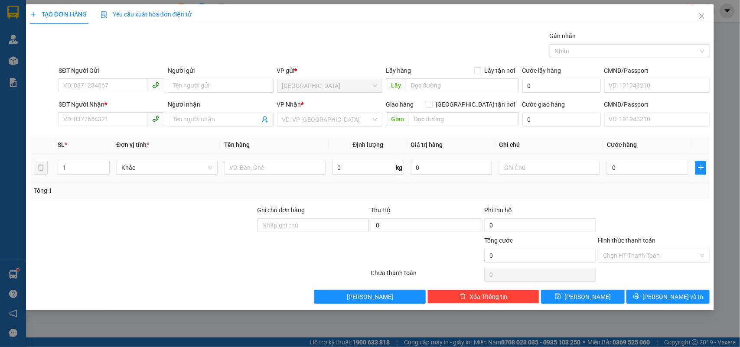
click at [267, 157] on td at bounding box center [275, 168] width 108 height 29
click at [265, 172] on input "text" at bounding box center [275, 168] width 101 height 14
type input "1h"
click at [102, 85] on input "SĐT Người Gửi" at bounding box center [103, 85] width 89 height 14
type input "02839629681"
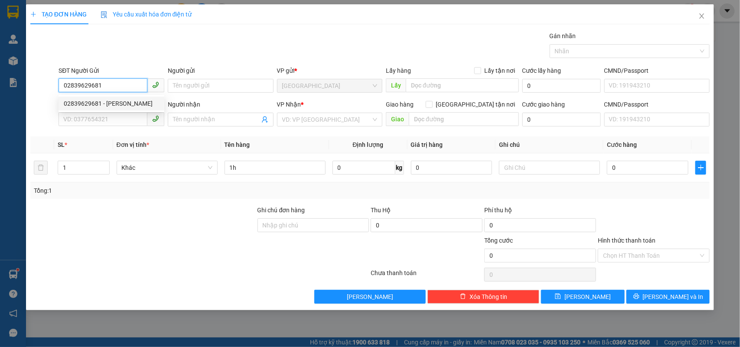
click at [113, 100] on div "02839629681 - [PERSON_NAME]" at bounding box center [111, 104] width 95 height 10
type input "MÃ ĐÔNG"
type input "0902395100"
type input "QUANG"
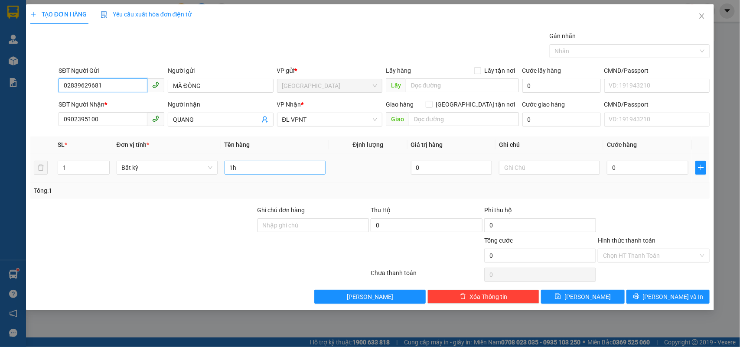
type input "02839629681"
click at [259, 167] on input "1h" at bounding box center [275, 168] width 101 height 14
click at [638, 172] on input "0" at bounding box center [648, 168] width 82 height 14
type input "2"
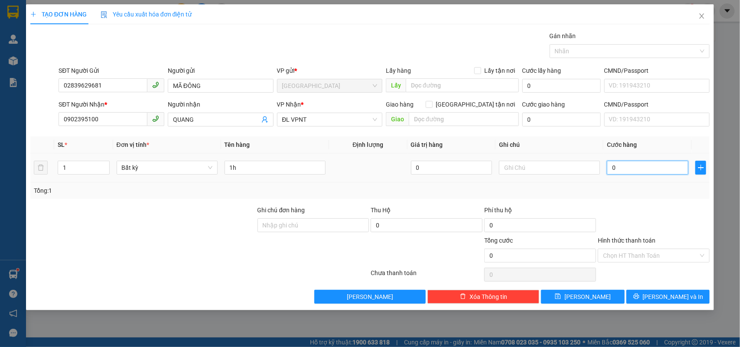
type input "2"
type input "20"
type input "20.000"
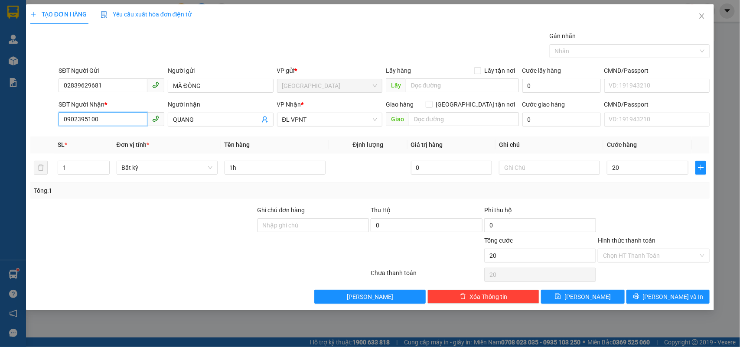
type input "20.000"
click at [129, 114] on input "0902395100" at bounding box center [103, 119] width 89 height 14
type input "0941081577"
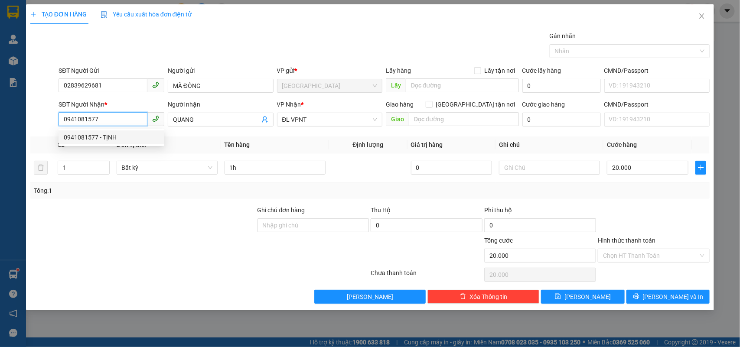
click at [135, 143] on div "0941081577 - TỊNH" at bounding box center [112, 138] width 106 height 14
type input "TỊNH"
type input "0941081577"
click at [658, 207] on div at bounding box center [654, 221] width 114 height 30
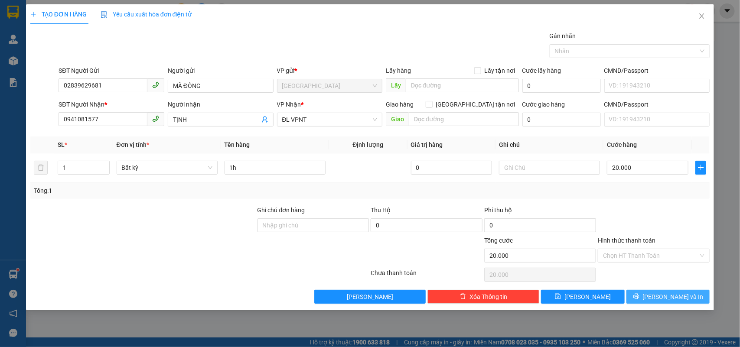
click at [649, 293] on button "[PERSON_NAME] và In" at bounding box center [668, 297] width 83 height 14
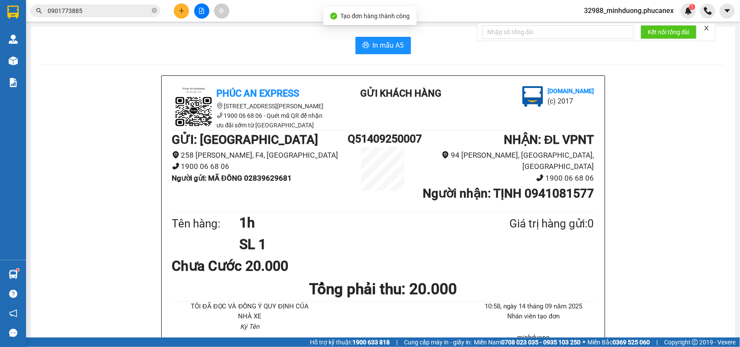
click at [378, 46] on span "In mẫu A5" at bounding box center [388, 45] width 31 height 11
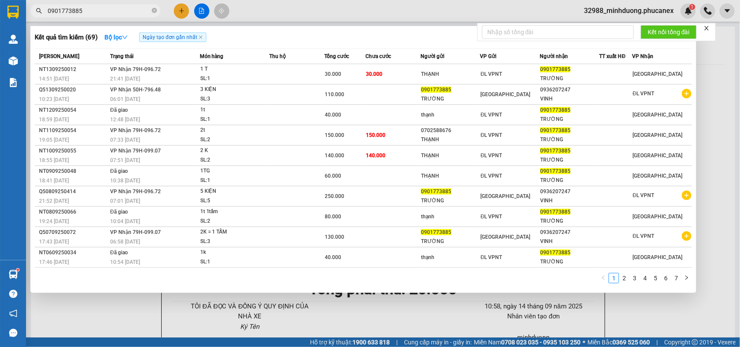
click at [120, 15] on input "0901773885" at bounding box center [99, 11] width 102 height 10
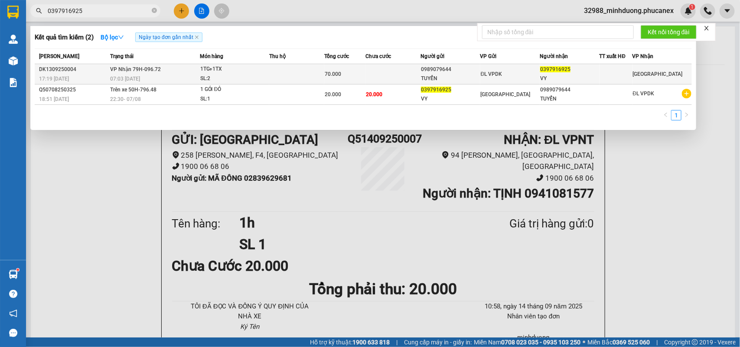
type input "0397916925"
click at [244, 72] on div "1TG+1TX" at bounding box center [232, 70] width 65 height 10
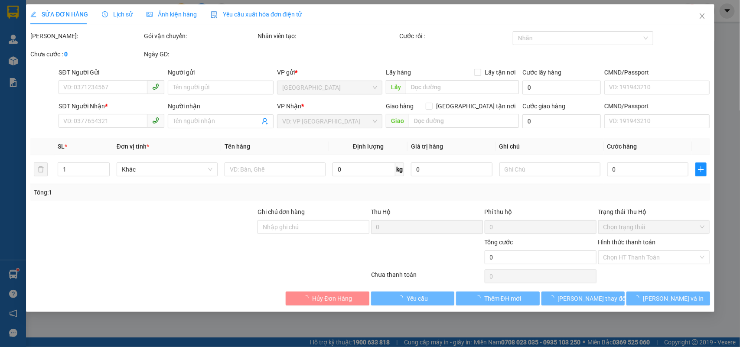
type input "0989079644"
type input "TUYỂN"
type input "0397916925"
type input "VY"
type input "70.000"
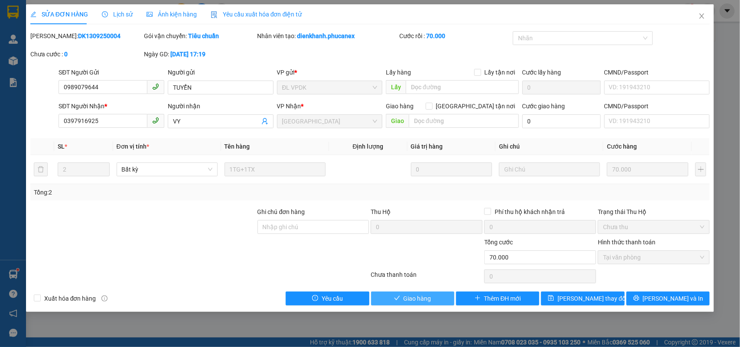
click at [405, 296] on span "Giao hàng" at bounding box center [418, 299] width 28 height 10
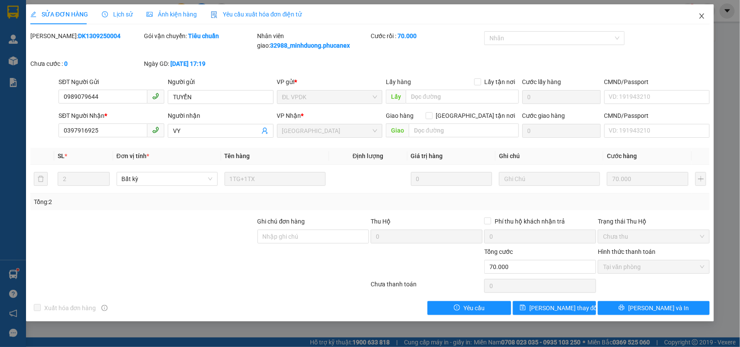
click at [703, 18] on icon "close" at bounding box center [702, 16] width 7 height 7
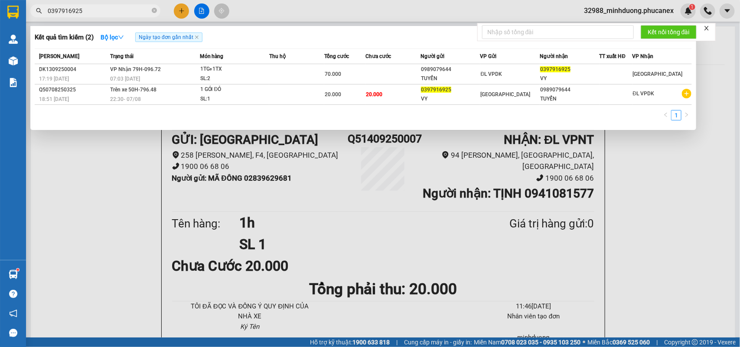
click at [149, 9] on input "0397916925" at bounding box center [99, 11] width 102 height 10
paste input "987933993"
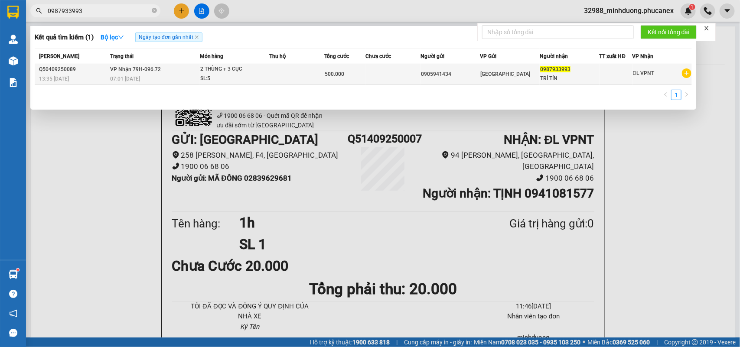
type input "0987933993"
click at [405, 72] on td at bounding box center [393, 74] width 55 height 20
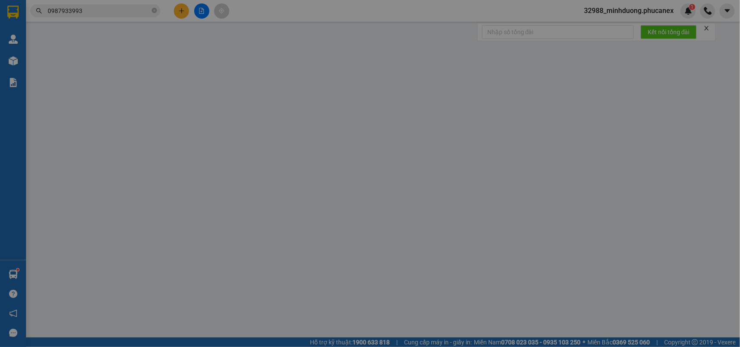
type input "0905941434"
type input "0987933993"
type input "TRÍ TÍN"
type input "500.000"
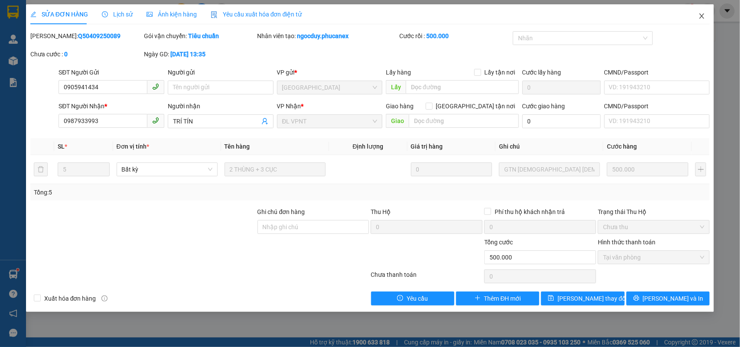
click at [701, 16] on icon "close" at bounding box center [702, 16] width 7 height 7
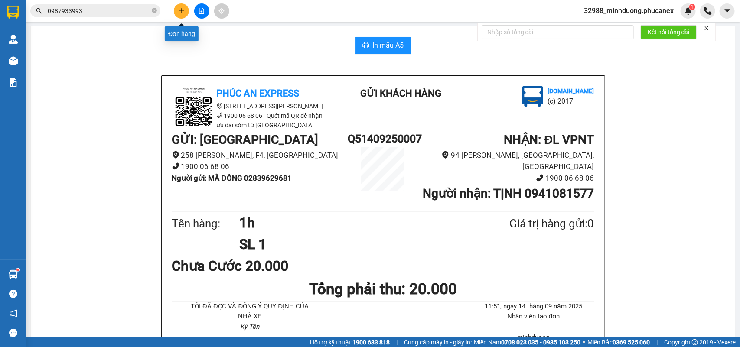
click at [177, 13] on button at bounding box center [181, 10] width 15 height 15
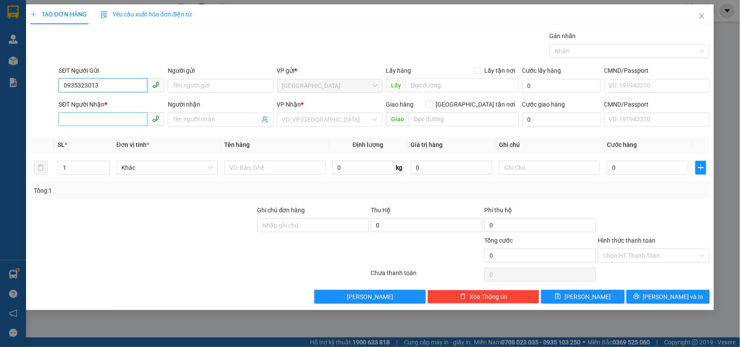
type input "0935323013"
click at [105, 117] on input "SĐT Người Nhận *" at bounding box center [103, 119] width 89 height 14
click at [101, 83] on input "0935323013" at bounding box center [103, 85] width 89 height 14
click at [121, 122] on input "SĐT Người Nhận *" at bounding box center [103, 119] width 89 height 14
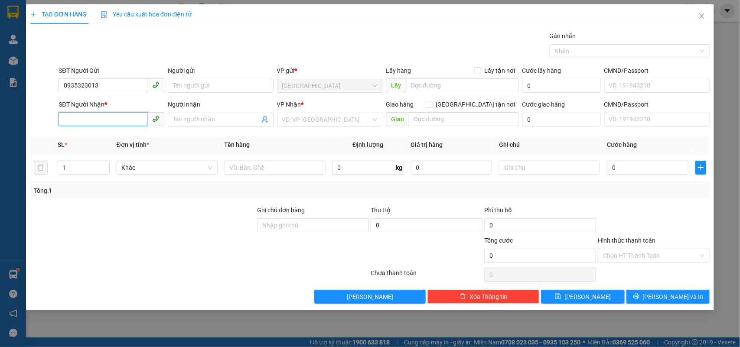
paste input "0935323013"
type input "0935323013"
click at [114, 85] on input "0935323013" at bounding box center [103, 85] width 89 height 14
type input "0822300678"
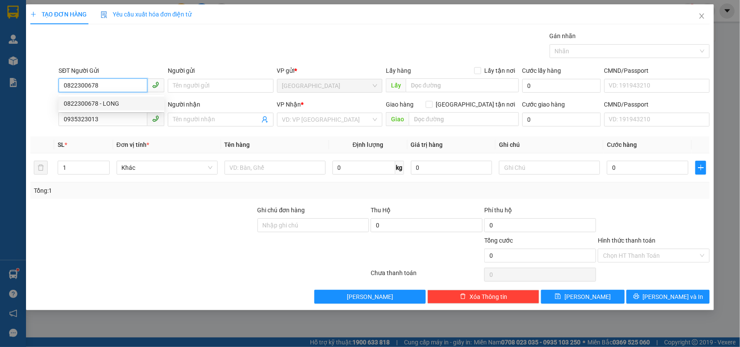
click at [107, 100] on div "0822300678 - LONG" at bounding box center [111, 104] width 95 height 10
type input "LONG"
type input "0822300678"
click at [127, 120] on input "0935323013" at bounding box center [103, 119] width 89 height 14
click at [120, 128] on div "SĐT Người Nhận * 0935323013 0935323013" at bounding box center [112, 115] width 106 height 30
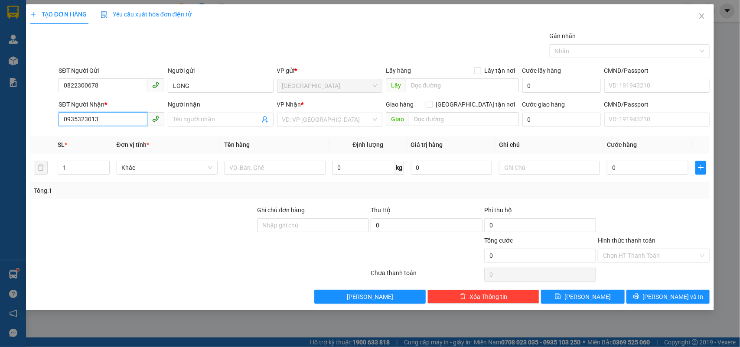
click at [120, 122] on input "0935323013" at bounding box center [103, 119] width 89 height 14
click at [124, 137] on div "0793637393 - THÀNH PHÁT ( THÙY)" at bounding box center [113, 138] width 98 height 10
type input "0793637393"
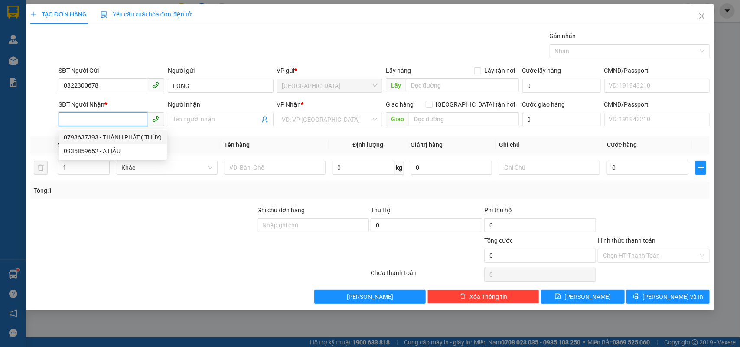
type input "THÀNH PHÁT ( THÙY)"
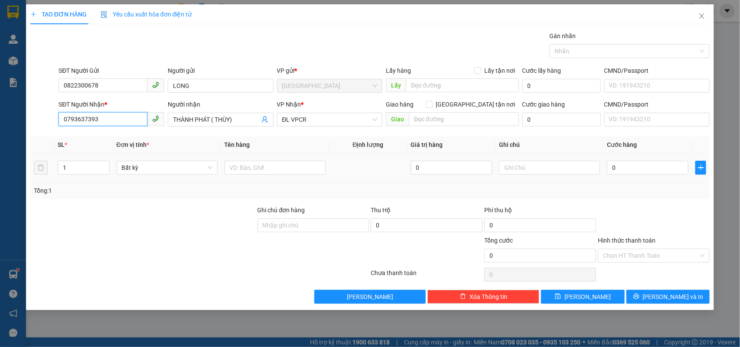
type input "0793637393"
click at [247, 156] on td at bounding box center [275, 168] width 108 height 29
click at [255, 167] on input "text" at bounding box center [275, 168] width 101 height 14
type input "1TX"
click at [662, 167] on input "0" at bounding box center [648, 168] width 82 height 14
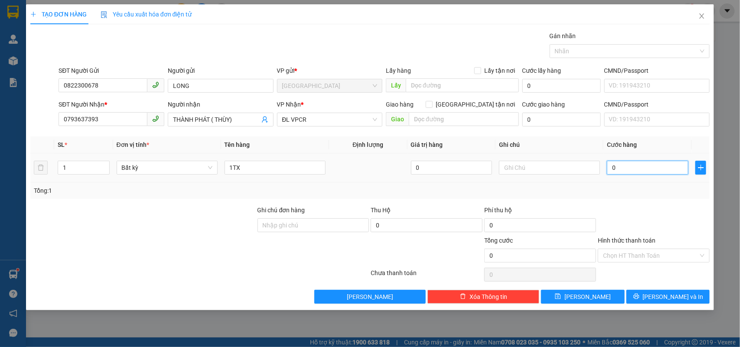
type input "05"
type input "5"
type input "050"
type input "50"
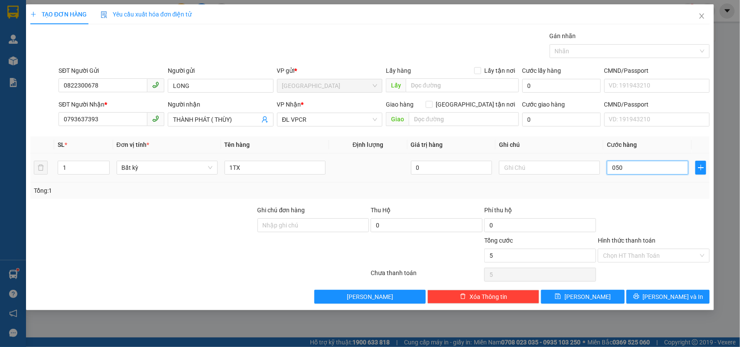
type input "50"
type input "50.000"
click at [660, 193] on div "Tổng: 1" at bounding box center [370, 191] width 673 height 10
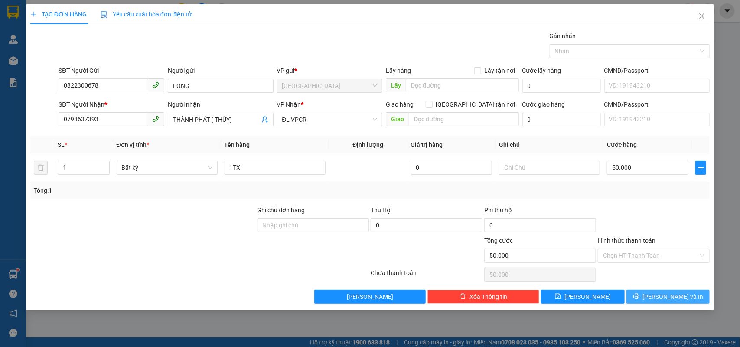
click at [639, 297] on icon "printer" at bounding box center [637, 297] width 6 height 6
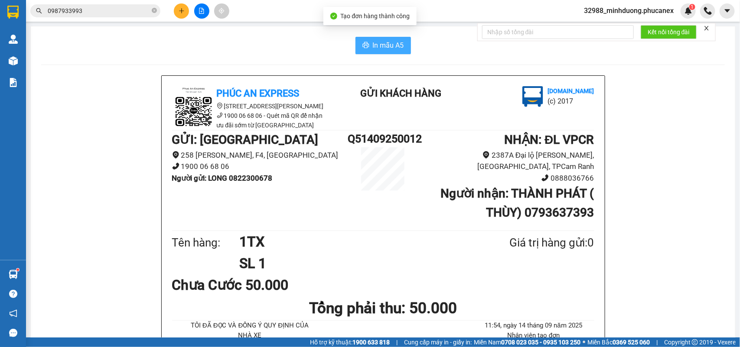
click at [389, 44] on span "In mẫu A5" at bounding box center [388, 45] width 31 height 11
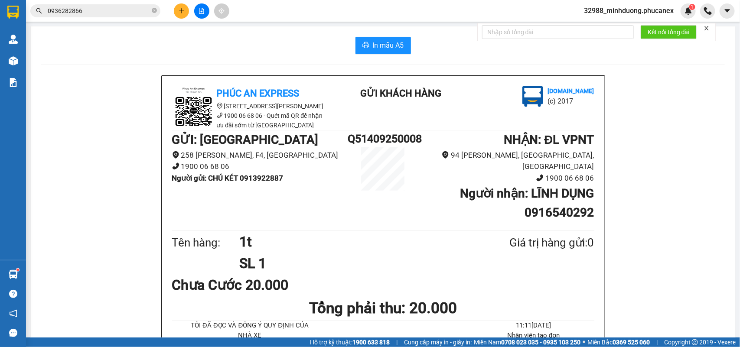
click at [183, 14] on button at bounding box center [181, 10] width 15 height 15
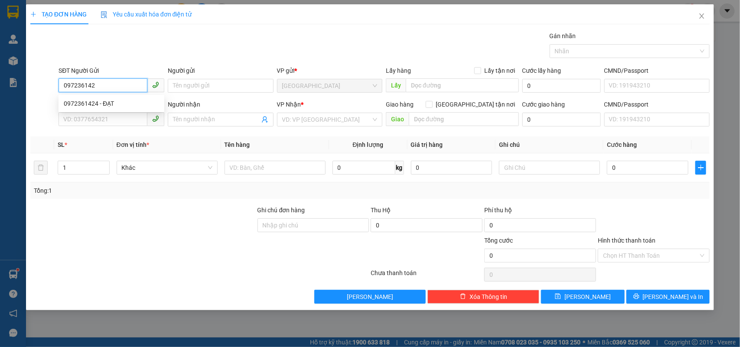
type input "0972361424"
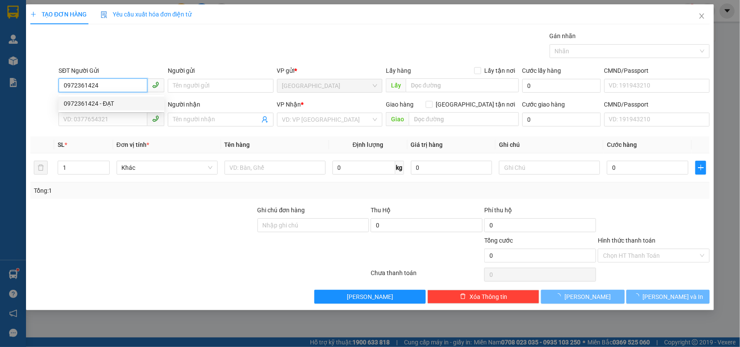
click at [143, 102] on div "0972361424 - ĐẠT" at bounding box center [111, 104] width 95 height 10
type input "ĐẠT"
type input "0985015135"
type input "TÌNH"
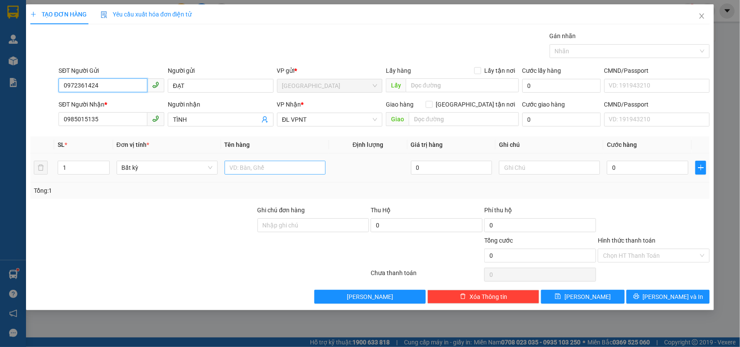
type input "0972361424"
click at [259, 166] on input "text" at bounding box center [275, 168] width 101 height 14
type input "1 CÂY"
click at [631, 161] on input "0" at bounding box center [648, 168] width 82 height 14
type input "3"
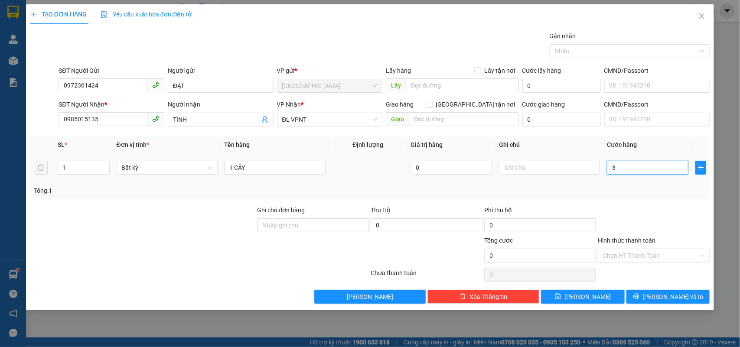
type input "3"
type input "30"
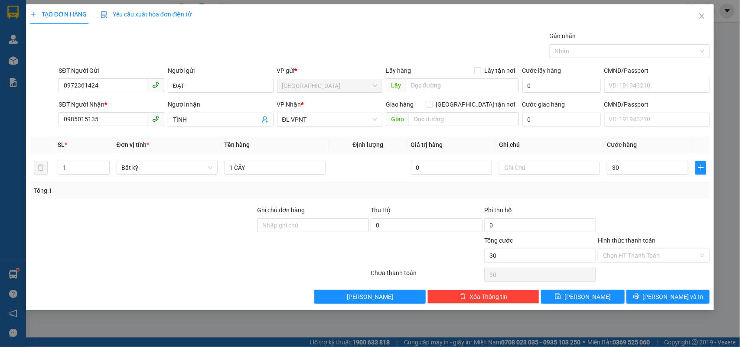
type input "30.000"
click at [642, 268] on div "Chọn HT Thanh Toán" at bounding box center [654, 274] width 114 height 17
click at [645, 254] on input "Hình thức thanh toán" at bounding box center [650, 255] width 95 height 13
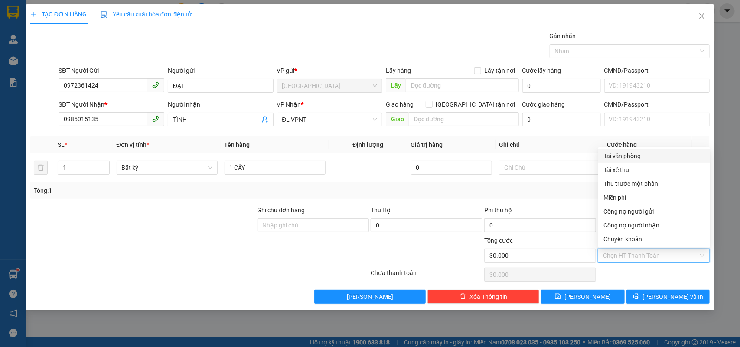
click at [620, 157] on div "Tại văn phòng" at bounding box center [654, 156] width 101 height 10
type input "0"
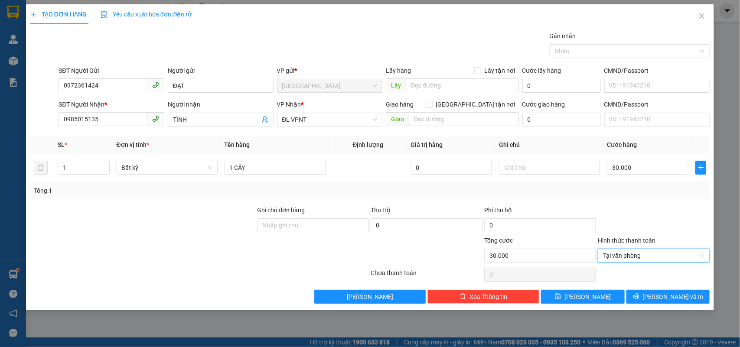
click at [696, 310] on div "TẠO ĐƠN HÀNG Yêu cầu xuất hóa đơn điện tử Transit Pickup Surcharge Ids Transit …" at bounding box center [370, 157] width 689 height 306
click at [687, 297] on button "[PERSON_NAME] và In" at bounding box center [668, 297] width 83 height 14
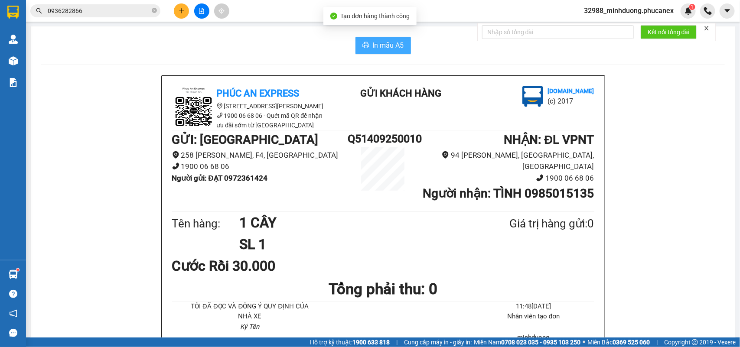
click at [396, 42] on span "In mẫu A5" at bounding box center [388, 45] width 31 height 11
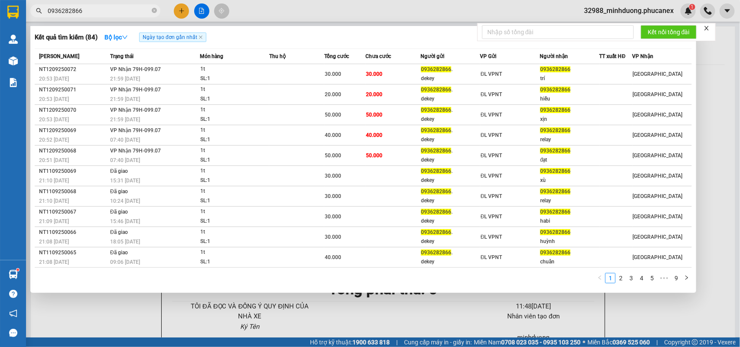
click at [137, 7] on input "0936282866" at bounding box center [99, 11] width 102 height 10
click at [255, 28] on div "Kết quả tìm kiếm ( 84 ) Bộ lọc Ngày tạo đơn gần nhất Mã ĐH Trạng thái Món hàng …" at bounding box center [363, 159] width 666 height 267
click at [179, 12] on div at bounding box center [370, 173] width 740 height 347
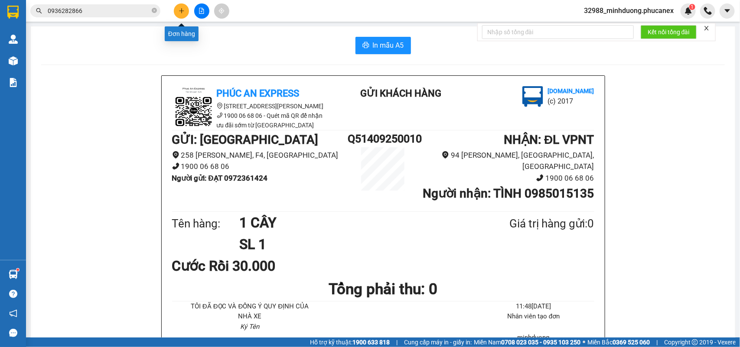
click at [181, 12] on icon "plus" at bounding box center [181, 10] width 0 height 5
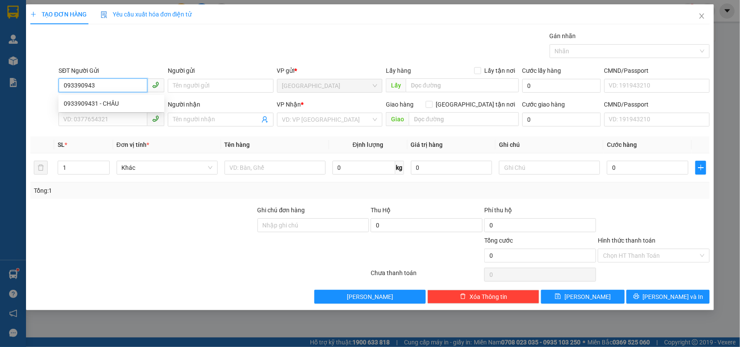
type input "0933909431"
click at [133, 98] on div "0933909431 - CHÂU" at bounding box center [112, 104] width 106 height 14
type input "CHÂU"
type input "0905988033"
type input "SINH"
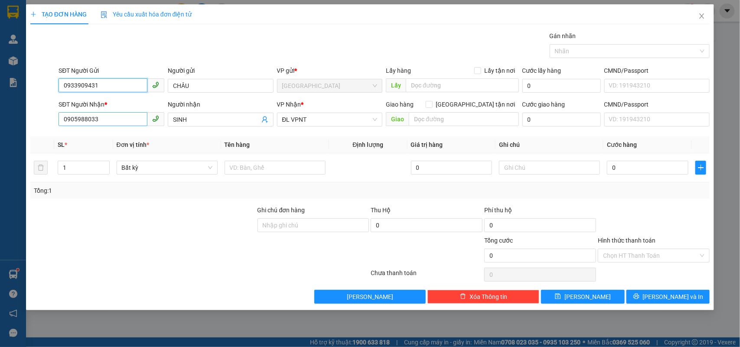
type input "0933909431"
click at [121, 123] on input "0905988033" at bounding box center [103, 119] width 89 height 14
type input "0987933993"
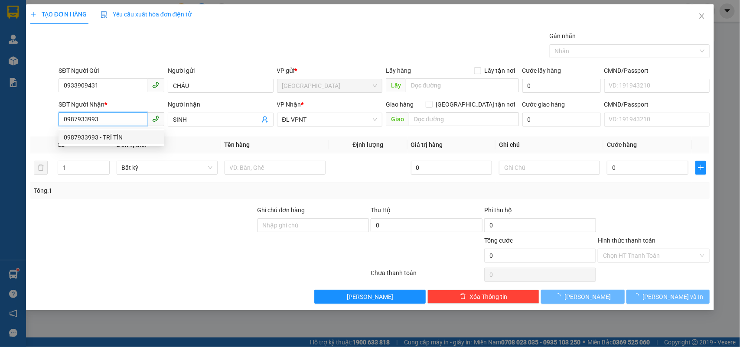
click at [121, 135] on div "0987933993 - TRÍ TÍN" at bounding box center [111, 138] width 95 height 10
type input "TRÍ TÍN"
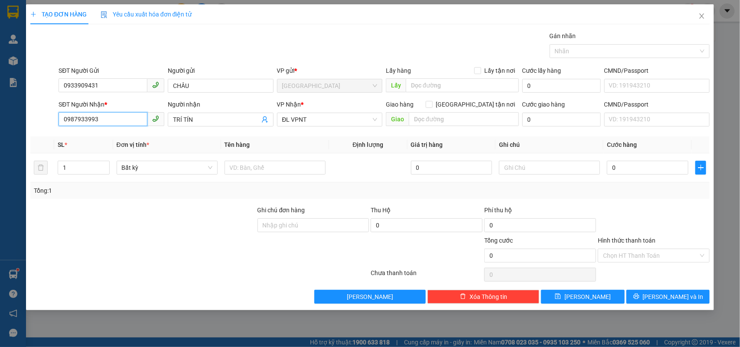
type input "0987933993"
click at [138, 111] on div "SĐT Người Nhận *" at bounding box center [112, 106] width 106 height 13
click at [128, 121] on input "0987933993" at bounding box center [103, 119] width 89 height 14
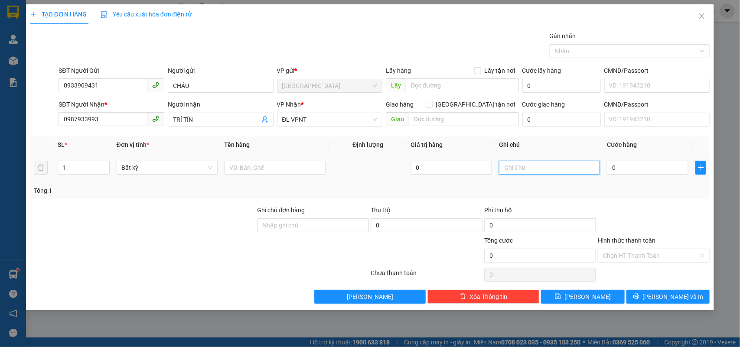
click at [519, 167] on input "text" at bounding box center [549, 168] width 101 height 14
click at [269, 176] on div at bounding box center [275, 167] width 101 height 17
click at [272, 170] on input "text" at bounding box center [275, 168] width 101 height 14
type input "1 KIỆN"
click at [620, 180] on td "0" at bounding box center [648, 168] width 88 height 29
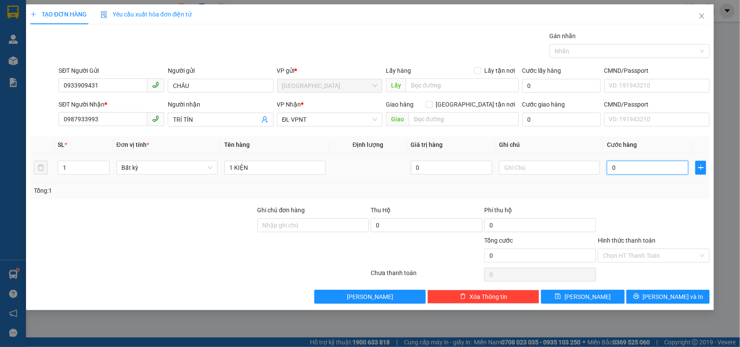
click at [625, 174] on input "0" at bounding box center [648, 168] width 82 height 14
type input "5"
type input "50"
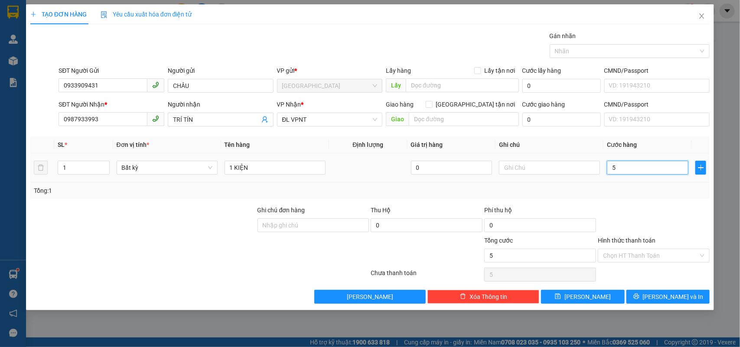
type input "50"
type input "50.000"
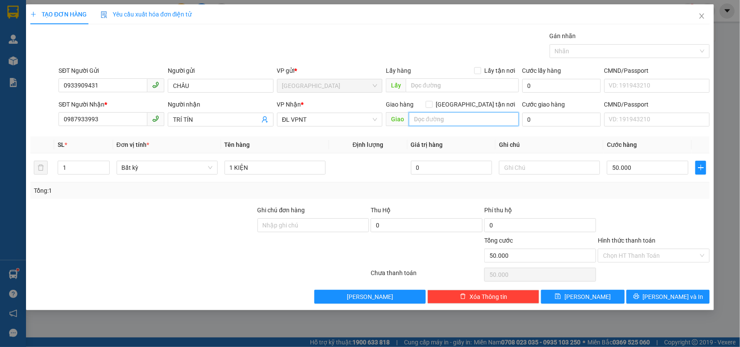
click at [451, 122] on input "text" at bounding box center [464, 119] width 110 height 14
type input "GTN CHÙA PHẬT ĐẢNH BẢO VƯƠNG"
click at [559, 118] on input "0" at bounding box center [562, 120] width 78 height 14
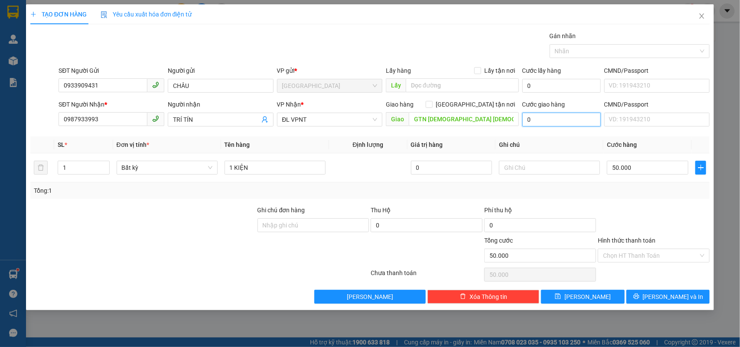
type input "1"
type input "50.001"
type input "15"
type input "50.015"
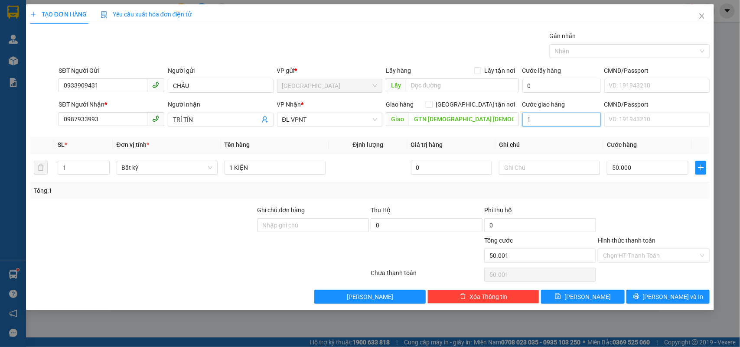
type input "50.015"
type input "150"
type input "50.150"
type input "150.000"
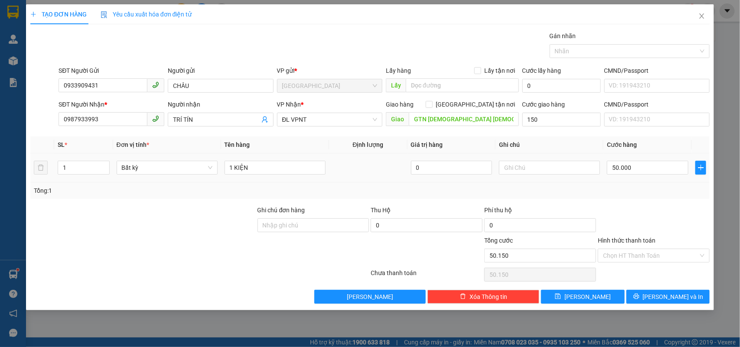
type input "200.000"
click at [467, 191] on div "Tổng: 1" at bounding box center [370, 191] width 673 height 10
click at [689, 136] on div "Transit Pickup Surcharge Ids Transit Deliver Surcharge Ids Transit Deliver Surc…" at bounding box center [370, 167] width 680 height 273
click at [642, 205] on div "Transit Pickup Surcharge Ids Transit Deliver Surcharge Ids Transit Deliver Surc…" at bounding box center [370, 167] width 680 height 273
click at [627, 199] on div "Tổng: 1" at bounding box center [370, 191] width 680 height 16
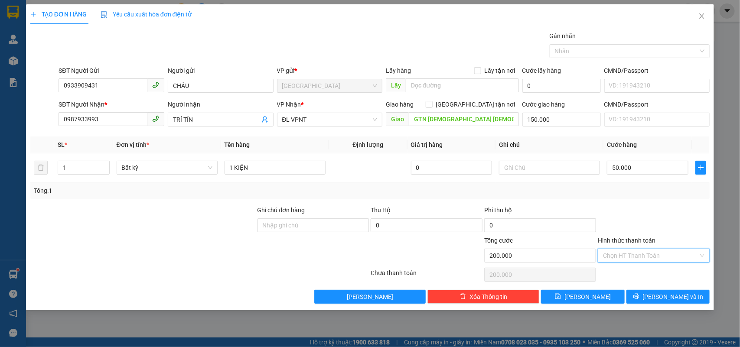
click at [642, 259] on input "Hình thức thanh toán" at bounding box center [650, 255] width 95 height 13
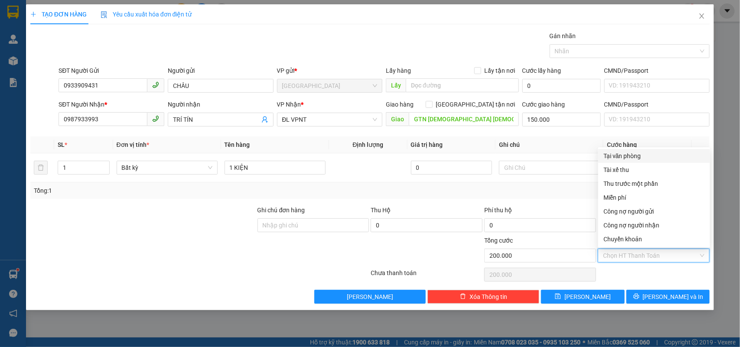
click at [636, 157] on div "Tại văn phòng" at bounding box center [654, 156] width 101 height 10
type input "0"
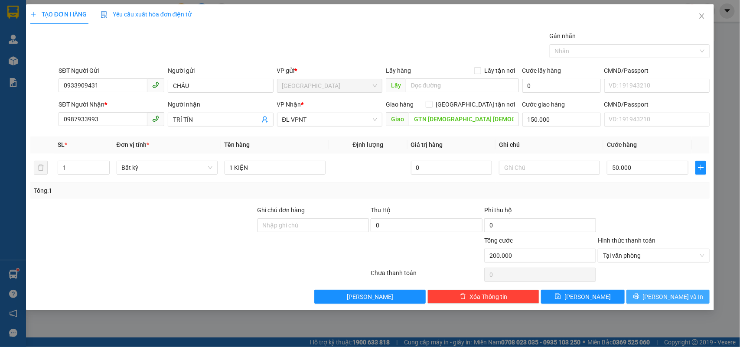
click at [652, 296] on button "[PERSON_NAME] và In" at bounding box center [668, 297] width 83 height 14
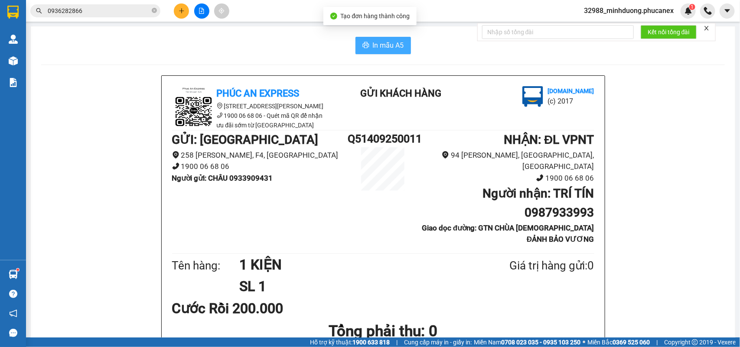
click at [387, 40] on span "In mẫu A5" at bounding box center [388, 45] width 31 height 11
click at [174, 10] on button at bounding box center [181, 10] width 15 height 15
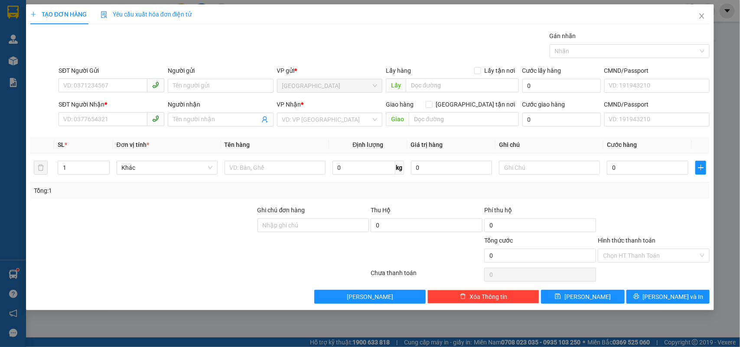
click at [120, 111] on div "SĐT Người Nhận *" at bounding box center [112, 106] width 106 height 13
click at [116, 115] on input "SĐT Người Nhận *" at bounding box center [103, 119] width 89 height 14
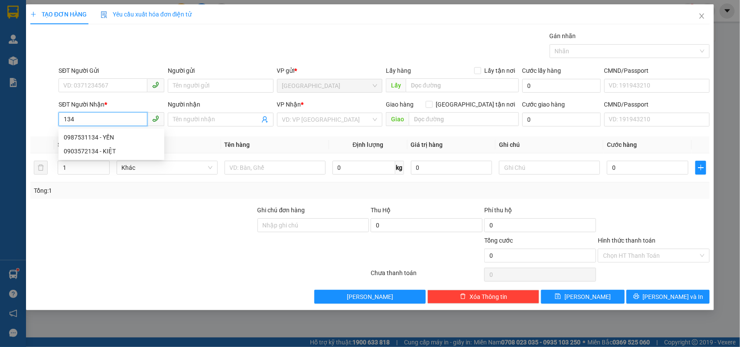
click at [95, 118] on input "134" at bounding box center [103, 119] width 89 height 14
click at [108, 131] on div "0987531134 - YẾN" at bounding box center [112, 138] width 106 height 14
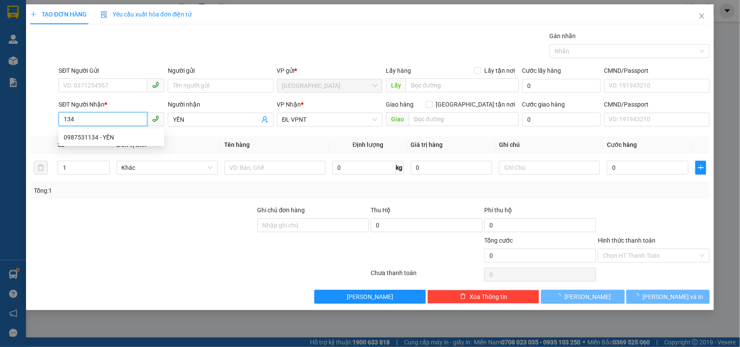
type input "0987531134"
type input "YẾN"
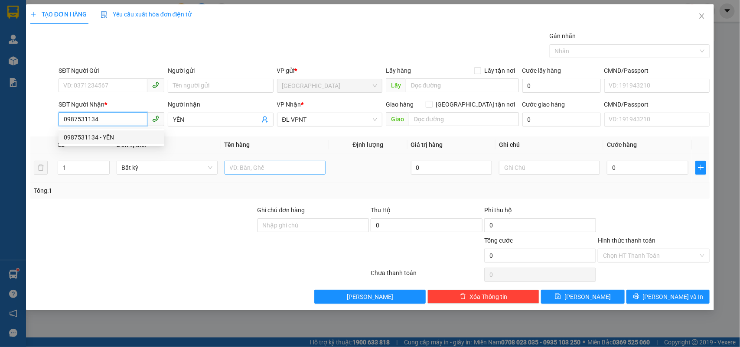
type input "0987531134"
click at [270, 167] on input "text" at bounding box center [275, 168] width 101 height 14
type input "1TX"
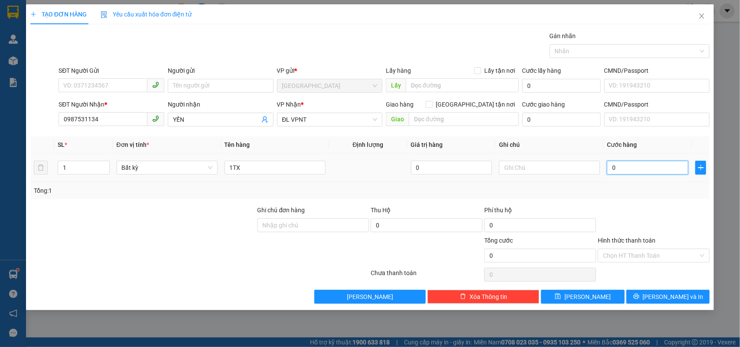
click at [638, 170] on input "0" at bounding box center [648, 168] width 82 height 14
type input "5"
type input "50"
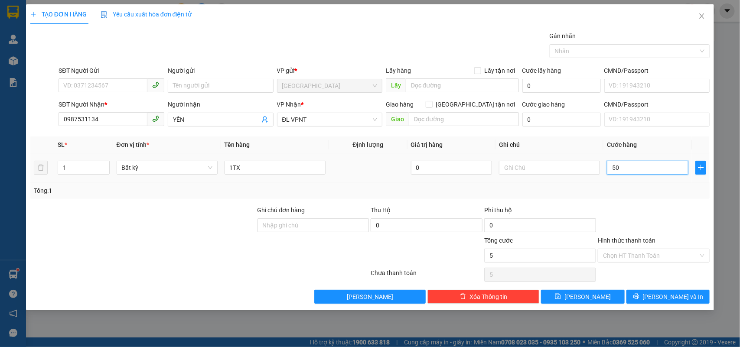
type input "50"
type input "50.000"
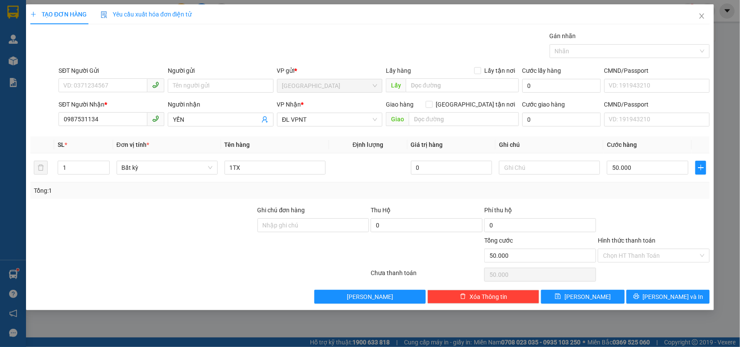
click at [653, 228] on div at bounding box center [654, 221] width 114 height 30
click at [671, 297] on span "[PERSON_NAME] và In" at bounding box center [673, 297] width 61 height 10
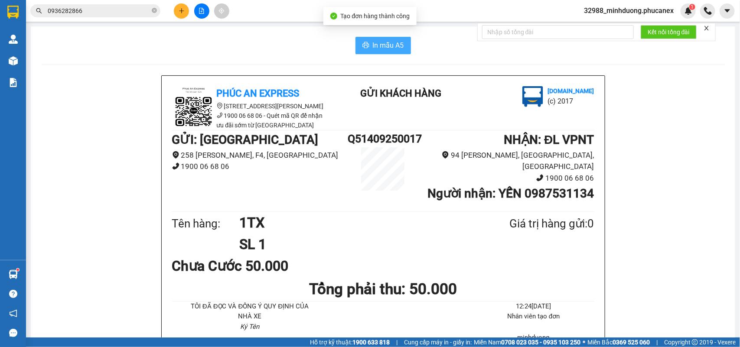
click at [390, 50] on span "In mẫu A5" at bounding box center [388, 45] width 31 height 11
click at [179, 11] on icon "plus" at bounding box center [182, 11] width 6 height 6
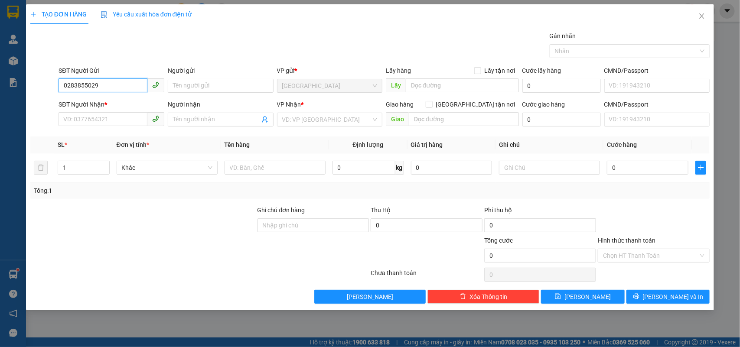
type input "02838550294"
click at [116, 98] on div "02838550294 - [PERSON_NAME]" at bounding box center [112, 104] width 106 height 14
type input "[PERSON_NAME]"
type input "0393657760"
type input "DÂN LỢI"
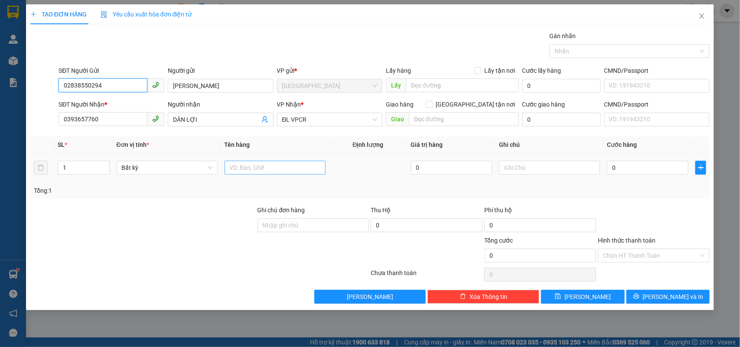
type input "02838550294"
click at [242, 167] on input "text" at bounding box center [275, 168] width 101 height 14
type input "1 BAO"
click at [625, 163] on input "0" at bounding box center [648, 168] width 82 height 14
type input "1"
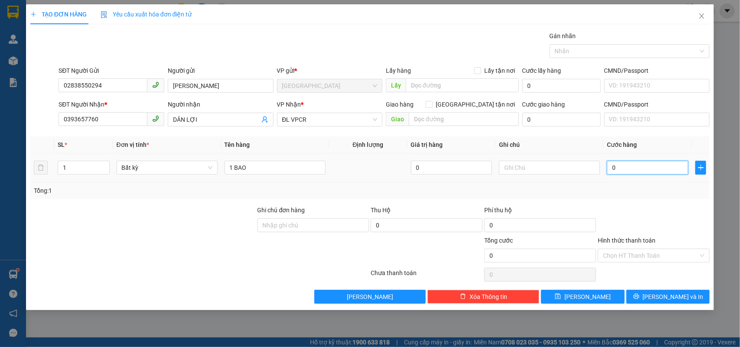
type input "1"
type input "12"
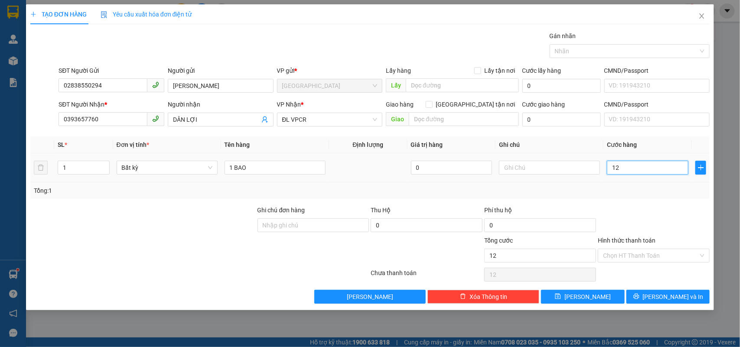
type input "120"
type input "120.000"
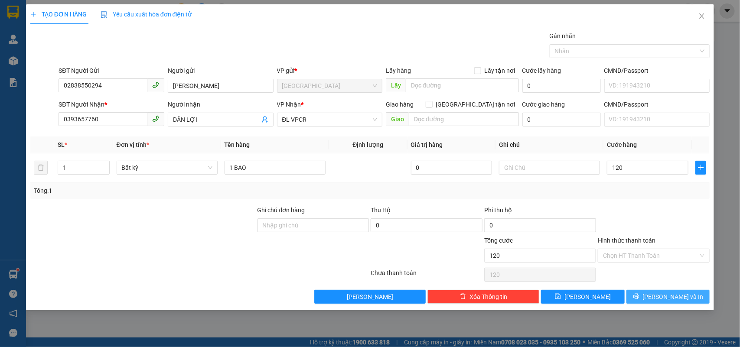
type input "120.000"
click at [658, 293] on button "[PERSON_NAME] và In" at bounding box center [668, 297] width 83 height 14
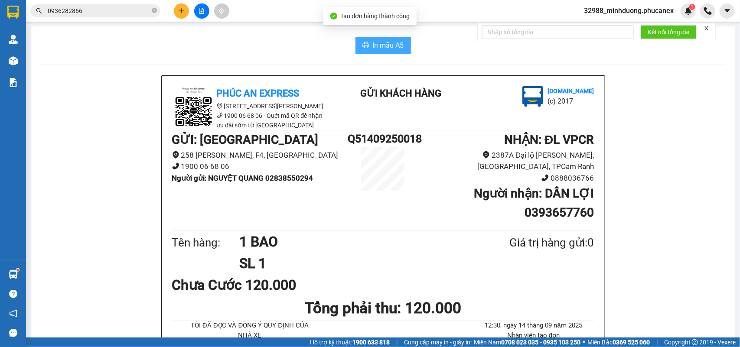
click at [376, 44] on span "In mẫu A5" at bounding box center [388, 45] width 31 height 11
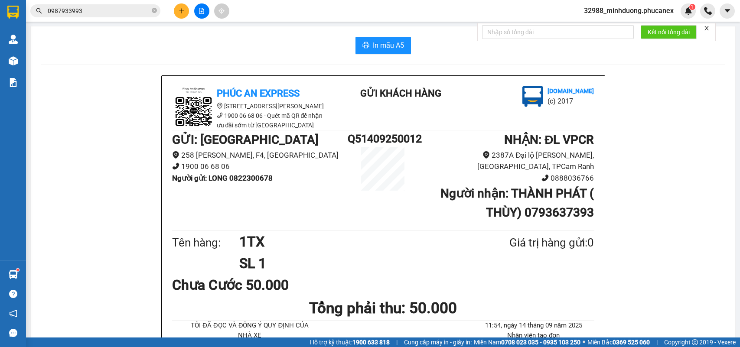
click at [179, 8] on icon "plus" at bounding box center [182, 11] width 6 height 6
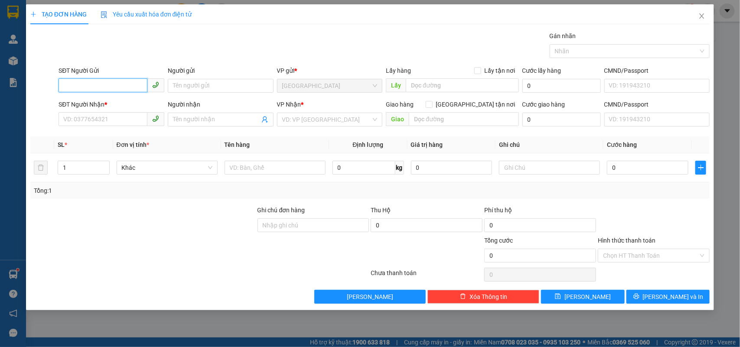
click at [124, 81] on input "SĐT Người Gửi" at bounding box center [103, 85] width 89 height 14
type input "0919344567"
click at [121, 89] on input "0919344567" at bounding box center [103, 85] width 89 height 14
click at [115, 102] on div "0919344567 - [PERSON_NAME]" at bounding box center [111, 104] width 95 height 10
type input "[PERSON_NAME]"
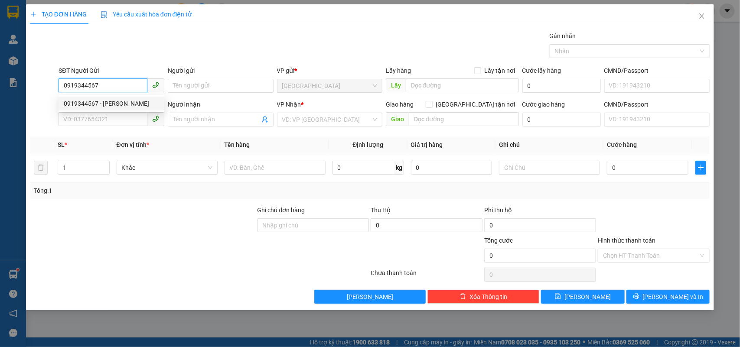
type input "0905383339"
type input "[PERSON_NAME] 23 [GEOGRAPHIC_DATA]"
type input "0919344567"
click at [143, 206] on div "Transit Pickup Surcharge Ids Transit Deliver Surcharge Ids Transit Deliver Surc…" at bounding box center [370, 167] width 680 height 273
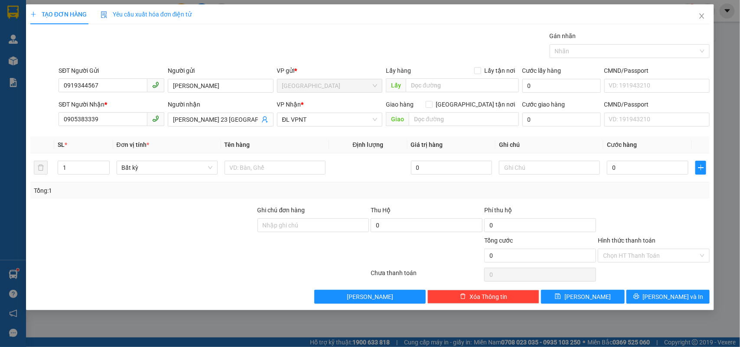
click at [137, 235] on div at bounding box center [142, 221] width 227 height 30
drag, startPoint x: 245, startPoint y: 118, endPoint x: 151, endPoint y: 137, distance: 96.4
click at [179, 133] on div "Transit Pickup Surcharge Ids Transit Deliver Surcharge Ids Transit Deliver Surc…" at bounding box center [370, 167] width 680 height 273
type input "H"
click at [185, 126] on span at bounding box center [221, 120] width 106 height 14
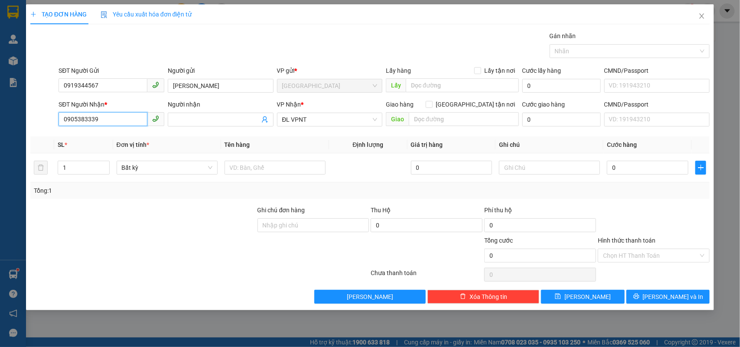
click at [118, 118] on input "0905383339" at bounding box center [103, 119] width 89 height 14
drag, startPoint x: 118, startPoint y: 118, endPoint x: 0, endPoint y: 124, distance: 117.6
click at [0, 124] on div "TẠO ĐƠN HÀNG Yêu cầu xuất hóa đơn điện tử Transit Pickup Surcharge Ids Transit …" at bounding box center [370, 173] width 740 height 347
click at [98, 117] on input "SĐT Người Nhận *" at bounding box center [103, 119] width 89 height 14
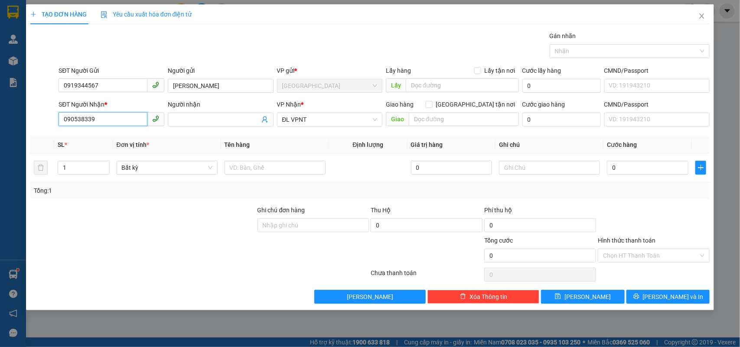
click at [108, 120] on input "090538339" at bounding box center [103, 119] width 89 height 14
click at [88, 120] on input "090538339" at bounding box center [103, 119] width 89 height 14
type input "0905383339"
click at [121, 139] on div "0905383339 - [GEOGRAPHIC_DATA] 23 [GEOGRAPHIC_DATA]" at bounding box center [147, 138] width 166 height 10
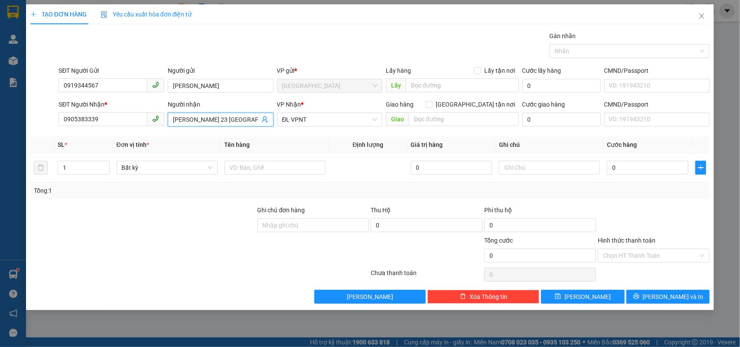
click at [247, 123] on input "[PERSON_NAME] 23 [GEOGRAPHIC_DATA]" at bounding box center [216, 120] width 87 height 10
type input "[PERSON_NAME]"
click at [645, 164] on input "0" at bounding box center [648, 168] width 82 height 14
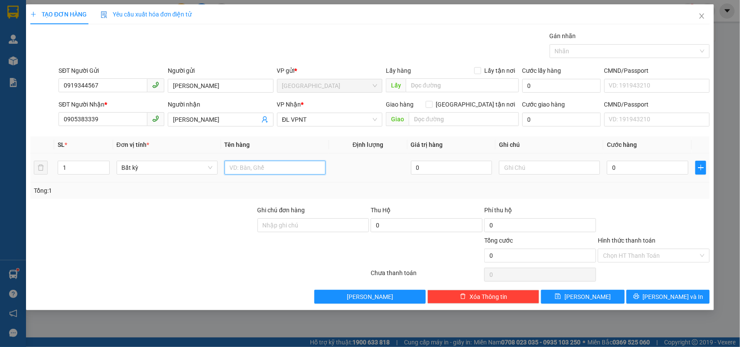
click at [265, 173] on input "text" at bounding box center [275, 168] width 101 height 14
click at [621, 173] on input "0" at bounding box center [648, 168] width 82 height 14
click at [274, 172] on input "1 BAO" at bounding box center [275, 168] width 101 height 14
type input "1 CĐ"
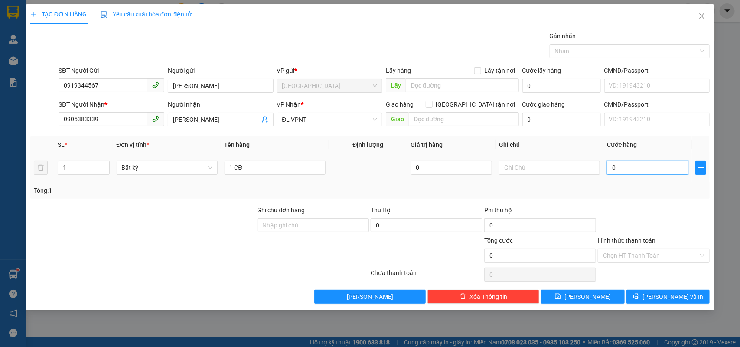
click at [621, 174] on input "0" at bounding box center [648, 168] width 82 height 14
type input "5"
type input "50"
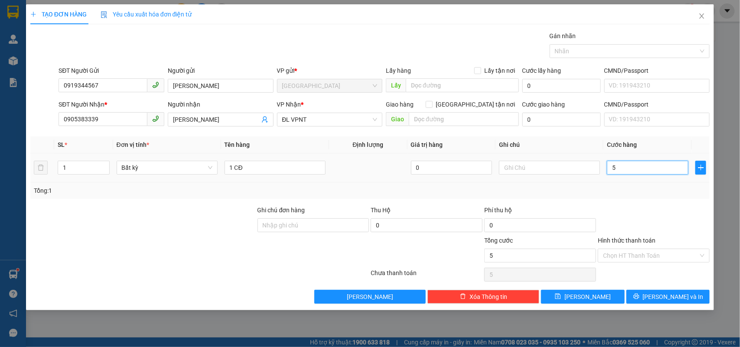
type input "50"
type input "50.000"
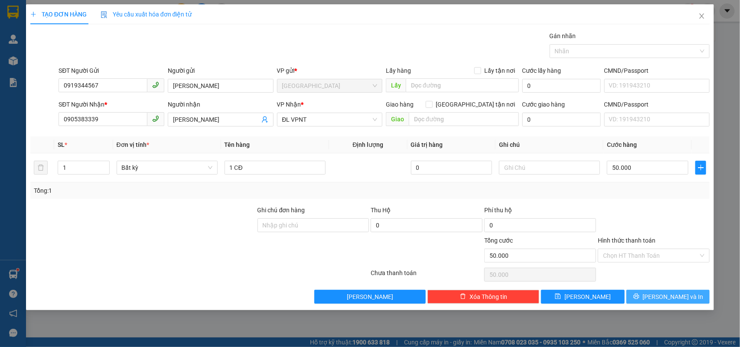
click at [659, 295] on button "[PERSON_NAME] và In" at bounding box center [668, 297] width 83 height 14
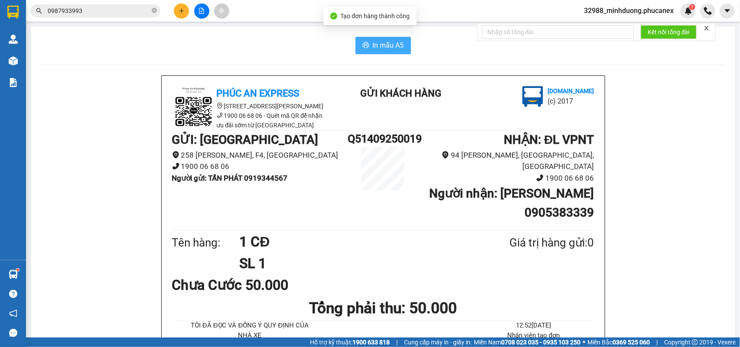
click at [373, 45] on span "In mẫu A5" at bounding box center [388, 45] width 31 height 11
